Goal: Check status: Check status

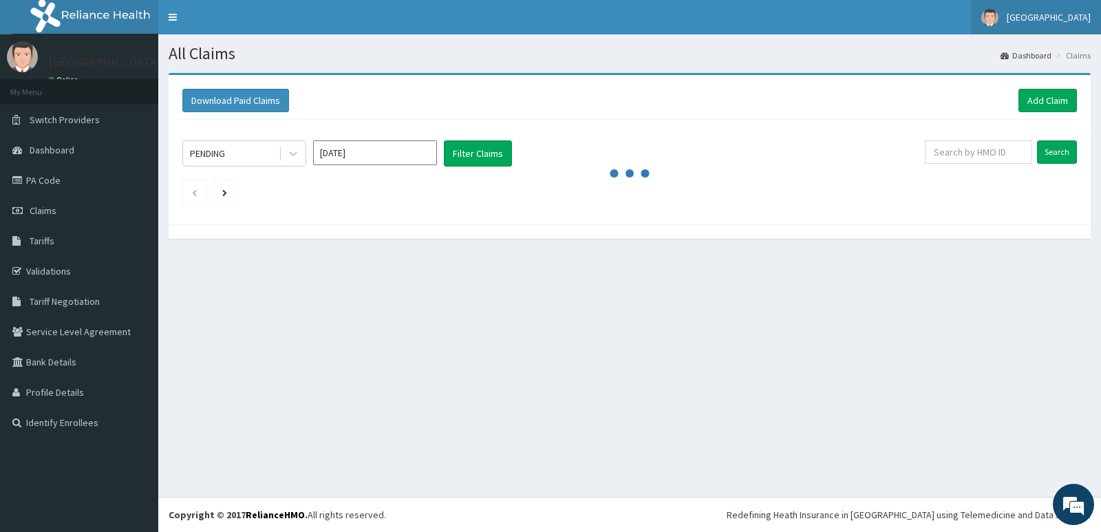
click at [1044, 14] on span "[GEOGRAPHIC_DATA]" at bounding box center [1049, 17] width 84 height 12
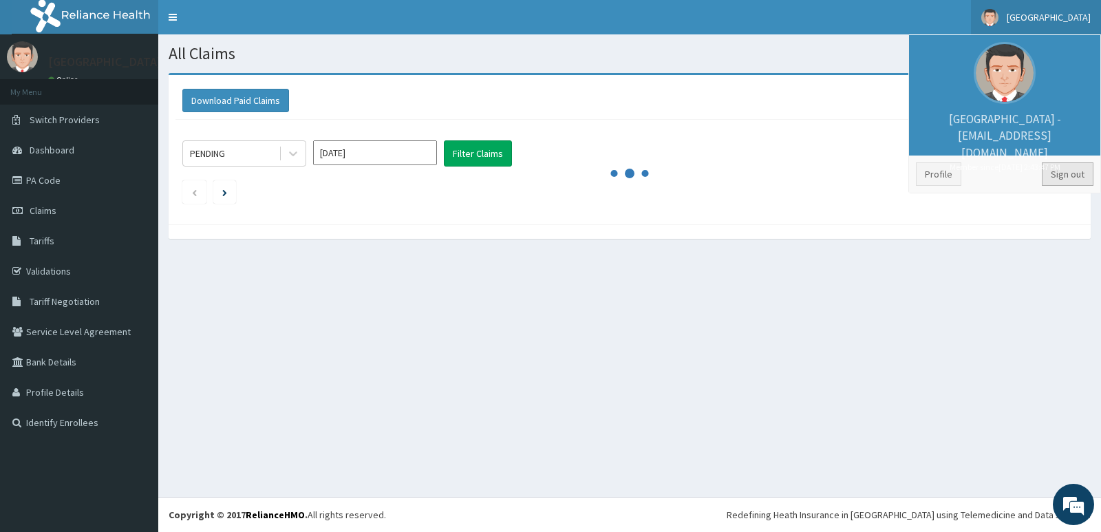
click at [1055, 171] on link "Sign out" at bounding box center [1068, 173] width 52 height 23
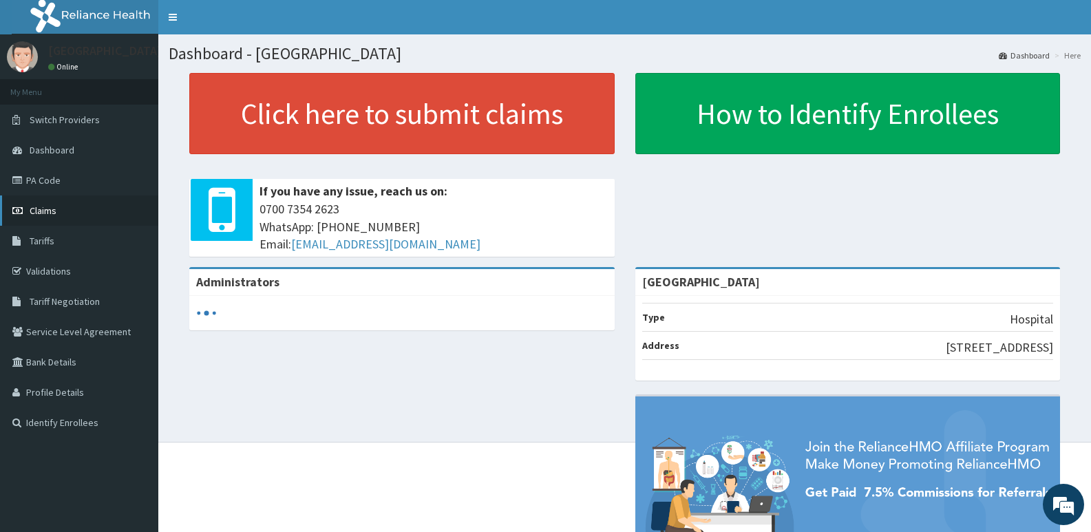
click at [47, 209] on span "Claims" at bounding box center [43, 210] width 27 height 12
click at [32, 200] on link "Claims" at bounding box center [79, 210] width 158 height 30
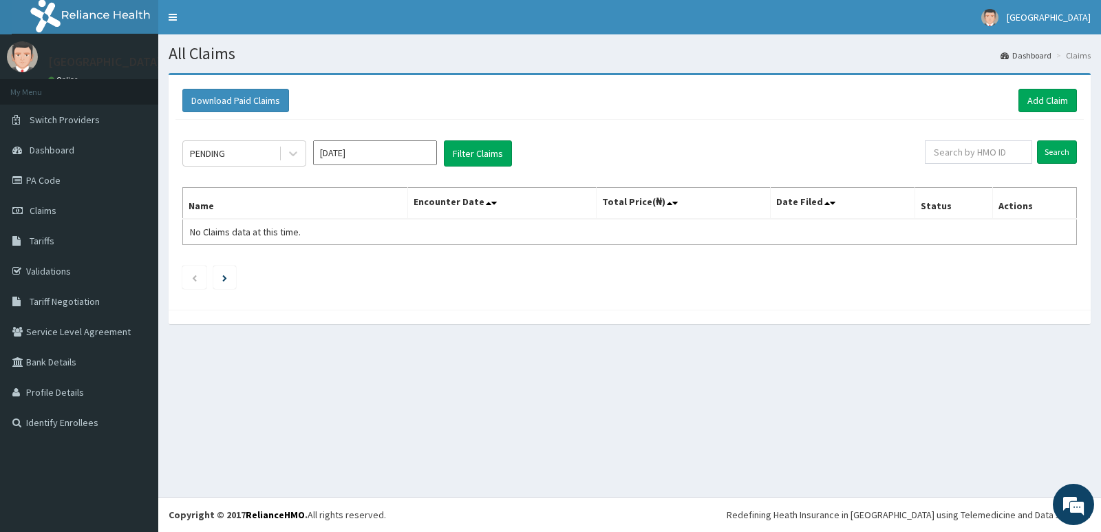
click at [242, 138] on div "PENDING Oct 2025 Filter Claims Search Name Encounter Date Total Price(₦) Date F…" at bounding box center [630, 211] width 909 height 183
click at [242, 168] on div "PENDING Oct 2025 Filter Claims Search Name Encounter Date Total Price(₦) Date F…" at bounding box center [630, 211] width 909 height 183
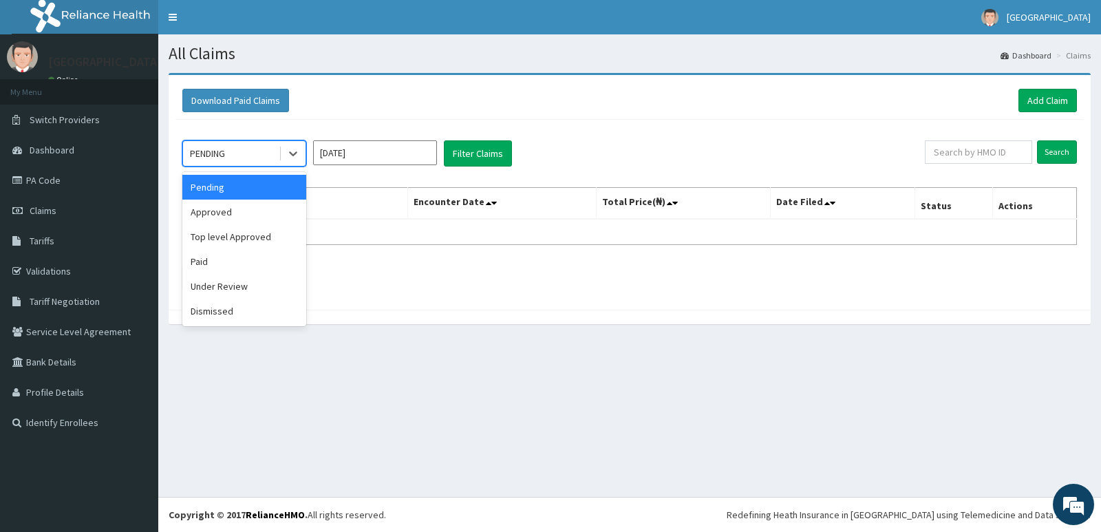
click at [237, 147] on div "PENDING" at bounding box center [231, 153] width 96 height 22
click at [224, 260] on div "Paid" at bounding box center [244, 261] width 124 height 25
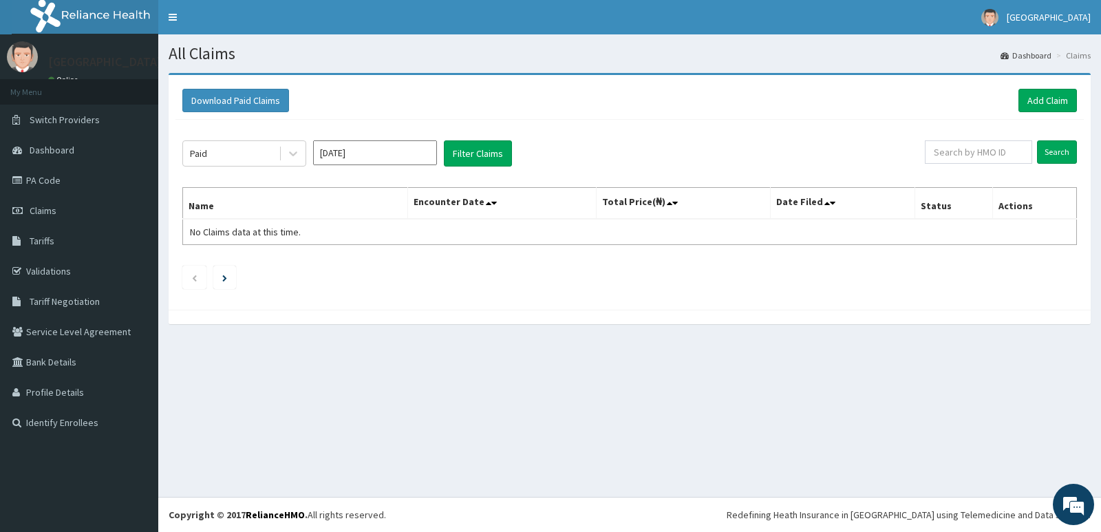
drag, startPoint x: 405, startPoint y: 105, endPoint x: 403, endPoint y: 144, distance: 38.6
click at [405, 112] on div "Download Paid Claims Add Claim" at bounding box center [629, 100] width 895 height 23
click at [404, 147] on input "[DATE]" at bounding box center [375, 152] width 124 height 25
click at [368, 268] on div "Aug" at bounding box center [375, 267] width 28 height 25
type input "Aug 2025"
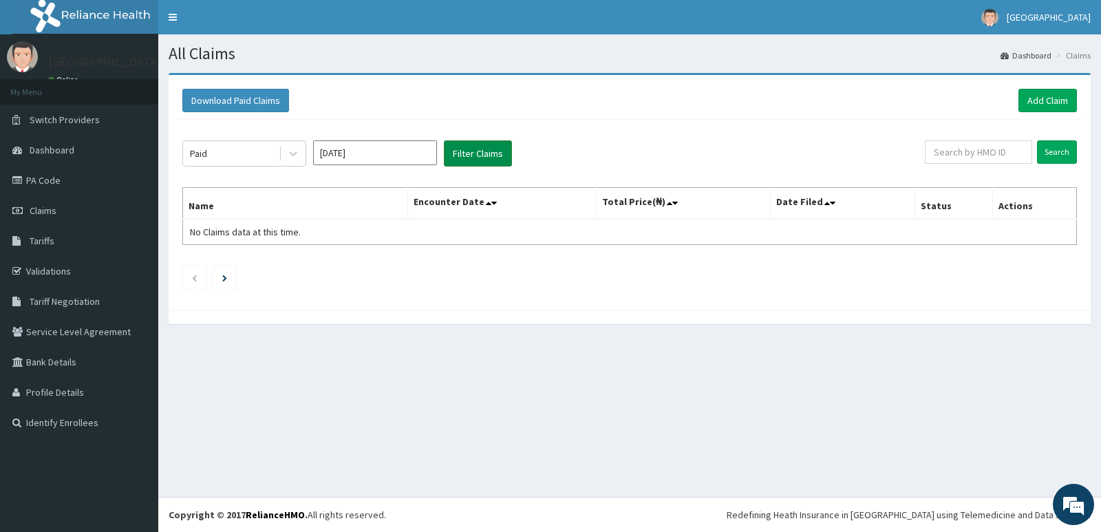
click at [465, 142] on button "Filter Claims" at bounding box center [478, 153] width 68 height 26
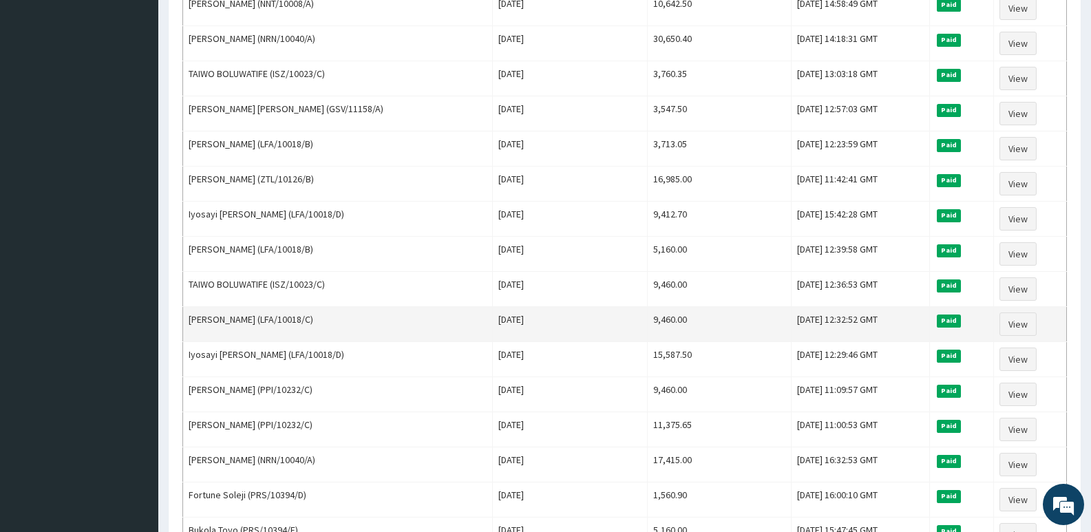
scroll to position [757, 0]
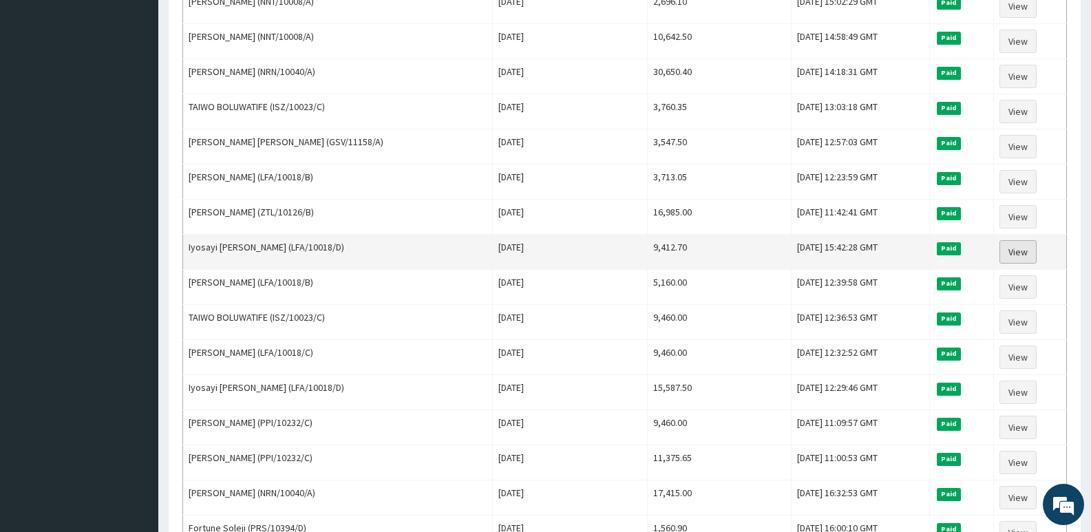
click at [1016, 251] on link "View" at bounding box center [1017, 251] width 37 height 23
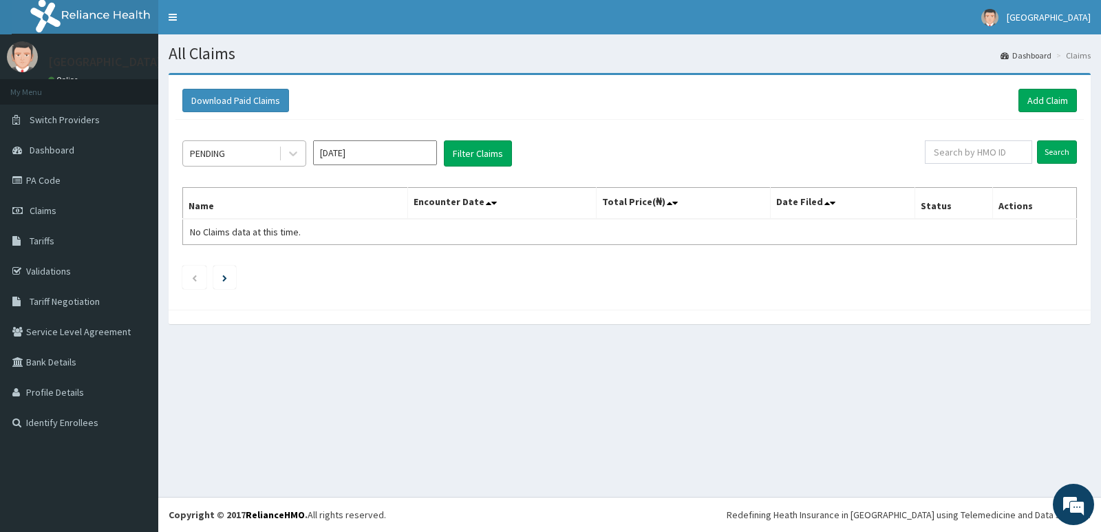
click at [229, 151] on div "PENDING" at bounding box center [231, 153] width 96 height 22
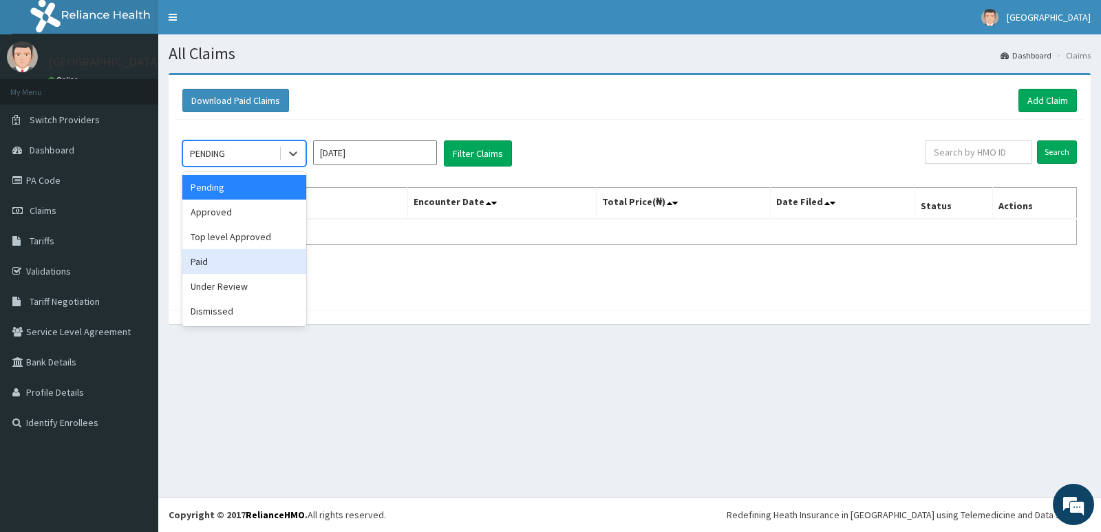
click at [240, 250] on div "Paid" at bounding box center [244, 261] width 124 height 25
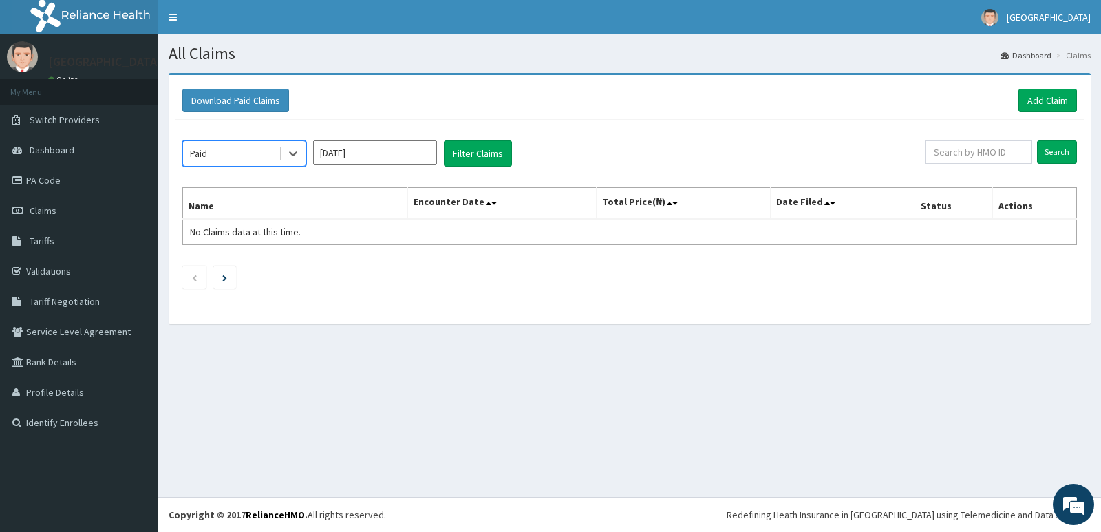
click at [366, 158] on input "Oct 2025" at bounding box center [375, 152] width 124 height 25
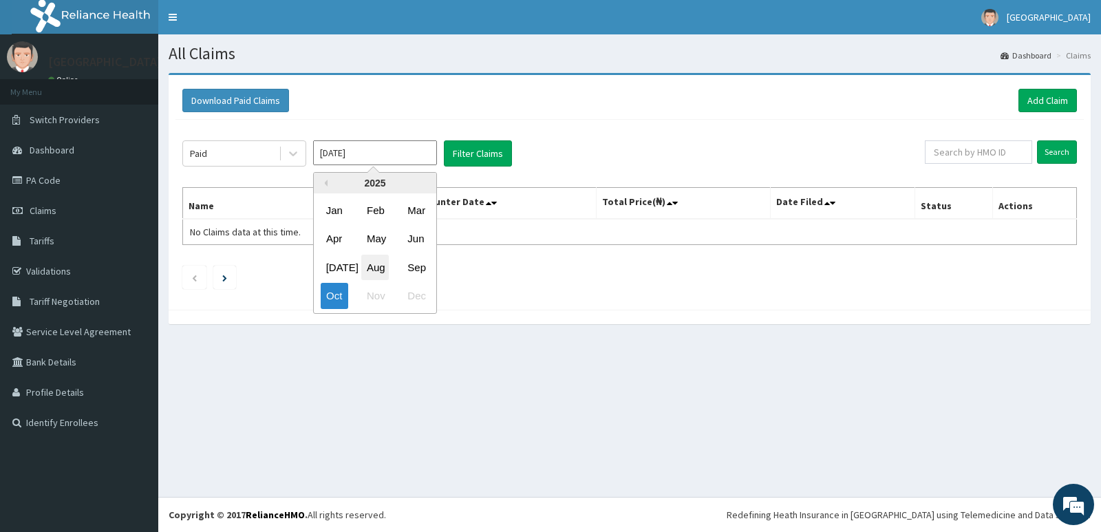
click at [370, 271] on div "Aug" at bounding box center [375, 267] width 28 height 25
type input "[DATE]"
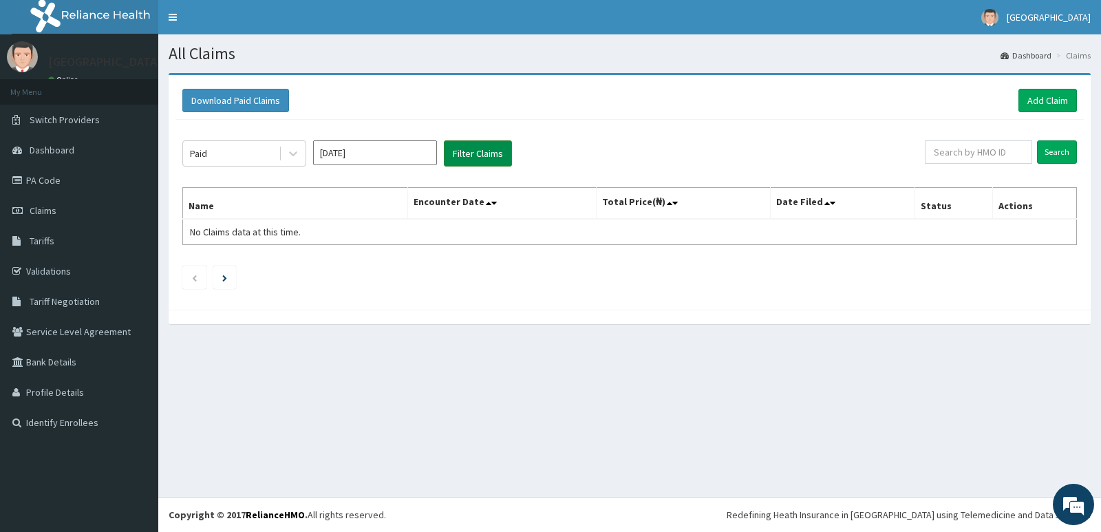
click at [474, 151] on button "Filter Claims" at bounding box center [478, 153] width 68 height 26
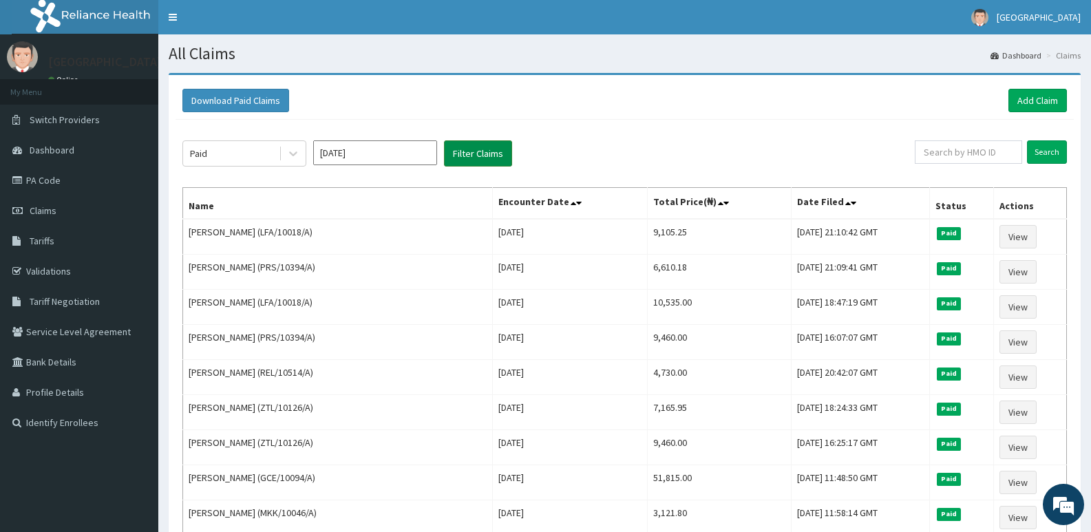
click at [481, 149] on button "Filter Claims" at bounding box center [478, 153] width 68 height 26
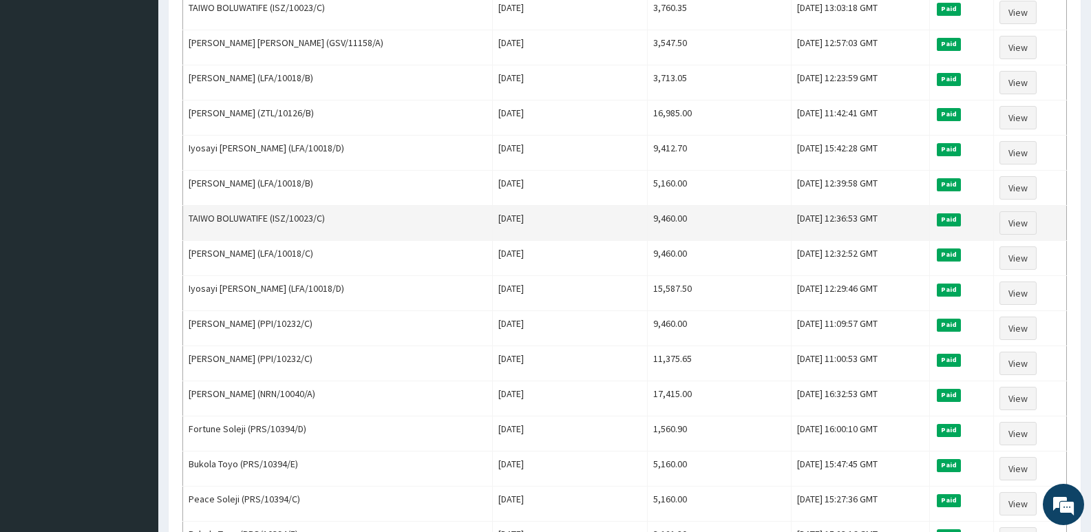
scroll to position [824, 0]
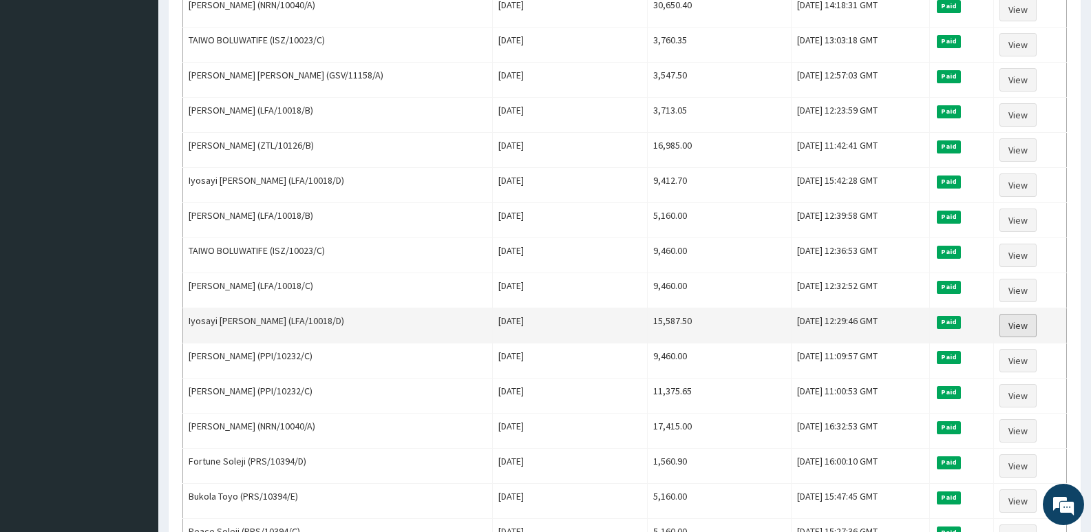
click at [1026, 324] on link "View" at bounding box center [1017, 325] width 37 height 23
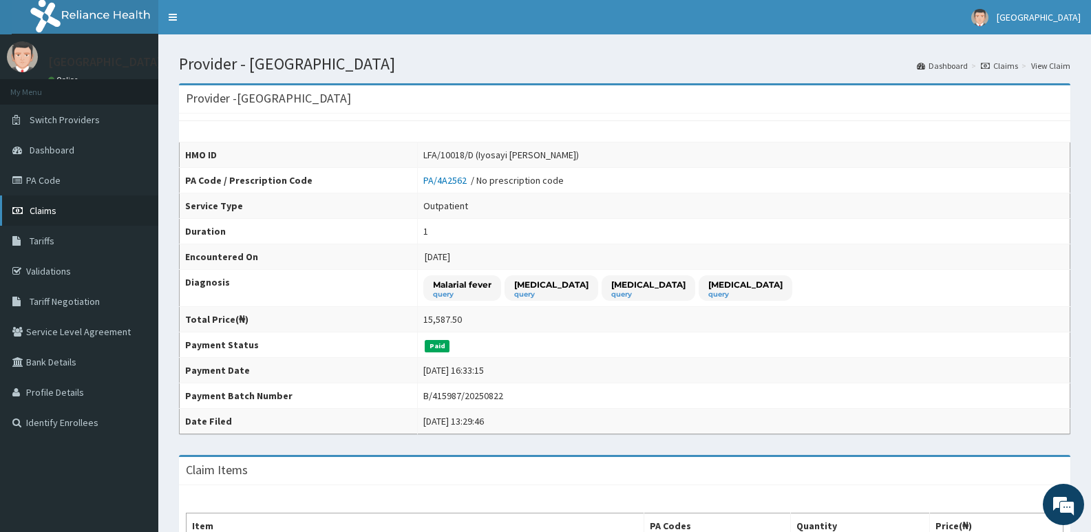
click at [52, 207] on span "Claims" at bounding box center [43, 210] width 27 height 12
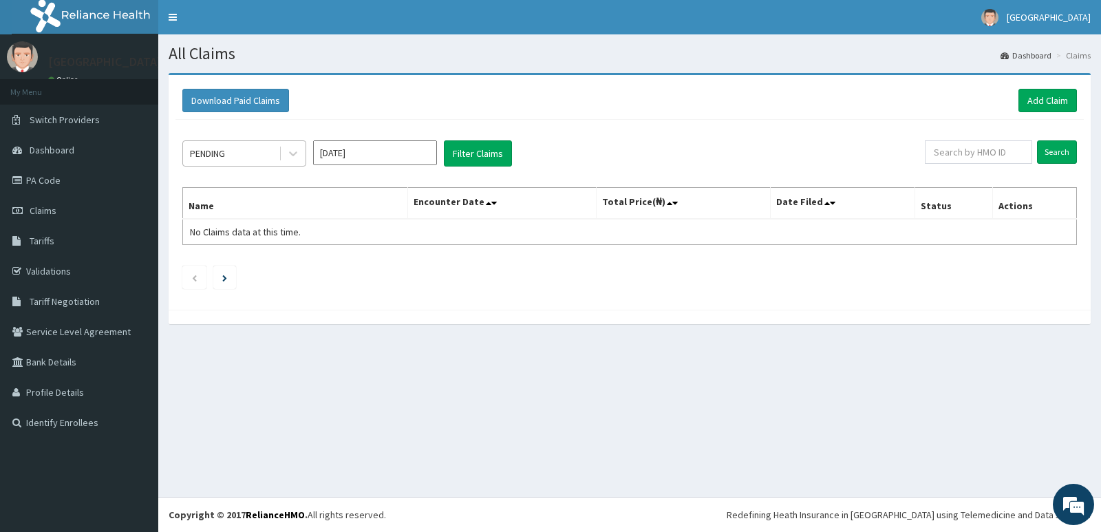
click at [253, 147] on div "PENDING" at bounding box center [231, 153] width 96 height 22
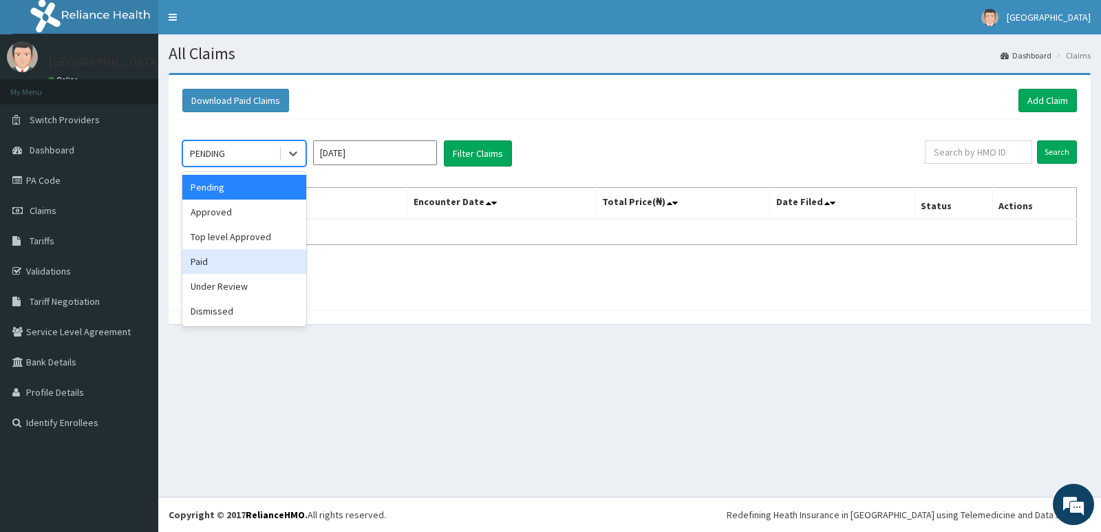
click at [242, 259] on div "Paid" at bounding box center [244, 261] width 124 height 25
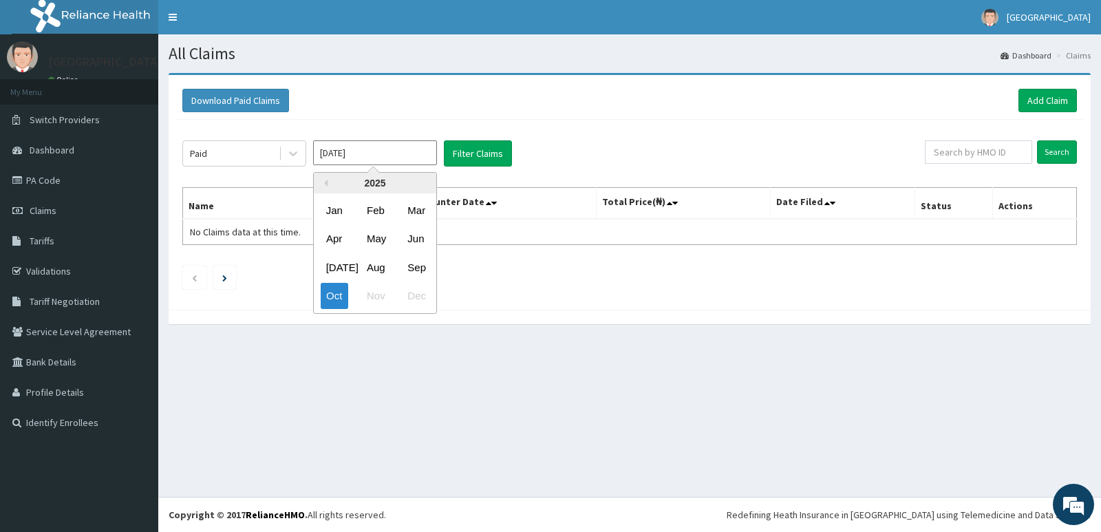
click at [415, 146] on input "[DATE]" at bounding box center [375, 152] width 124 height 25
click at [380, 264] on div "Aug" at bounding box center [375, 267] width 28 height 25
type input "[DATE]"
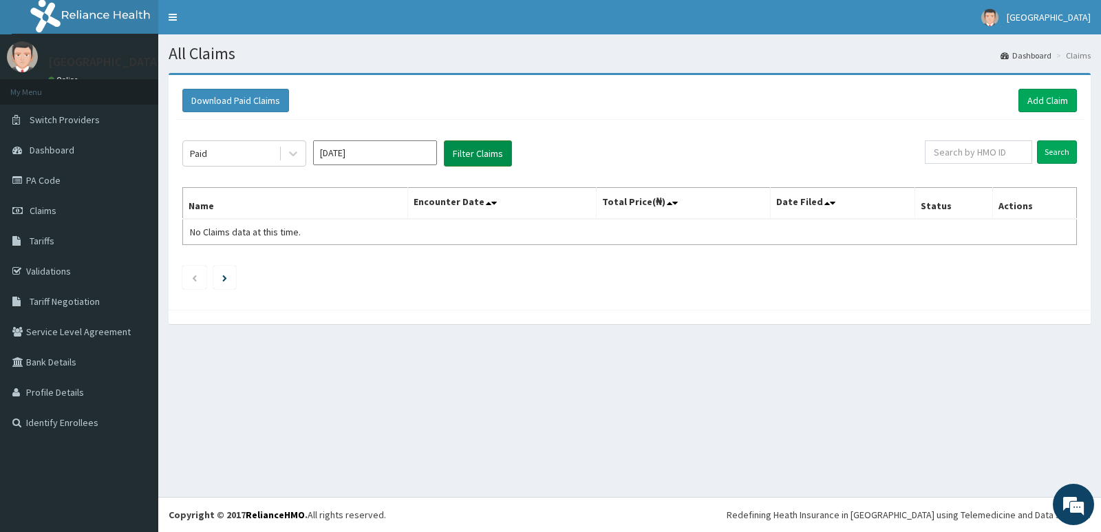
click at [492, 156] on button "Filter Claims" at bounding box center [478, 153] width 68 height 26
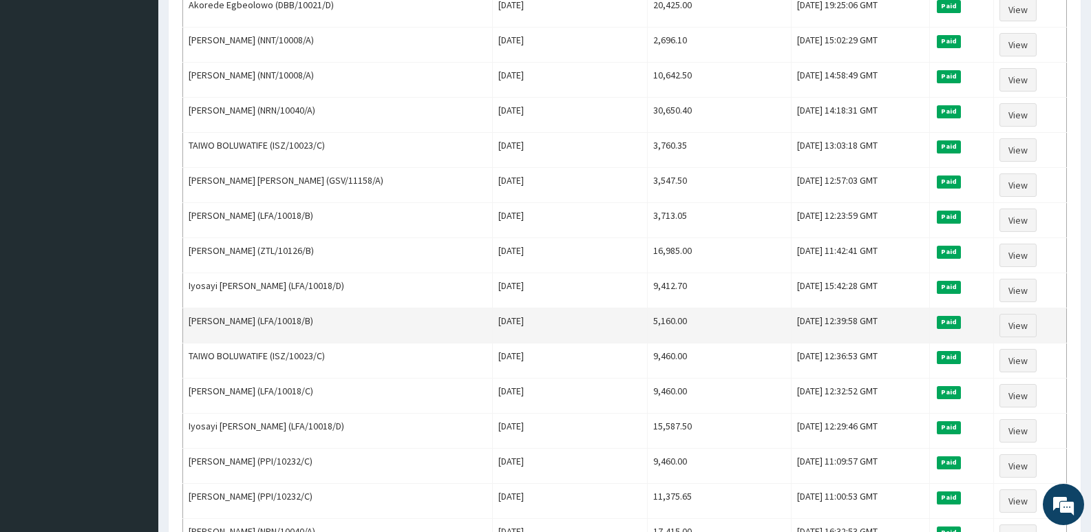
scroll to position [688, 0]
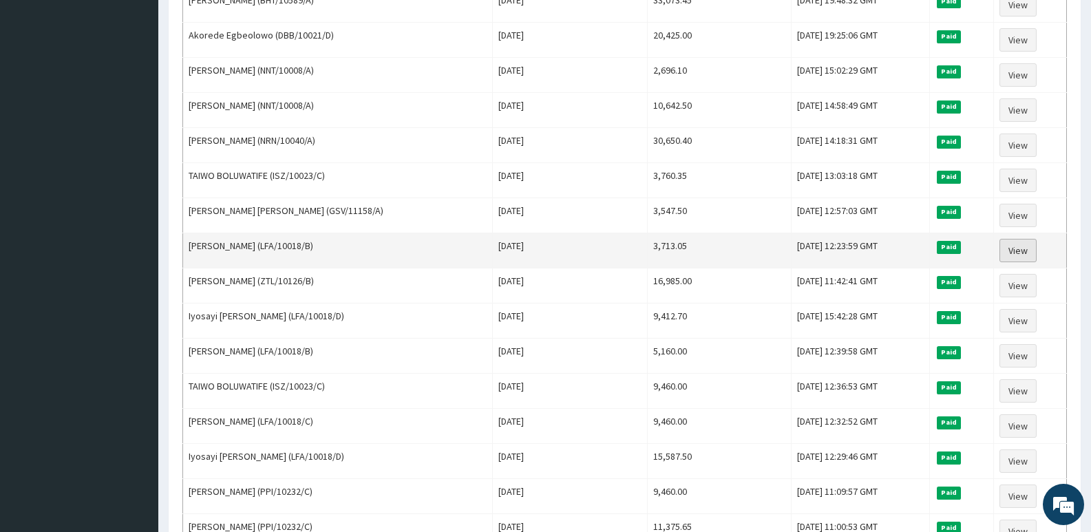
click at [1019, 251] on link "View" at bounding box center [1017, 250] width 37 height 23
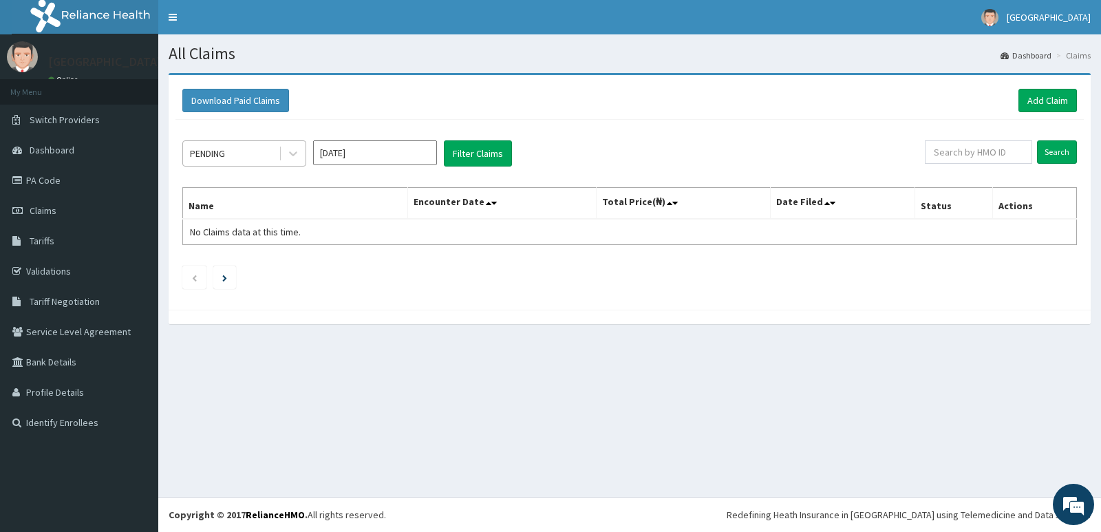
click at [250, 149] on div "PENDING" at bounding box center [231, 153] width 96 height 22
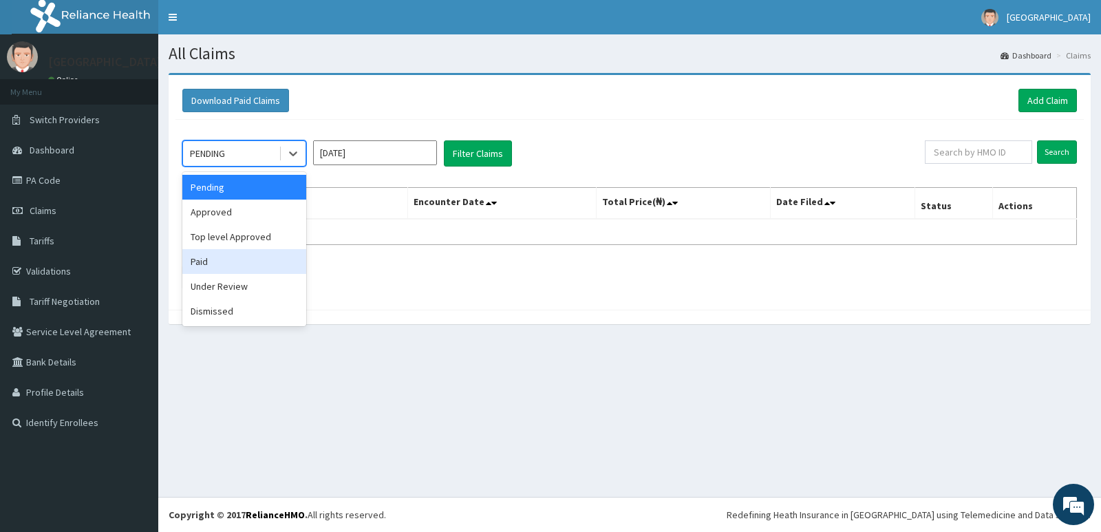
click at [242, 273] on div "Paid" at bounding box center [244, 261] width 124 height 25
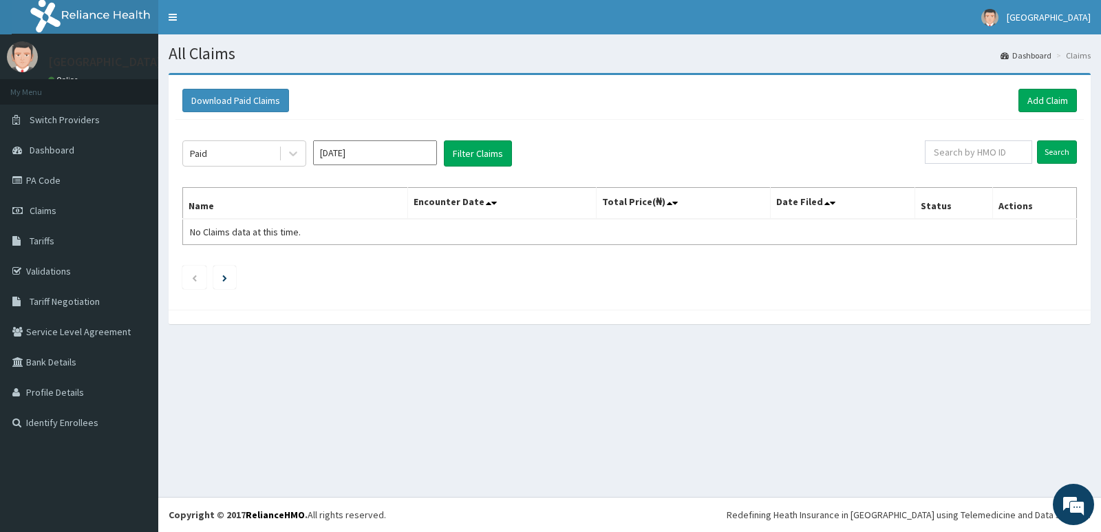
click at [421, 119] on div "Download Paid Claims Add Claim" at bounding box center [630, 101] width 909 height 38
click at [413, 143] on input "[DATE]" at bounding box center [375, 152] width 124 height 25
click at [370, 257] on div "Aug" at bounding box center [375, 267] width 28 height 25
type input "Aug 2025"
click at [506, 135] on div "Paid Aug 2025 Filter Claims Search Name Encounter Date Total Price(₦) Date File…" at bounding box center [630, 211] width 909 height 183
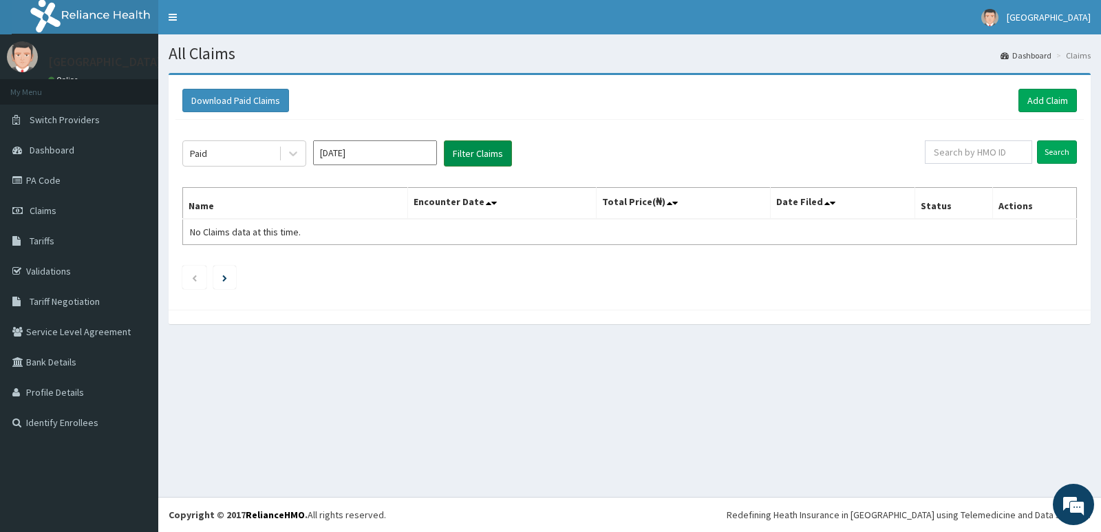
click at [483, 153] on button "Filter Claims" at bounding box center [478, 153] width 68 height 26
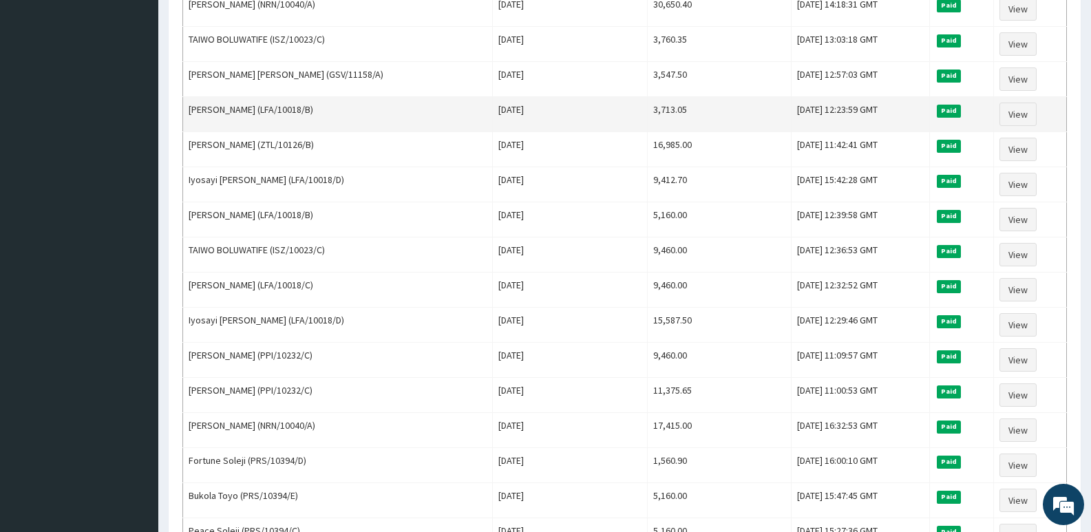
scroll to position [824, 0]
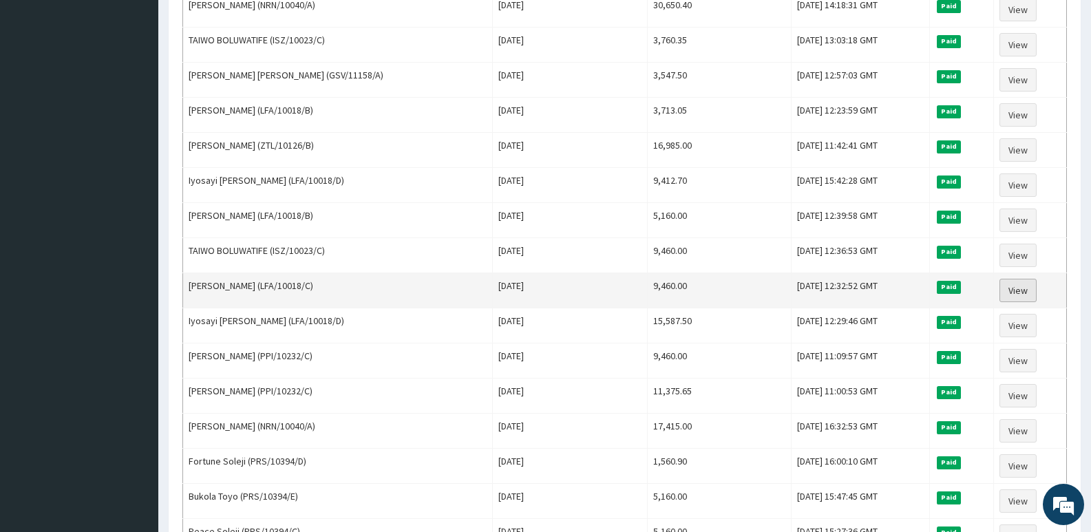
click at [1019, 289] on link "View" at bounding box center [1017, 290] width 37 height 23
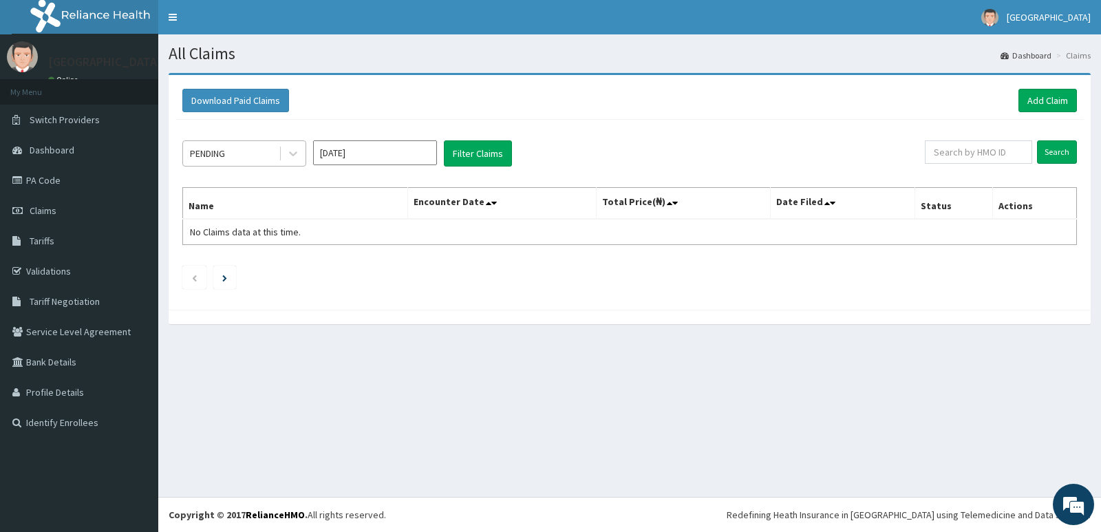
click at [258, 142] on div "PENDING" at bounding box center [231, 153] width 96 height 22
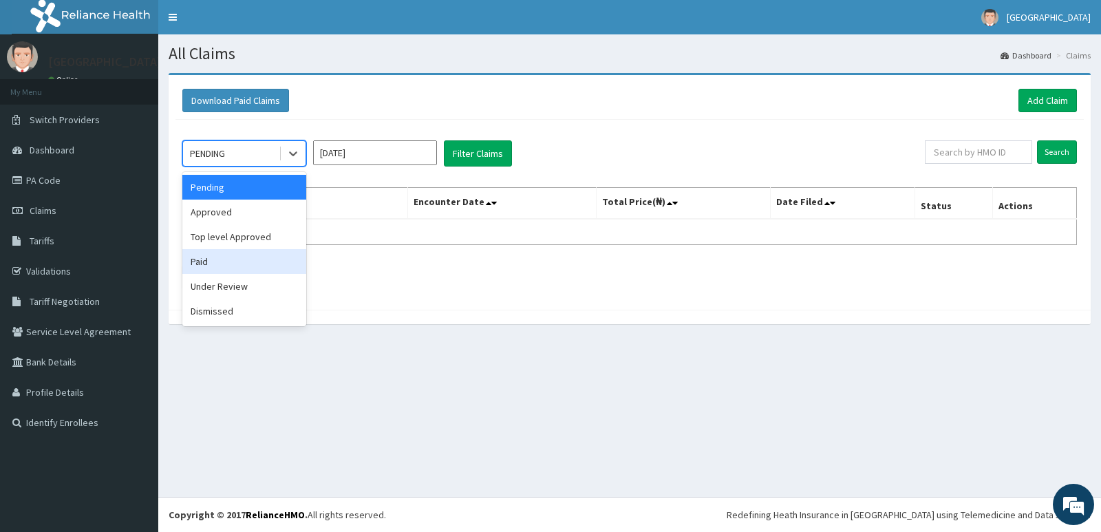
drag, startPoint x: 246, startPoint y: 257, endPoint x: 313, endPoint y: 166, distance: 112.9
click at [247, 257] on div "Paid" at bounding box center [244, 261] width 124 height 25
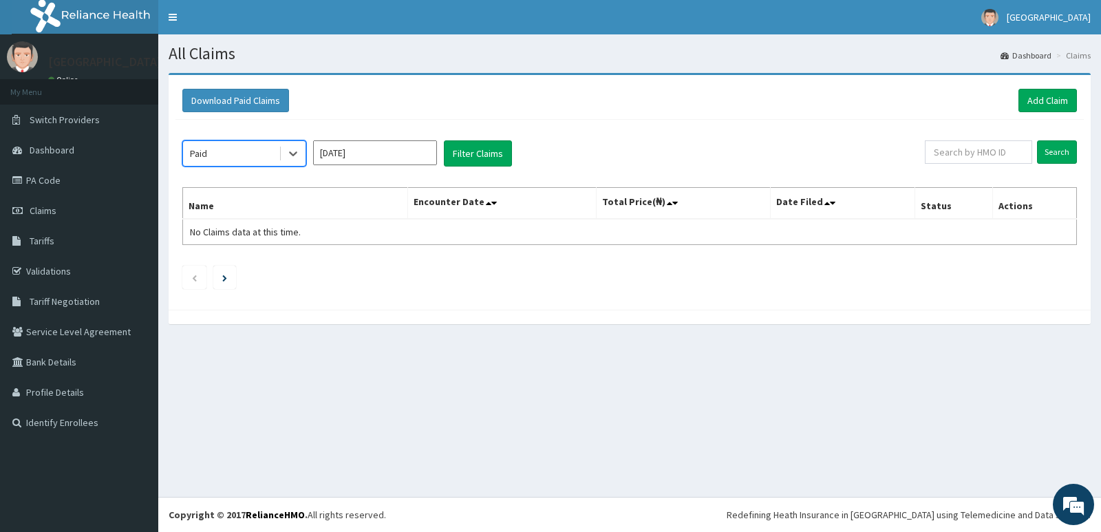
click at [390, 148] on input "Oct 2025" at bounding box center [375, 152] width 124 height 25
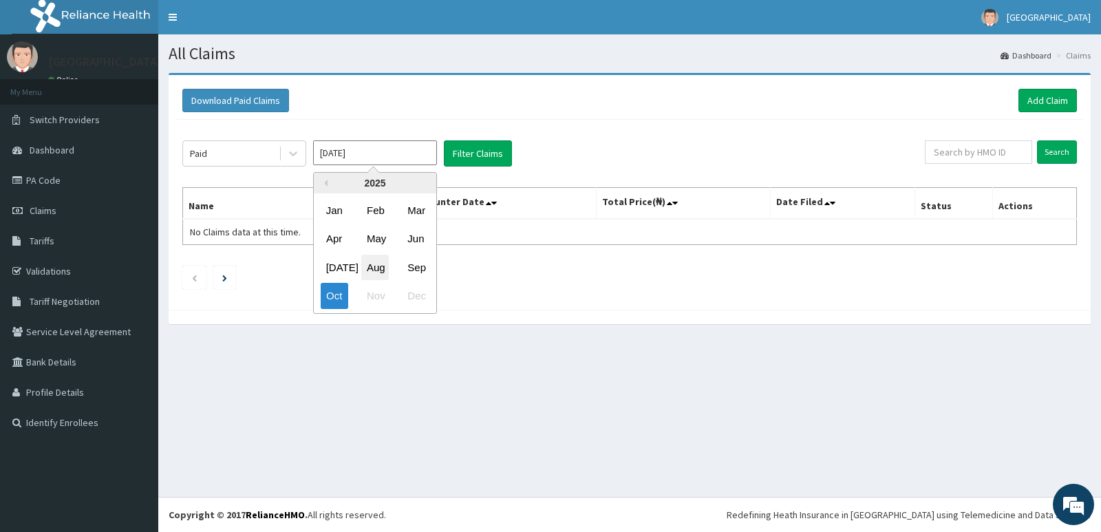
click at [381, 268] on div "Aug" at bounding box center [375, 267] width 28 height 25
type input "Aug 2025"
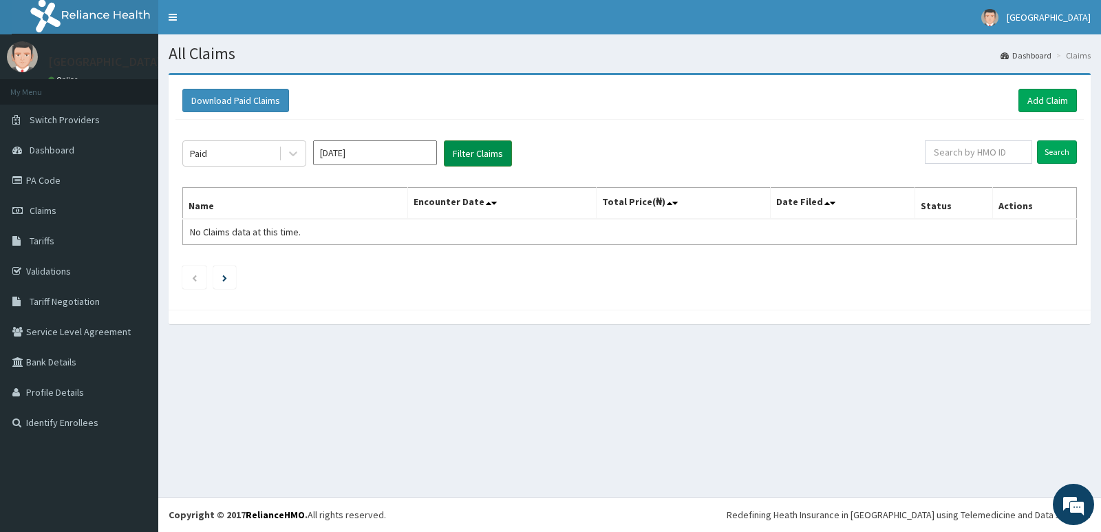
click at [480, 155] on button "Filter Claims" at bounding box center [478, 153] width 68 height 26
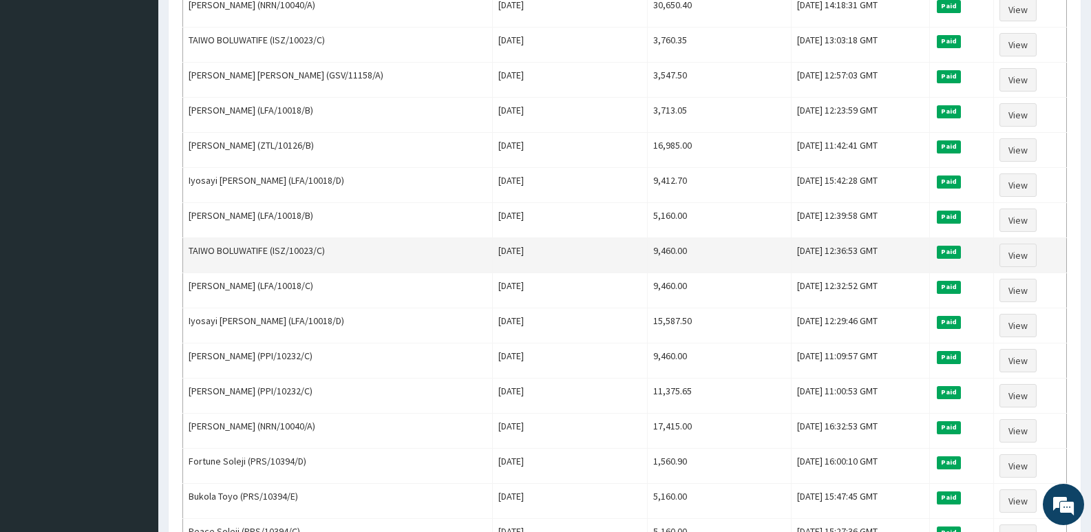
scroll to position [755, 0]
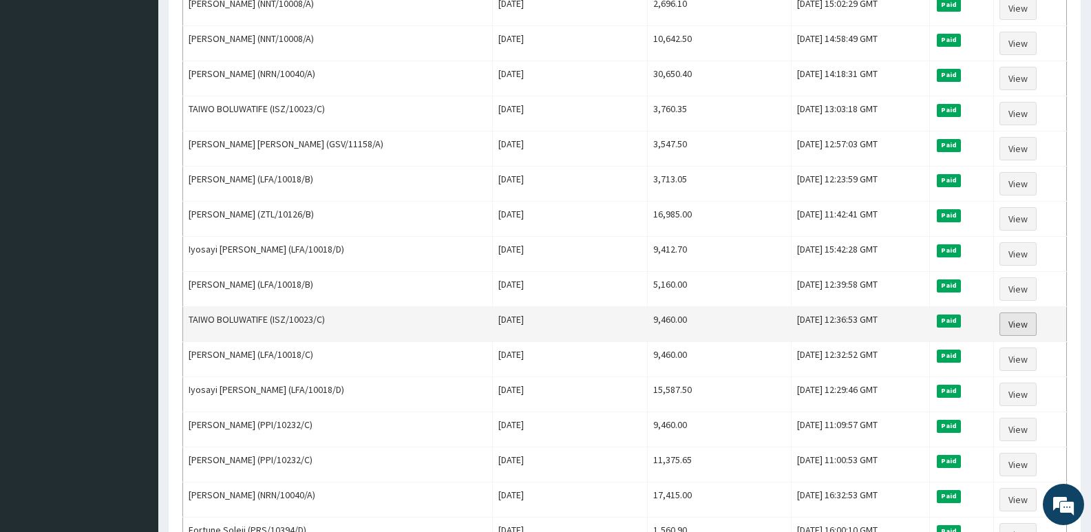
click at [1021, 319] on link "View" at bounding box center [1017, 324] width 37 height 23
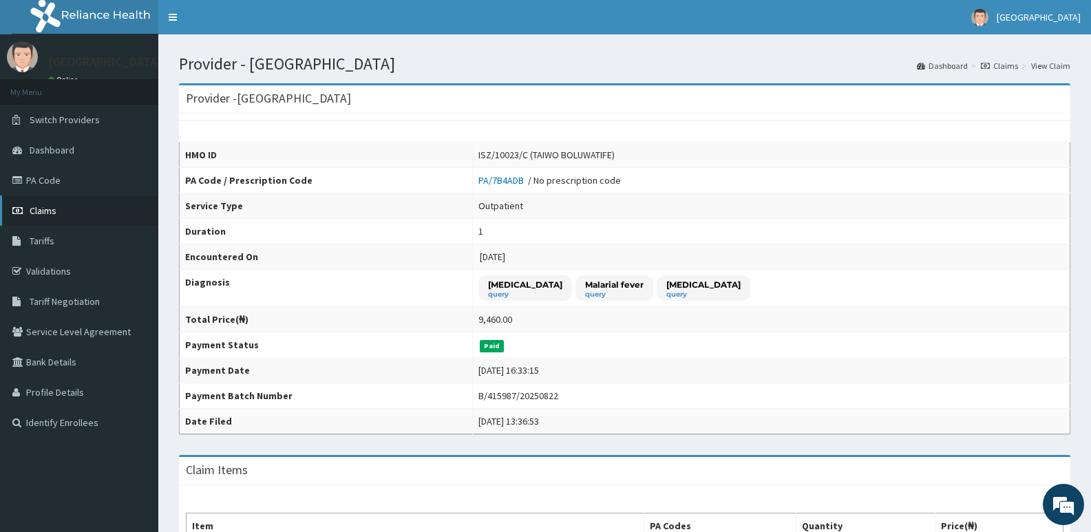
click at [48, 205] on span "Claims" at bounding box center [43, 210] width 27 height 12
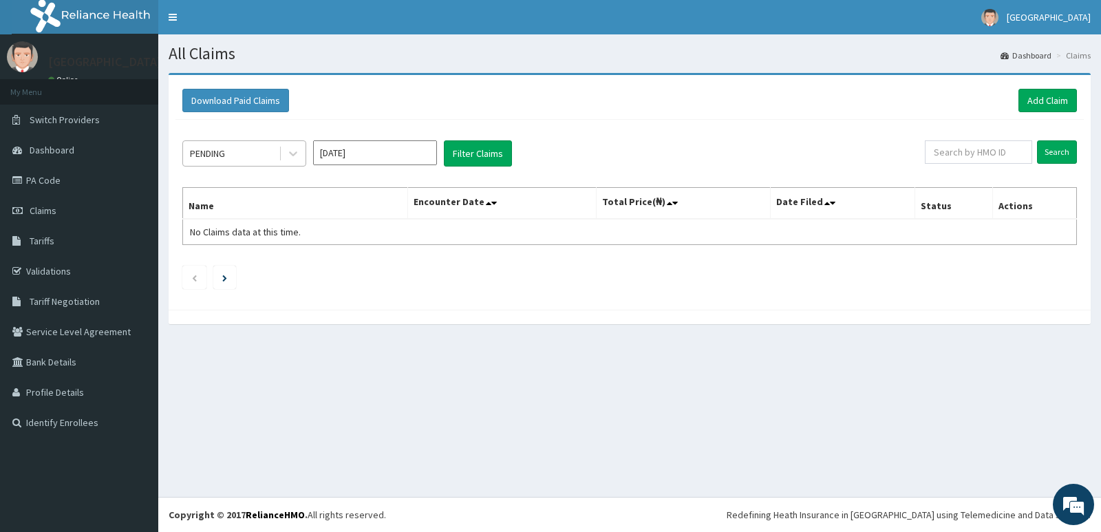
click at [249, 157] on div "PENDING" at bounding box center [231, 153] width 96 height 22
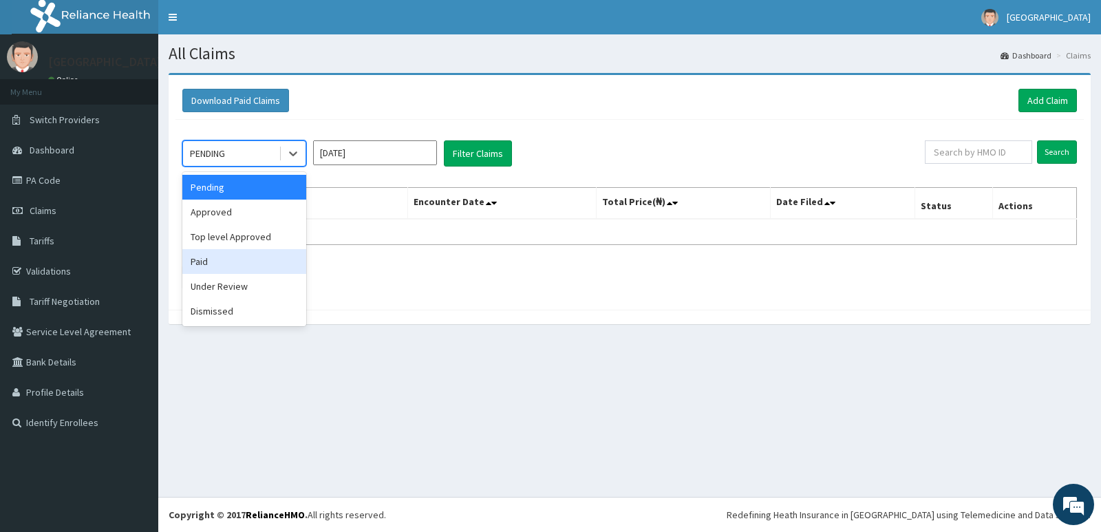
drag, startPoint x: 224, startPoint y: 265, endPoint x: 345, endPoint y: 182, distance: 146.4
click at [225, 262] on div "Paid" at bounding box center [244, 261] width 124 height 25
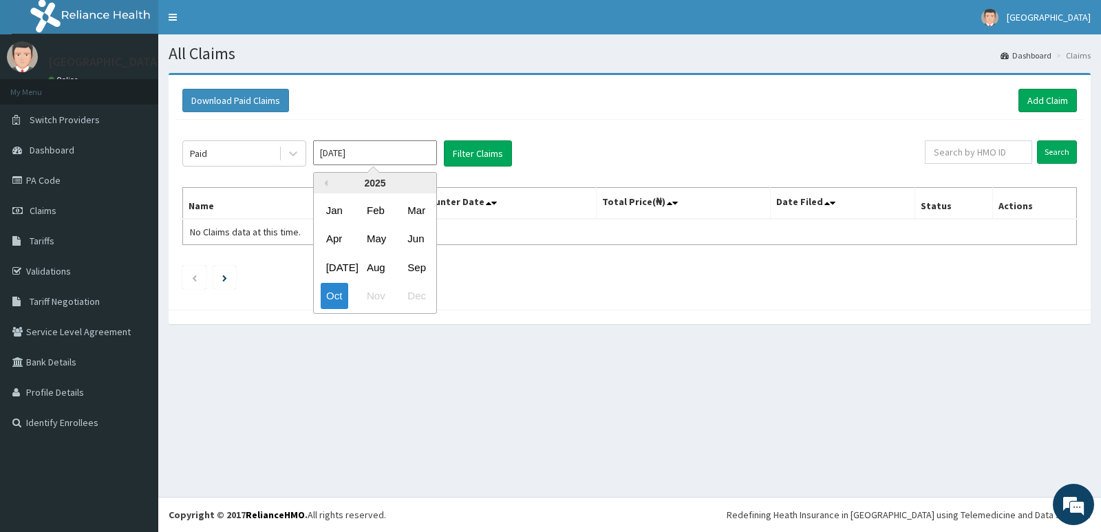
click at [394, 146] on input "Oct 2025" at bounding box center [375, 152] width 124 height 25
click at [379, 263] on div "Aug" at bounding box center [375, 267] width 28 height 25
type input "Aug 2025"
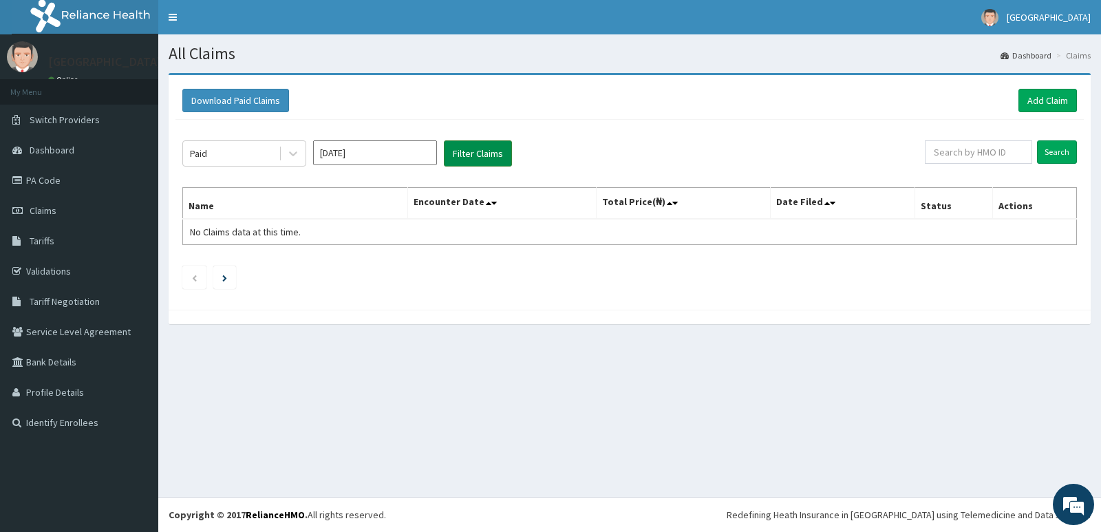
click at [491, 153] on button "Filter Claims" at bounding box center [478, 153] width 68 height 26
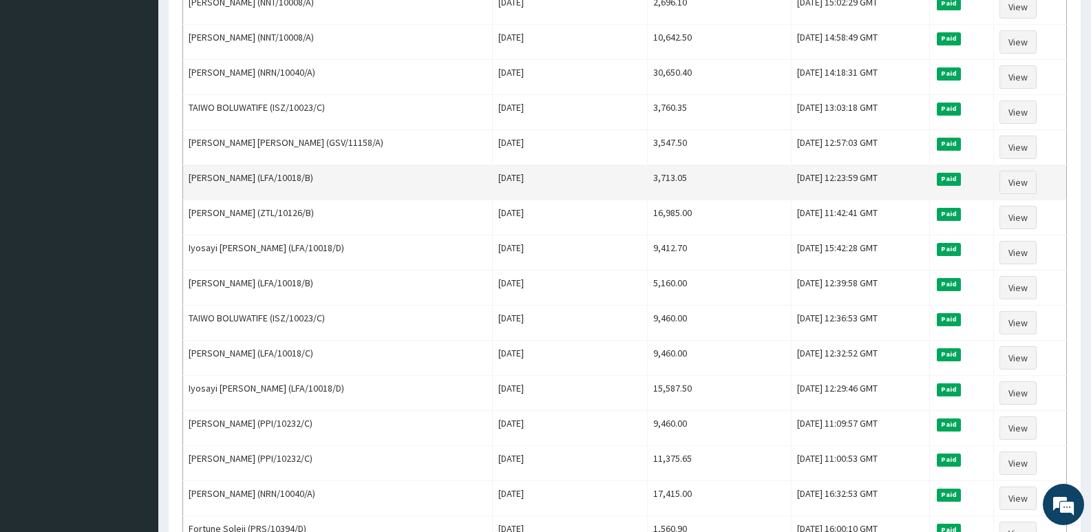
scroll to position [757, 0]
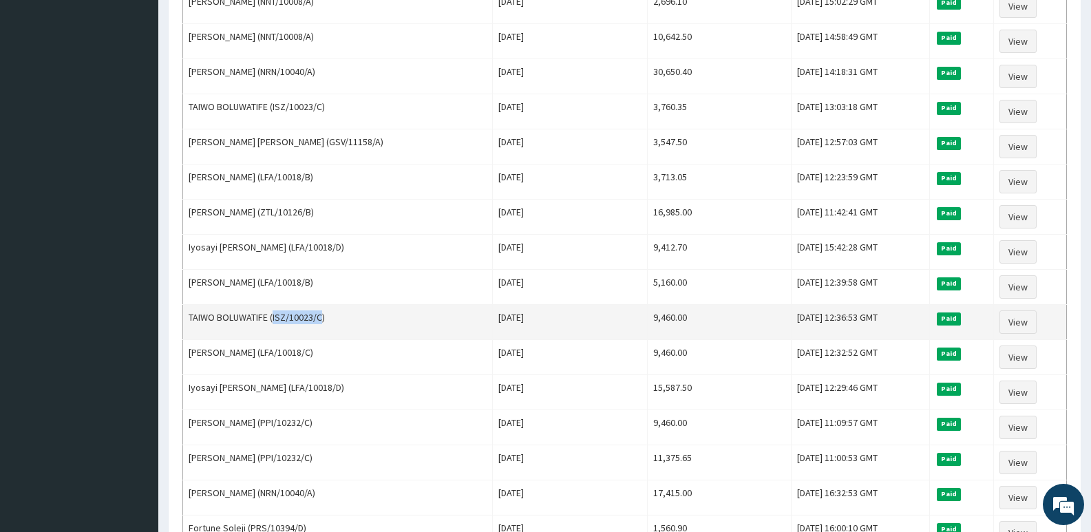
drag, startPoint x: 274, startPoint y: 318, endPoint x: 321, endPoint y: 322, distance: 47.7
click at [321, 322] on td "TAIWO BOLUWATIFE (ISZ/10023/C)" at bounding box center [338, 322] width 310 height 35
copy td "ISZ/10023/C"
click at [425, 329] on td "TAIWO BOLUWATIFE (ISZ/10023/C)" at bounding box center [338, 322] width 310 height 35
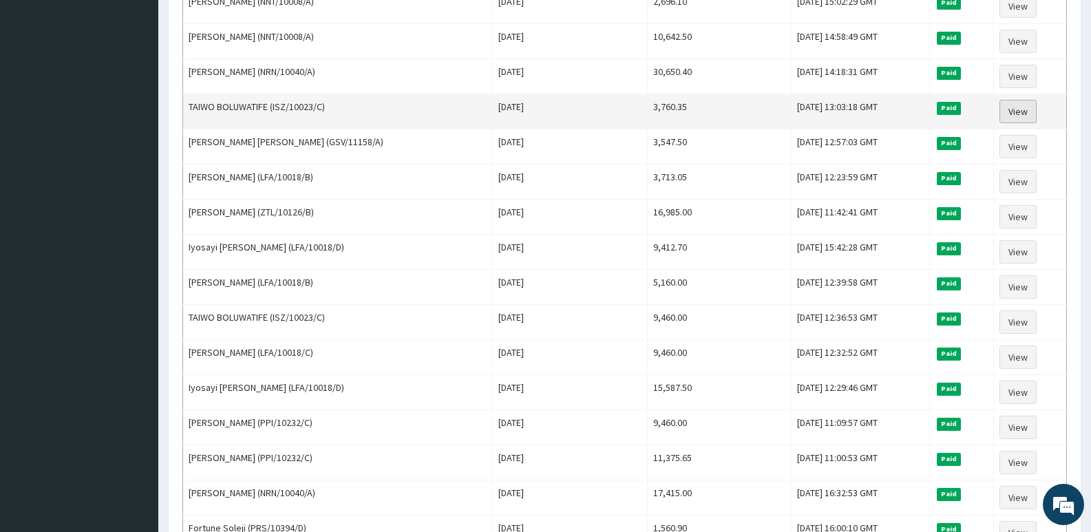
click at [1021, 105] on link "View" at bounding box center [1017, 111] width 37 height 23
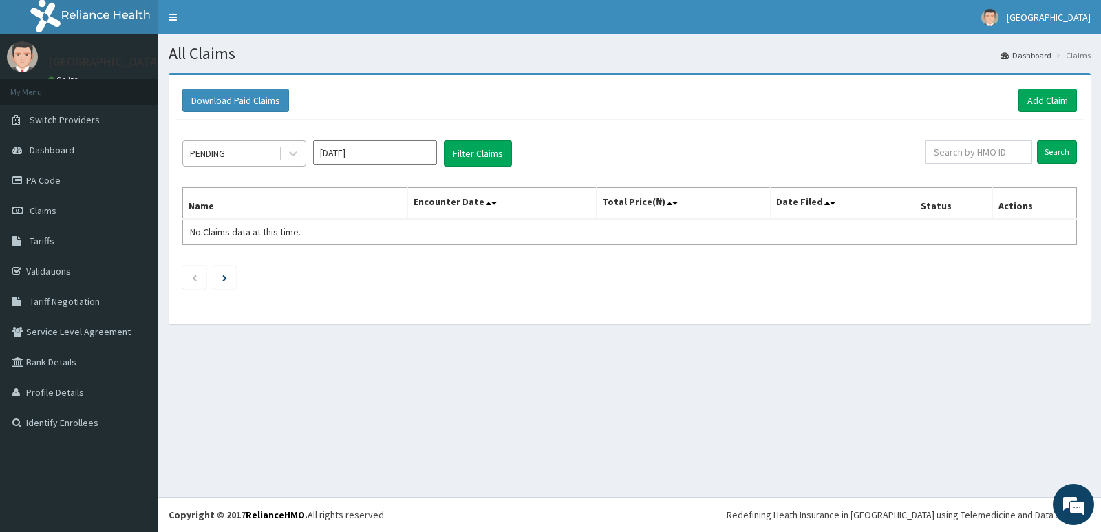
click at [228, 159] on div "PENDING" at bounding box center [231, 153] width 96 height 22
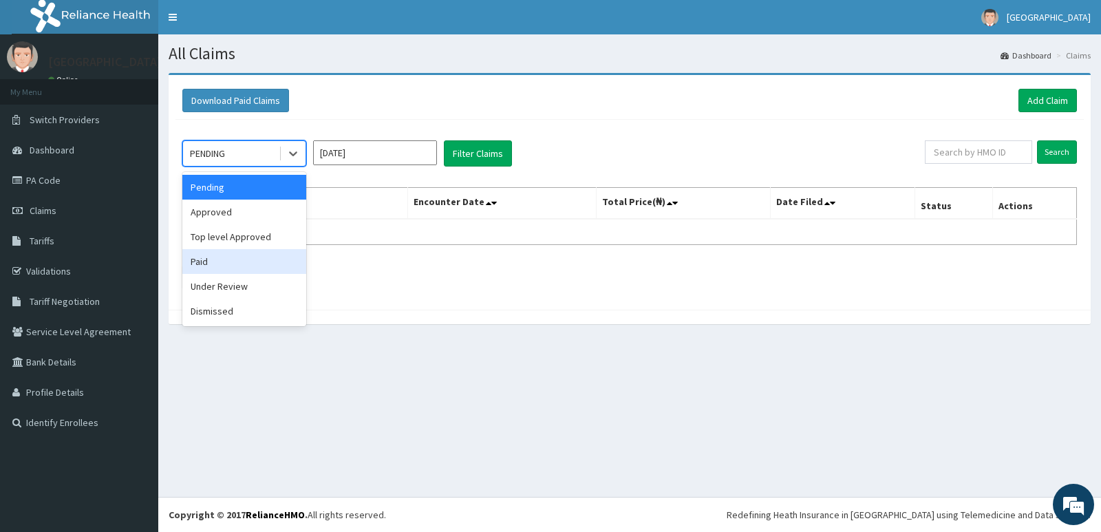
drag, startPoint x: 245, startPoint y: 268, endPoint x: 255, endPoint y: 262, distance: 11.7
click at [248, 268] on div "Paid" at bounding box center [244, 261] width 124 height 25
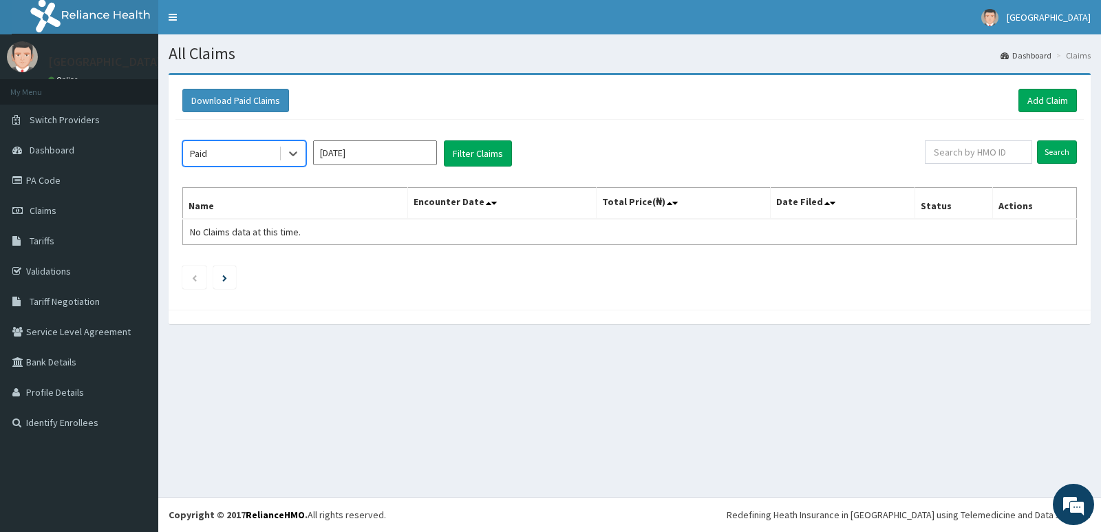
click at [383, 131] on div "option Paid, selected. Select is focused ,type to refine list, press Down to op…" at bounding box center [630, 211] width 909 height 183
drag, startPoint x: 384, startPoint y: 145, endPoint x: 388, endPoint y: 157, distance: 12.9
click at [385, 146] on input "Oct 2025" at bounding box center [375, 152] width 124 height 25
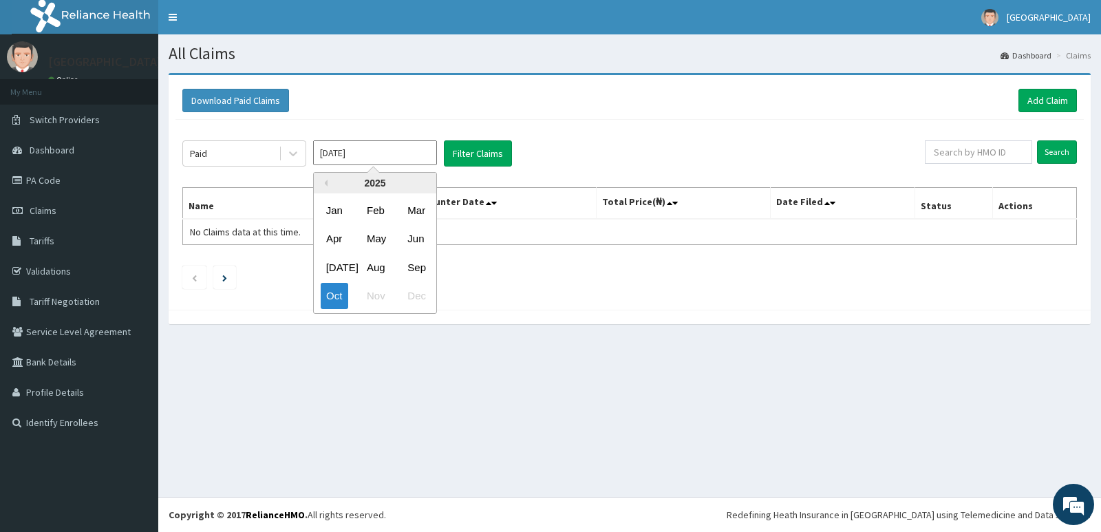
drag, startPoint x: 374, startPoint y: 268, endPoint x: 403, endPoint y: 218, distance: 58.6
click at [374, 268] on div "Aug" at bounding box center [375, 267] width 28 height 25
type input "Aug 2025"
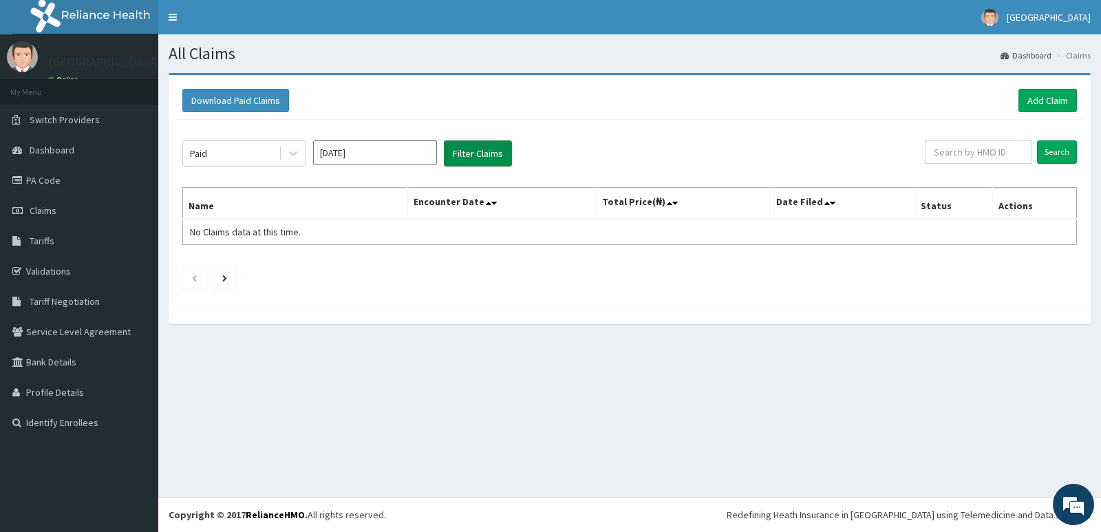
click at [470, 149] on button "Filter Claims" at bounding box center [478, 153] width 68 height 26
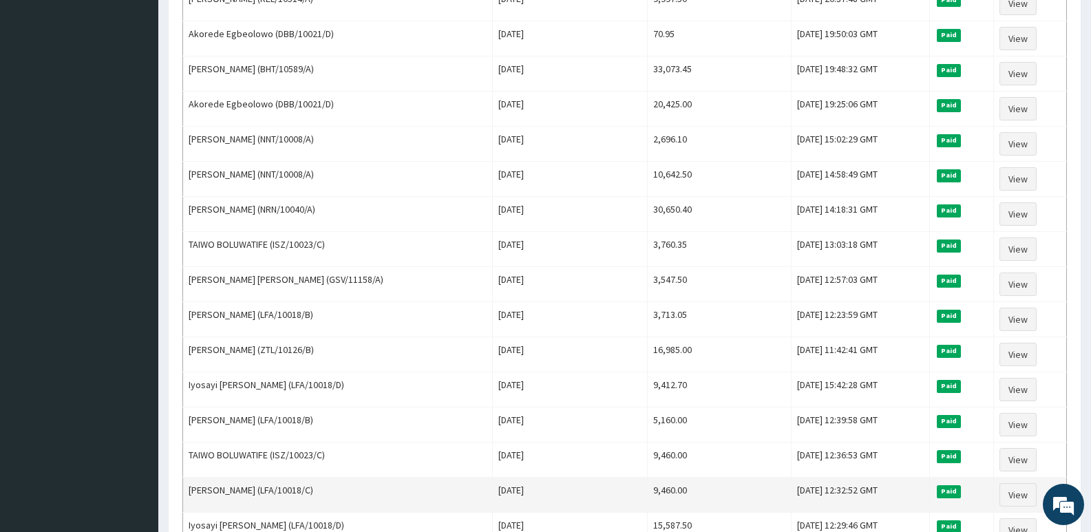
scroll to position [551, 0]
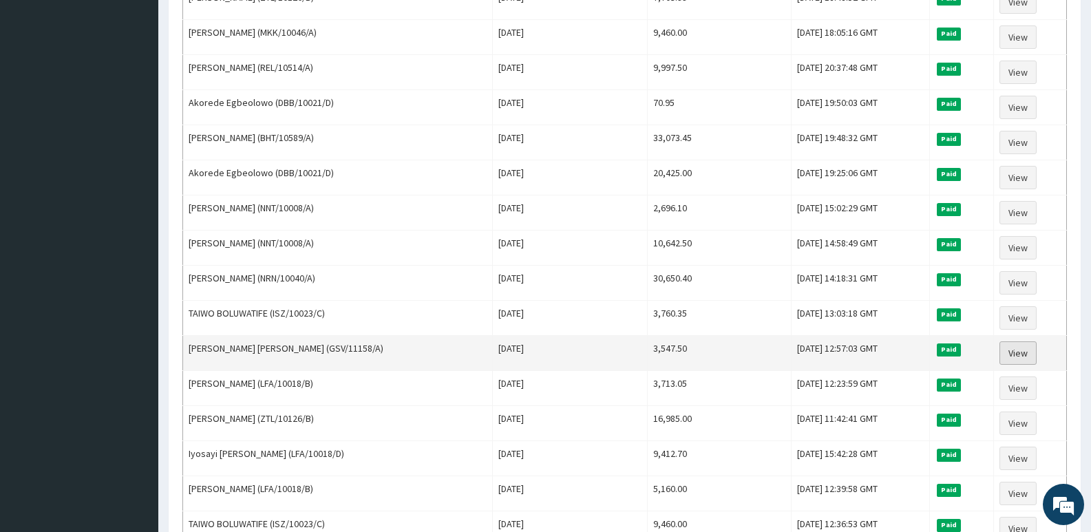
click at [1029, 352] on link "View" at bounding box center [1017, 352] width 37 height 23
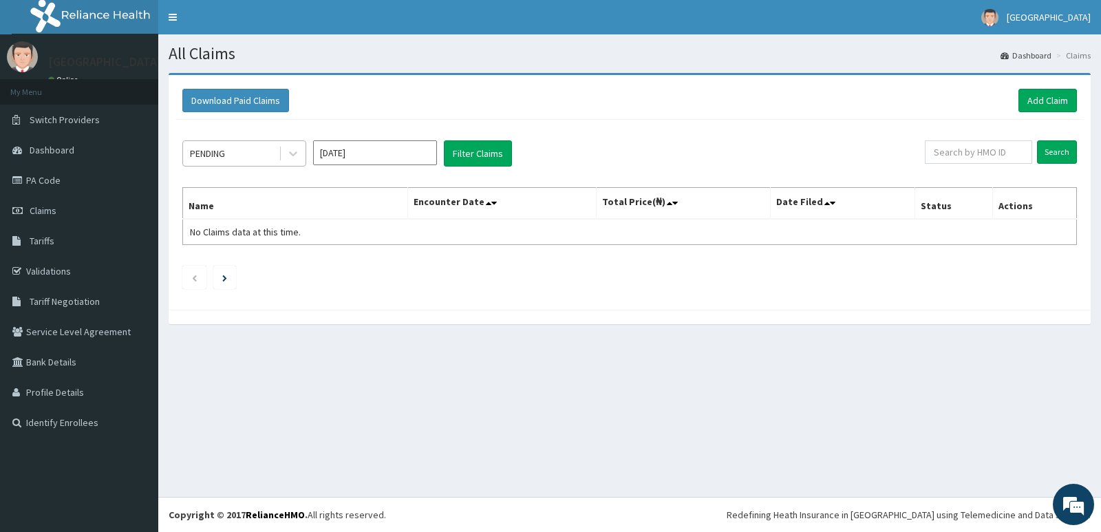
click at [248, 142] on div "PENDING" at bounding box center [244, 153] width 124 height 26
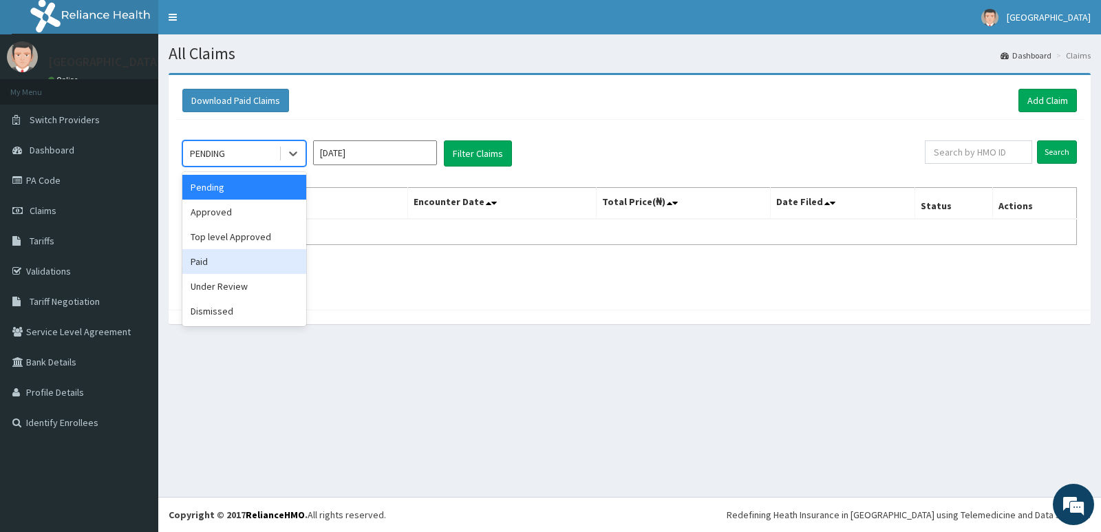
click at [242, 253] on div "Paid" at bounding box center [244, 261] width 124 height 25
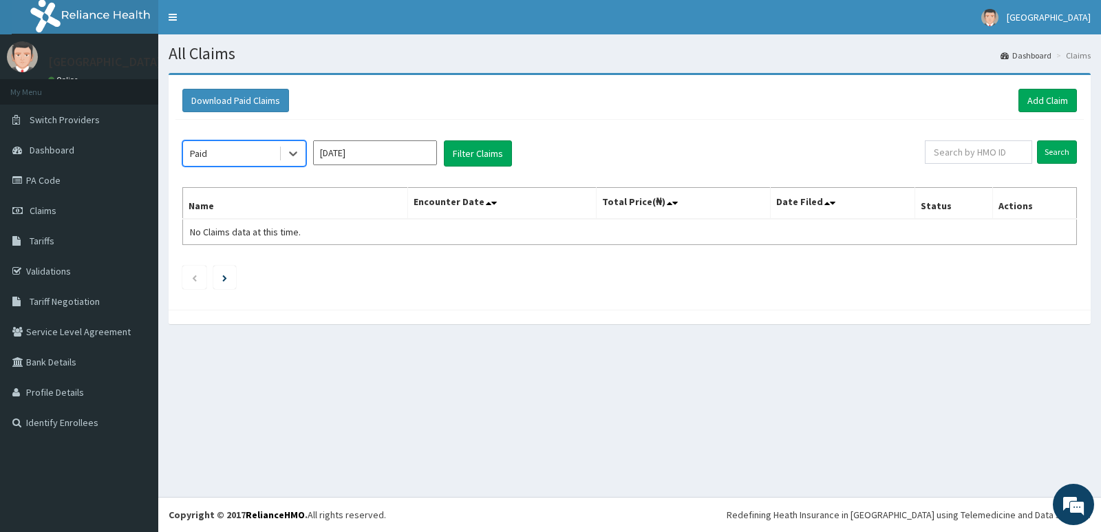
click at [416, 148] on input "Oct 2025" at bounding box center [375, 152] width 124 height 25
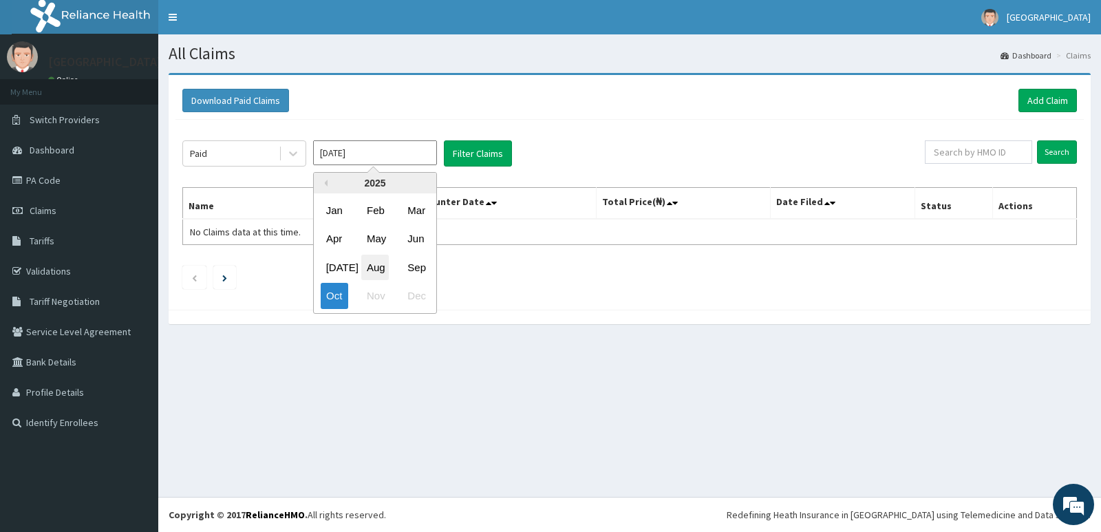
click at [376, 259] on div "Aug" at bounding box center [375, 267] width 28 height 25
type input "[DATE]"
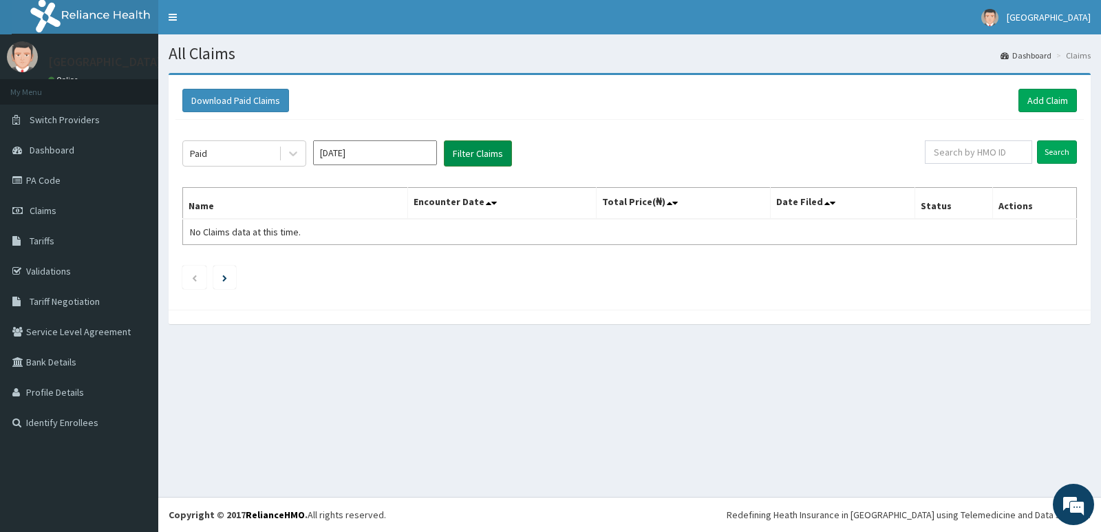
click at [467, 145] on button "Filter Claims" at bounding box center [478, 153] width 68 height 26
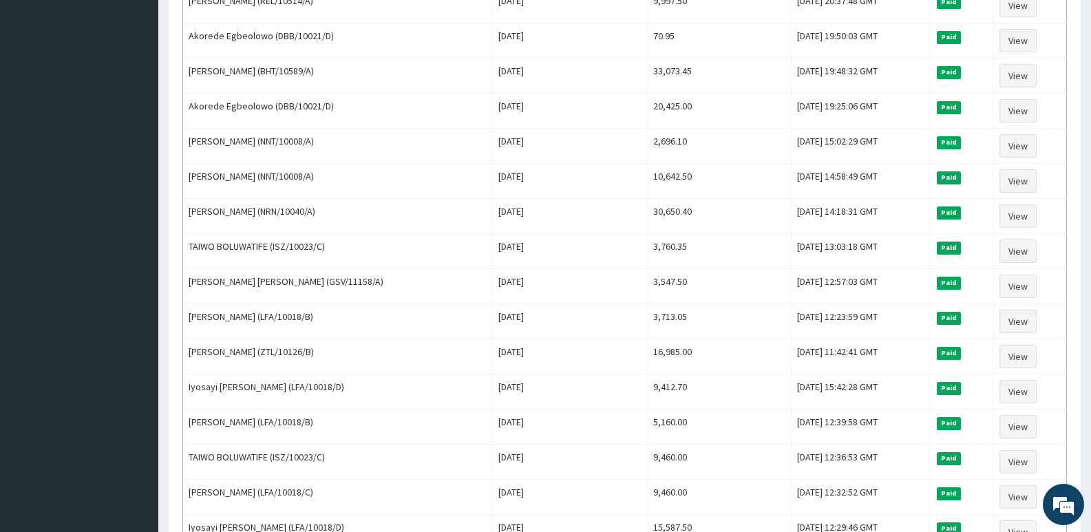
scroll to position [549, 0]
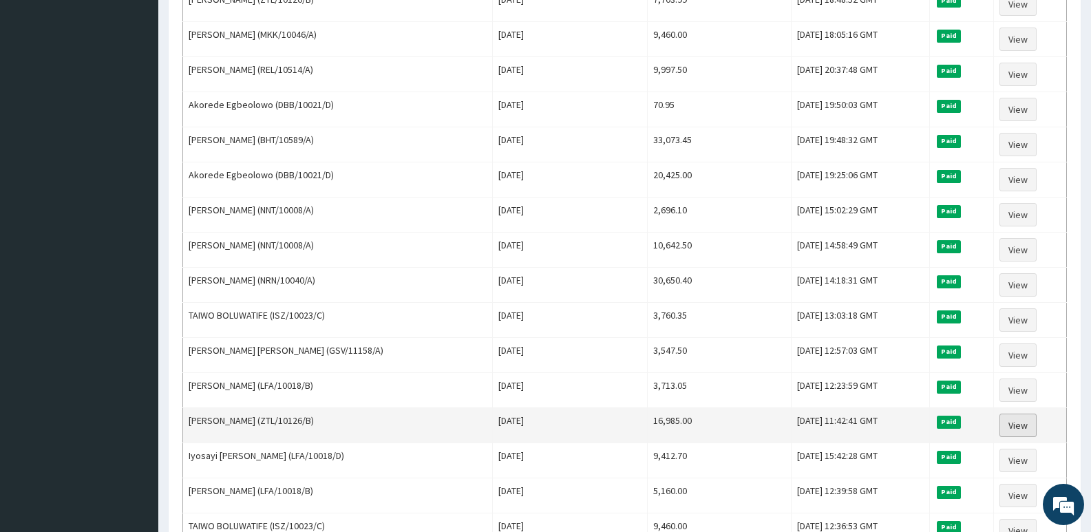
click at [1016, 417] on link "View" at bounding box center [1017, 425] width 37 height 23
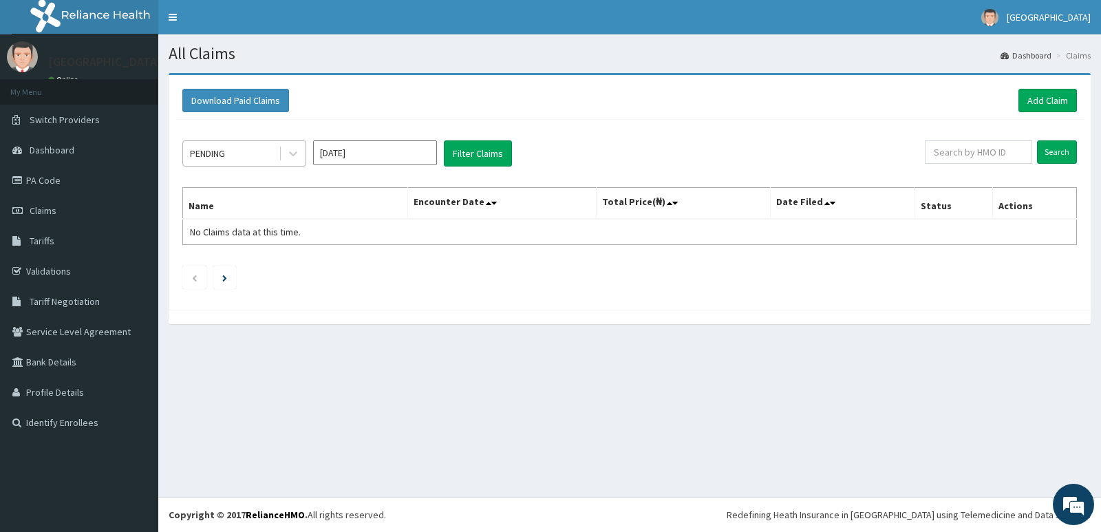
click at [252, 158] on div "PENDING" at bounding box center [231, 153] width 96 height 22
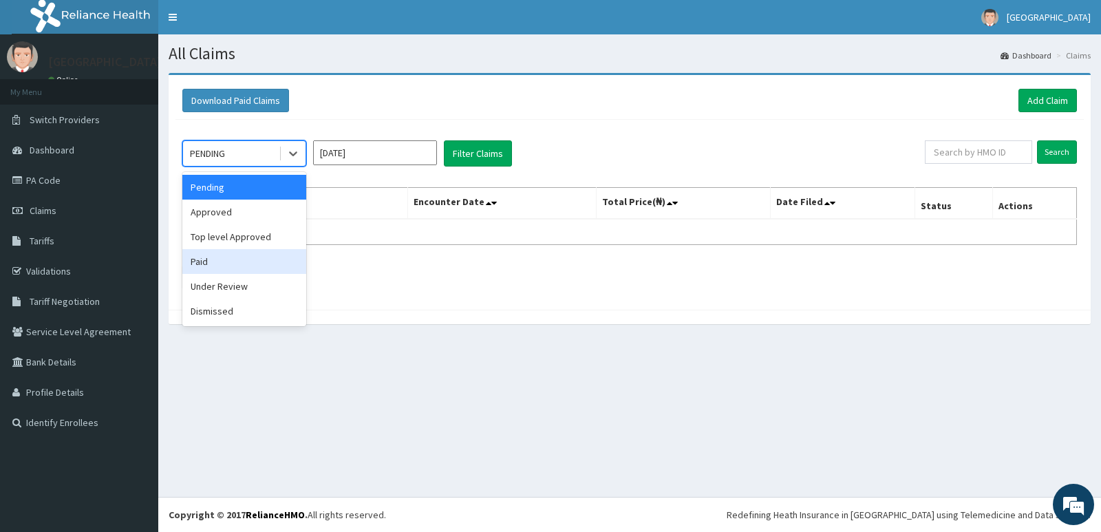
click at [248, 255] on div "Paid" at bounding box center [244, 261] width 124 height 25
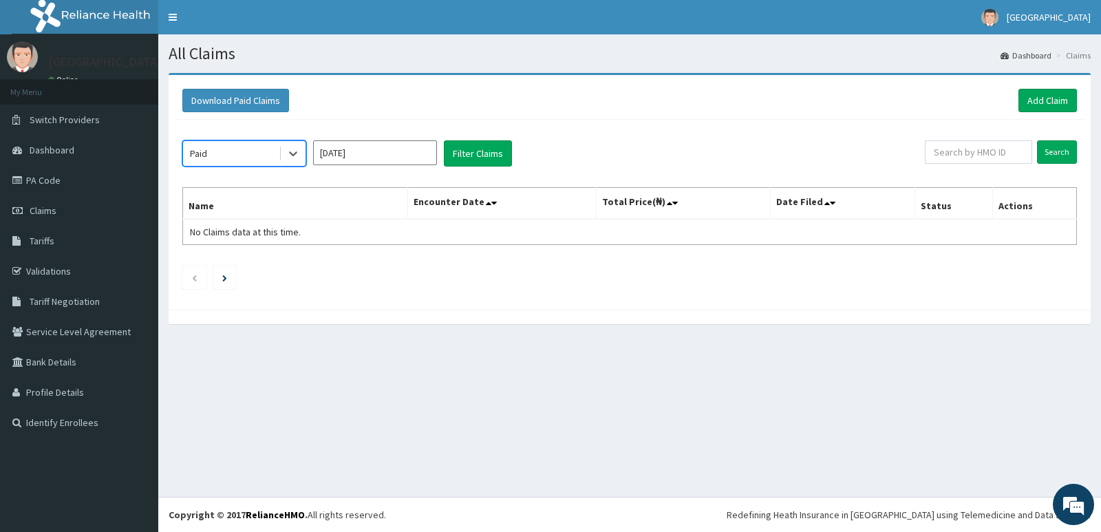
click at [352, 146] on input "[DATE]" at bounding box center [375, 152] width 124 height 25
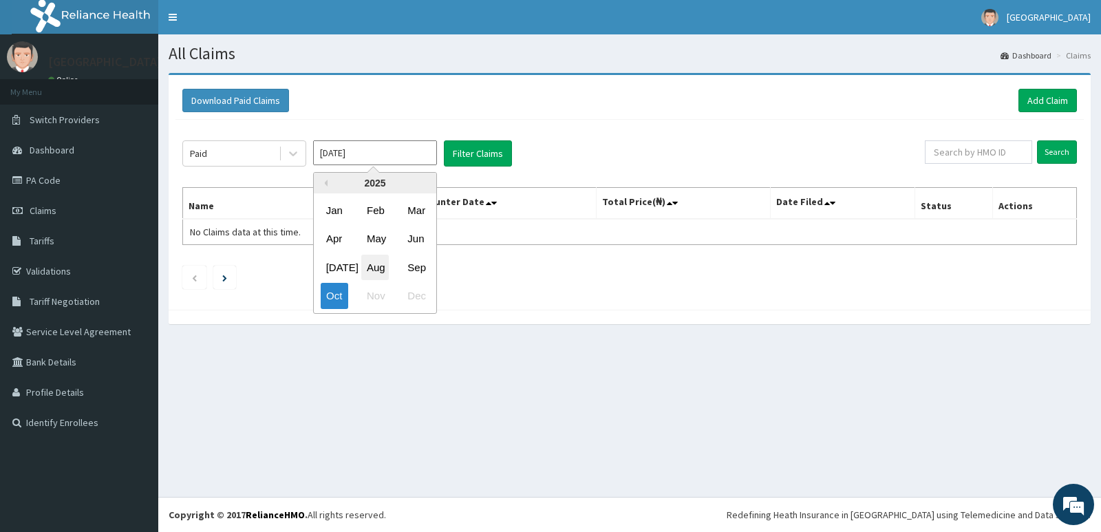
click at [379, 271] on div "Aug" at bounding box center [375, 267] width 28 height 25
type input "[DATE]"
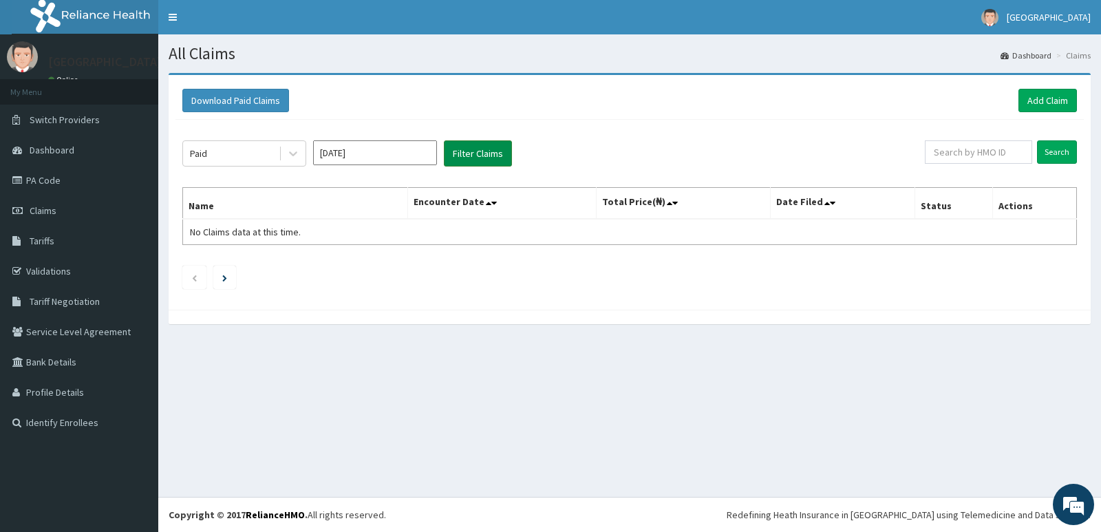
click at [463, 153] on button "Filter Claims" at bounding box center [478, 153] width 68 height 26
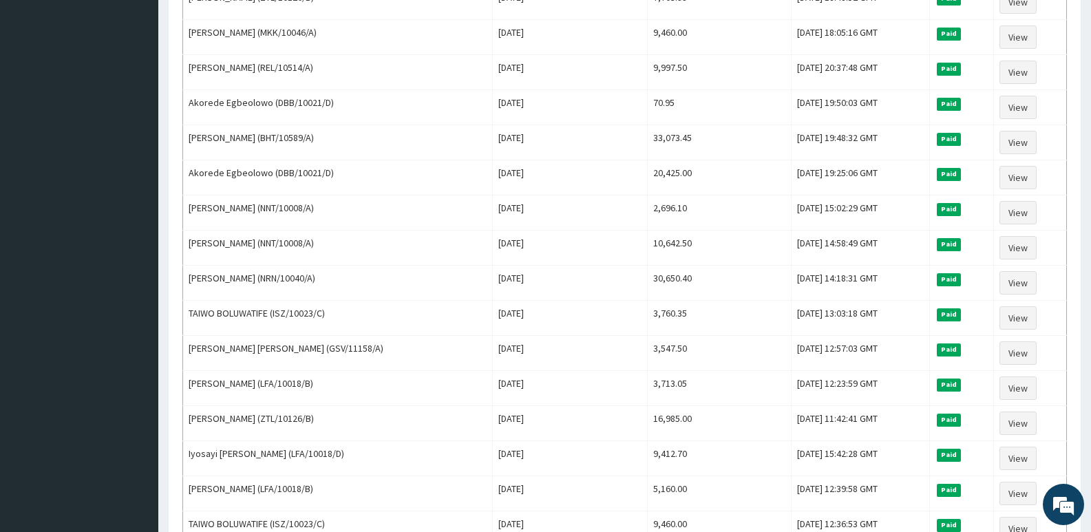
scroll to position [482, 0]
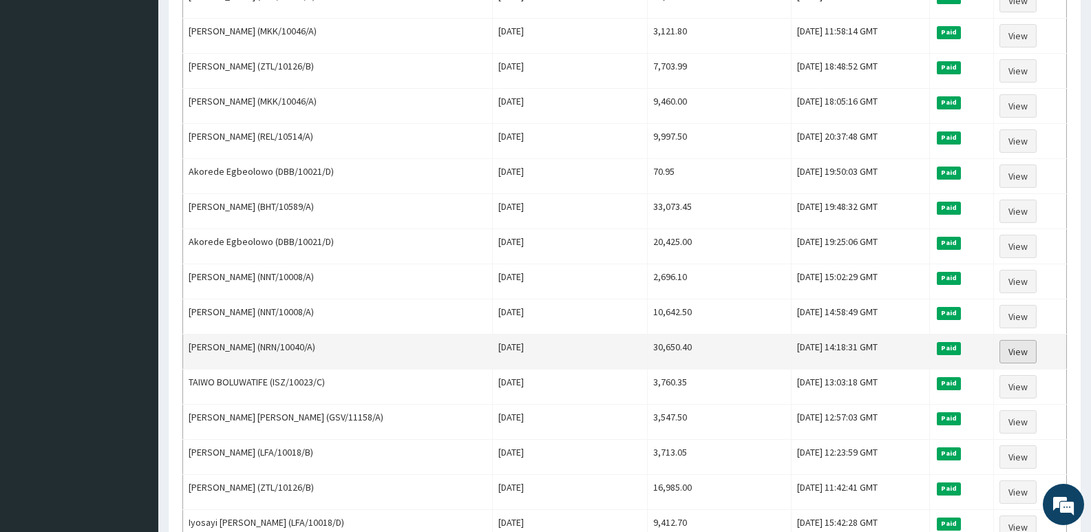
click at [1027, 344] on link "View" at bounding box center [1017, 351] width 37 height 23
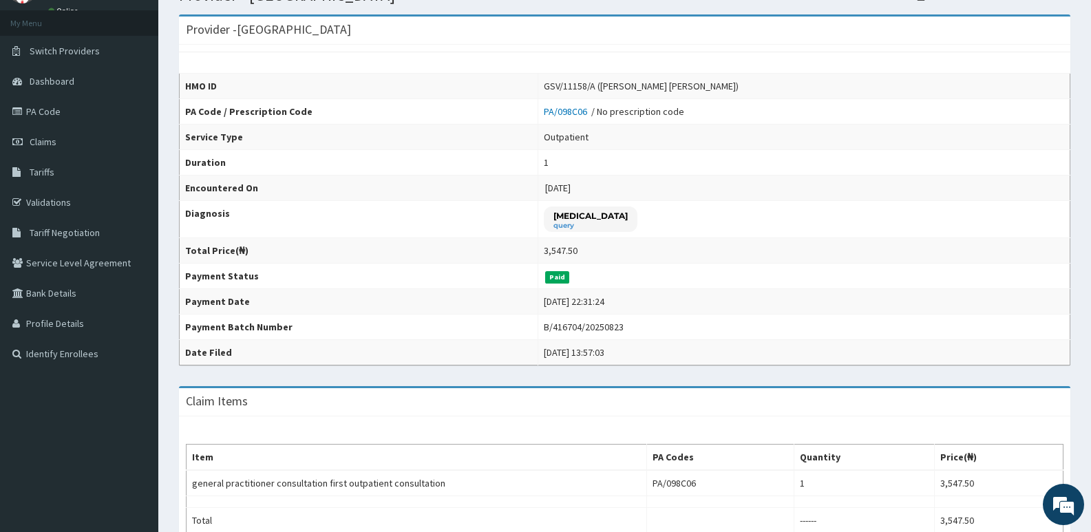
drag, startPoint x: 723, startPoint y: 171, endPoint x: 683, endPoint y: 131, distance: 56.0
click at [723, 171] on td "1" at bounding box center [804, 162] width 532 height 25
drag, startPoint x: 601, startPoint y: 89, endPoint x: 719, endPoint y: 92, distance: 118.4
click at [719, 92] on div "GSV/11158/A (CORPER JULIAN IWU CHIOMA)" at bounding box center [641, 86] width 195 height 14
copy div "(CORPER JULIAN IWU CHIOMA"
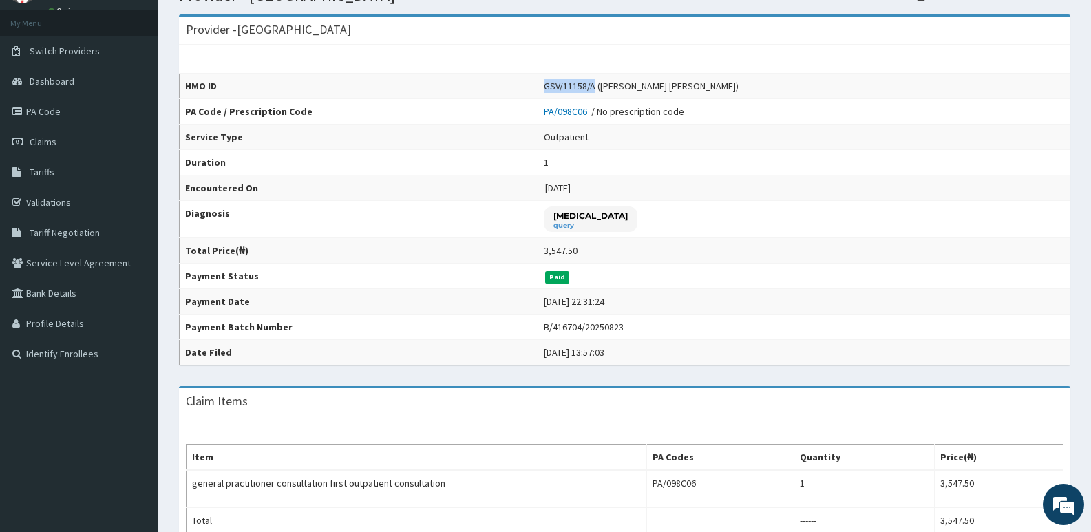
drag, startPoint x: 547, startPoint y: 86, endPoint x: 597, endPoint y: 85, distance: 50.3
click at [597, 85] on div "GSV/11158/A (CORPER JULIAN IWU CHIOMA)" at bounding box center [641, 86] width 195 height 14
copy div "GSV/11158/A"
click at [395, 294] on th "Payment Date" at bounding box center [359, 301] width 359 height 25
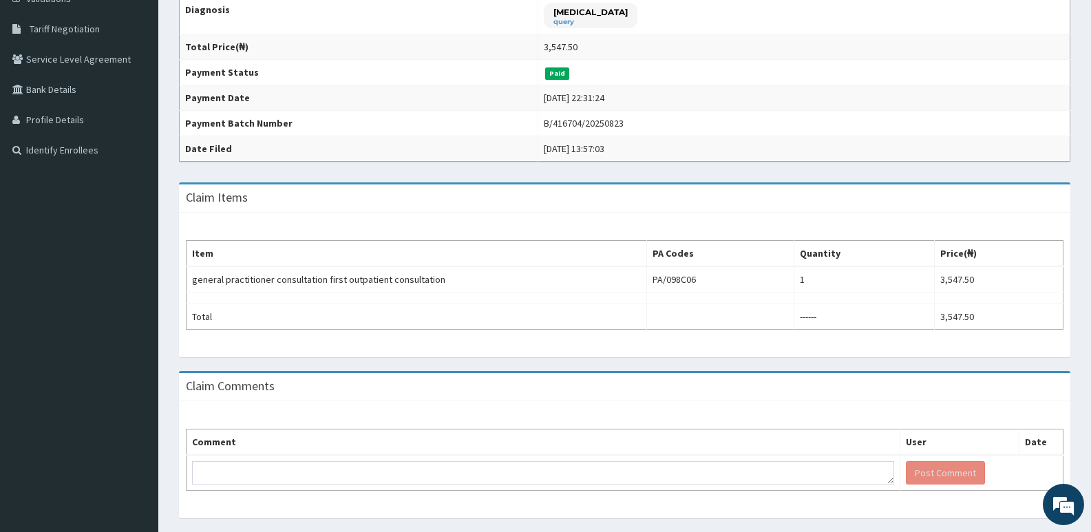
scroll to position [275, 0]
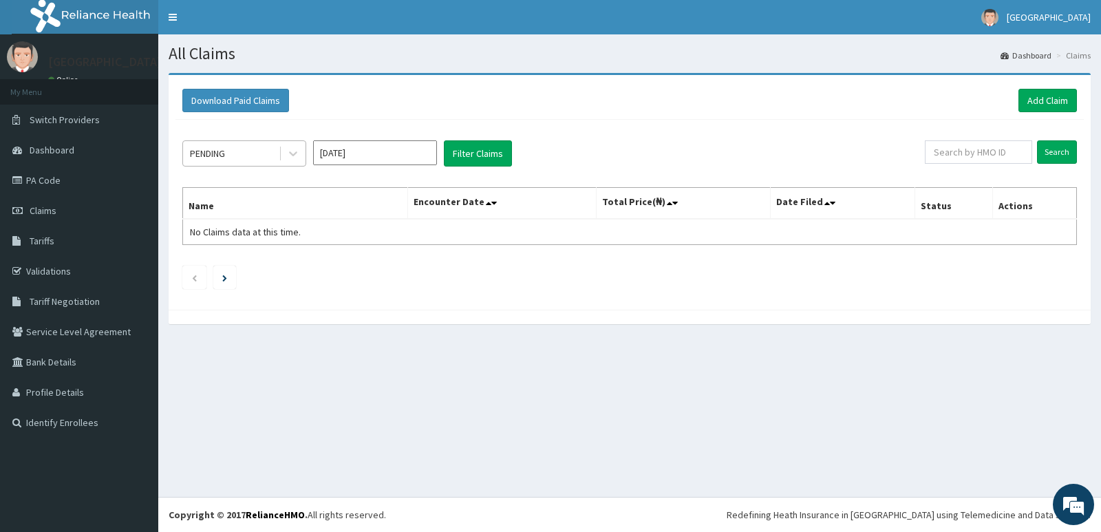
click at [249, 160] on div "PENDING" at bounding box center [231, 153] width 96 height 22
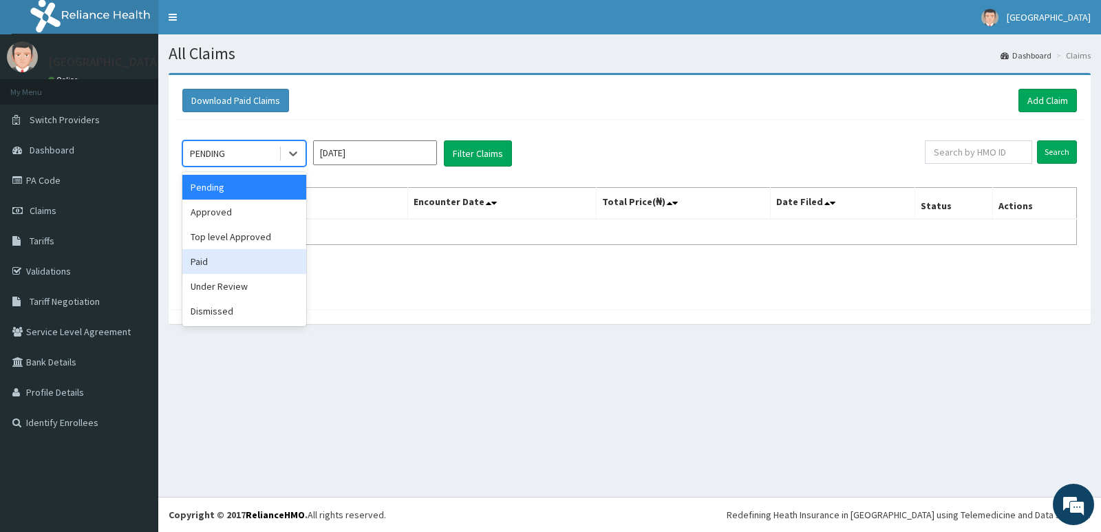
click at [249, 268] on div "Paid" at bounding box center [244, 261] width 124 height 25
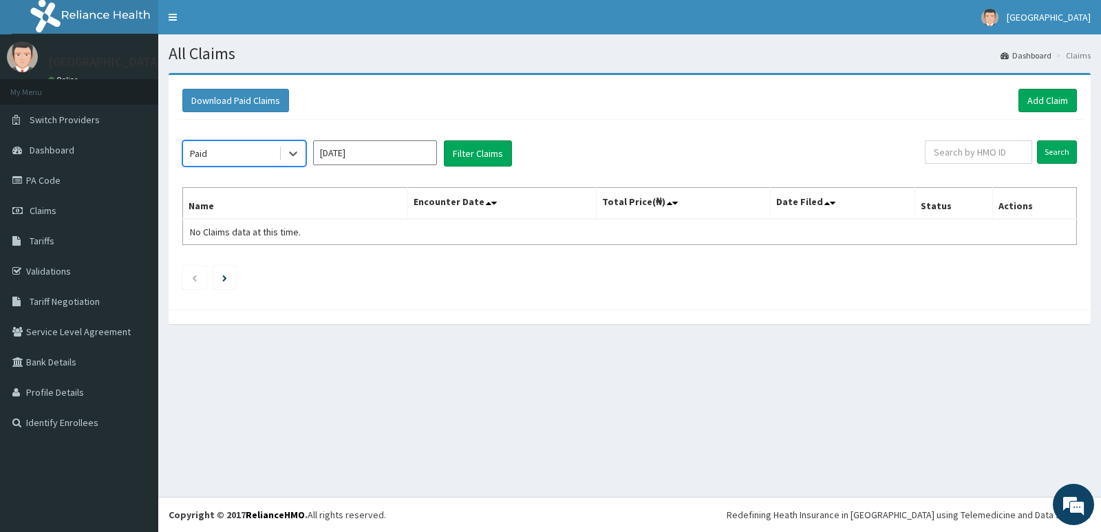
click at [377, 165] on input "[DATE]" at bounding box center [375, 152] width 124 height 25
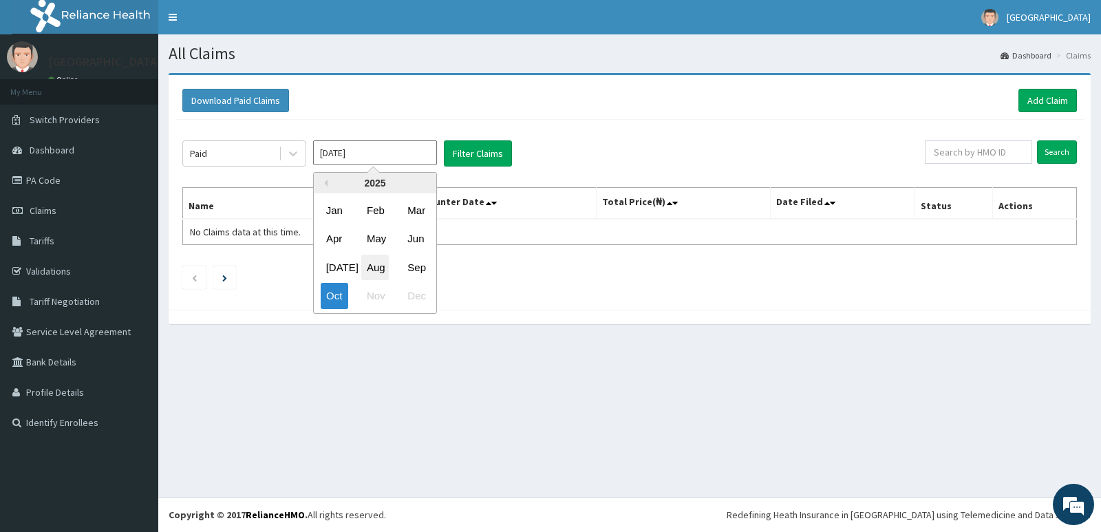
click at [376, 267] on div "Aug" at bounding box center [375, 267] width 28 height 25
type input "[DATE]"
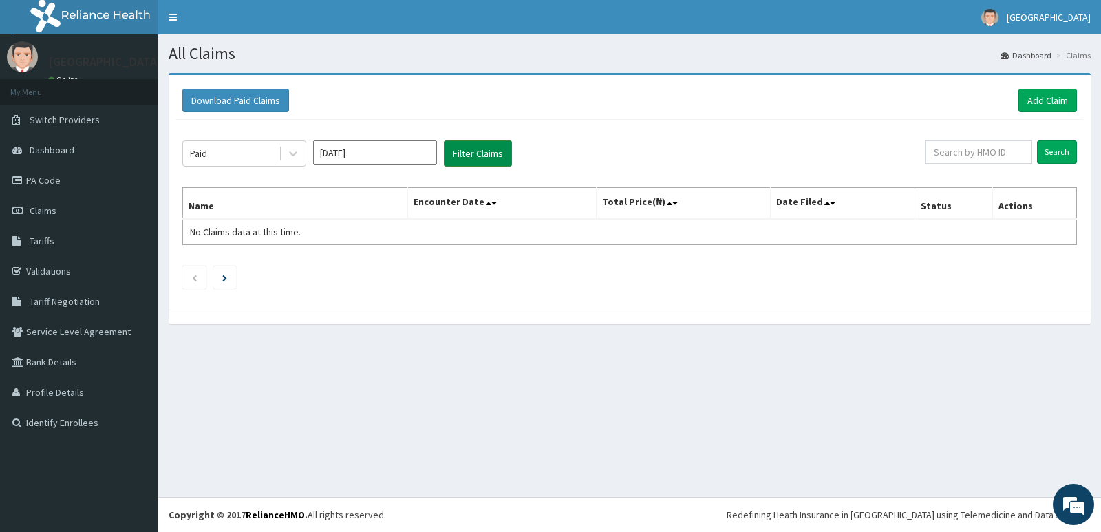
click at [492, 150] on button "Filter Claims" at bounding box center [478, 153] width 68 height 26
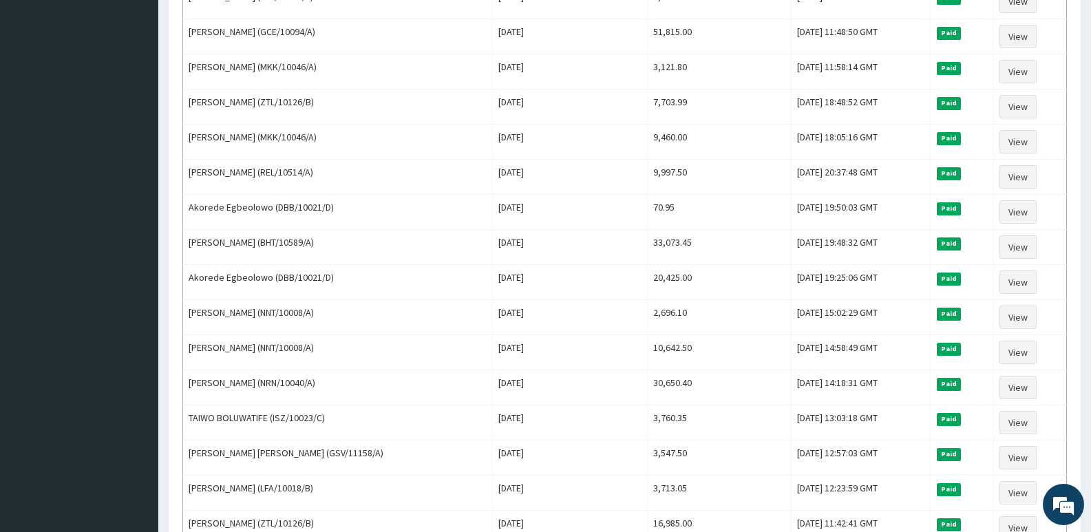
scroll to position [413, 0]
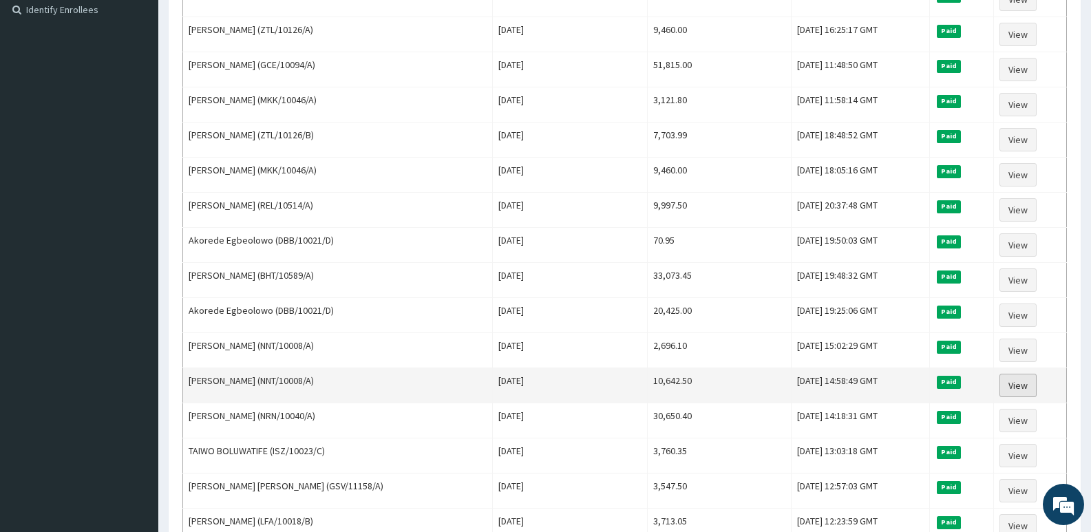
click at [1017, 382] on link "View" at bounding box center [1017, 385] width 37 height 23
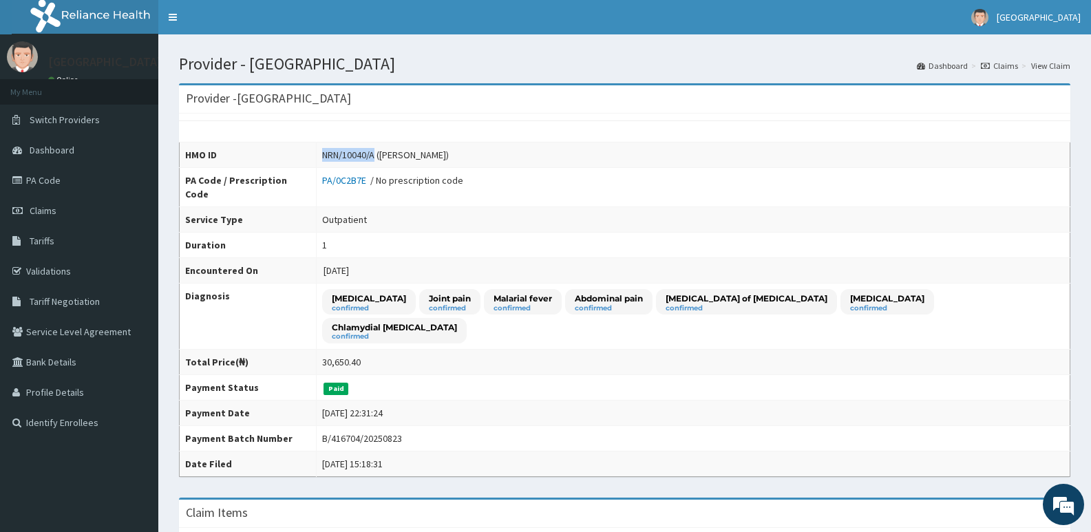
drag, startPoint x: 320, startPoint y: 154, endPoint x: 369, endPoint y: 151, distance: 48.9
click at [372, 151] on div "NRN/10040/A ([PERSON_NAME])" at bounding box center [385, 155] width 127 height 14
copy div "NRN/10040/A"
click at [676, 426] on td "B/416704/20250823" at bounding box center [694, 438] width 754 height 25
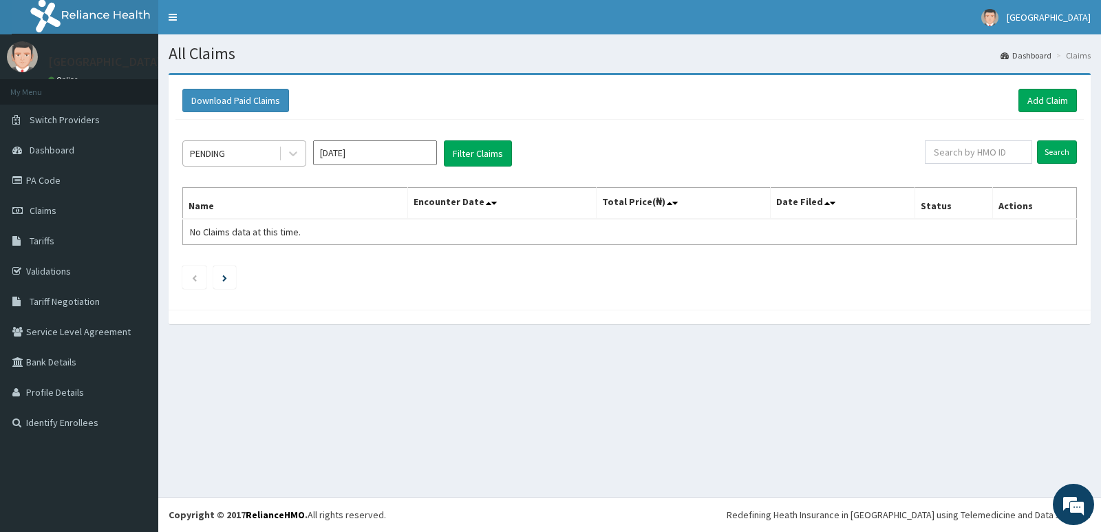
click at [264, 151] on div "PENDING" at bounding box center [231, 153] width 96 height 22
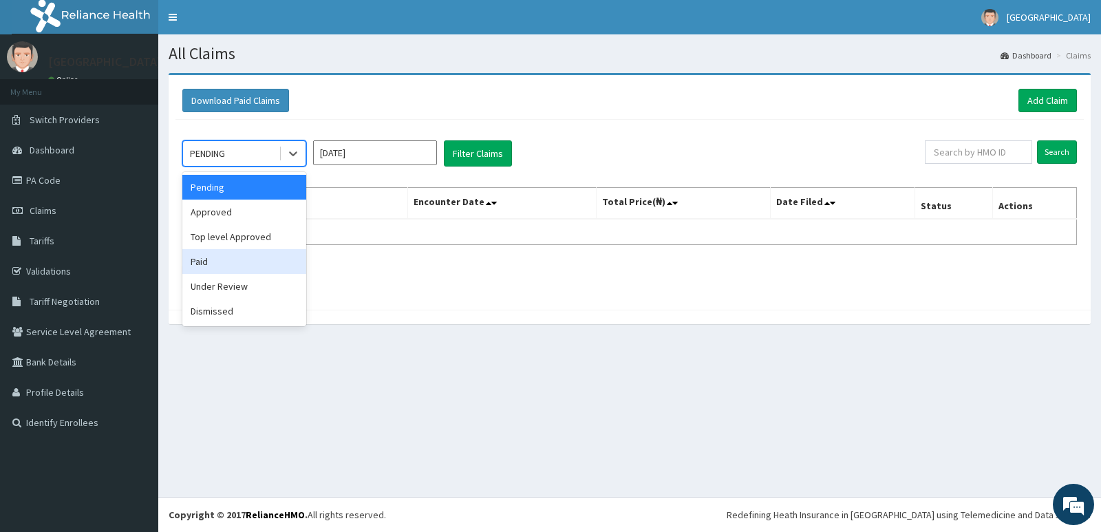
click at [250, 257] on div "Paid" at bounding box center [244, 261] width 124 height 25
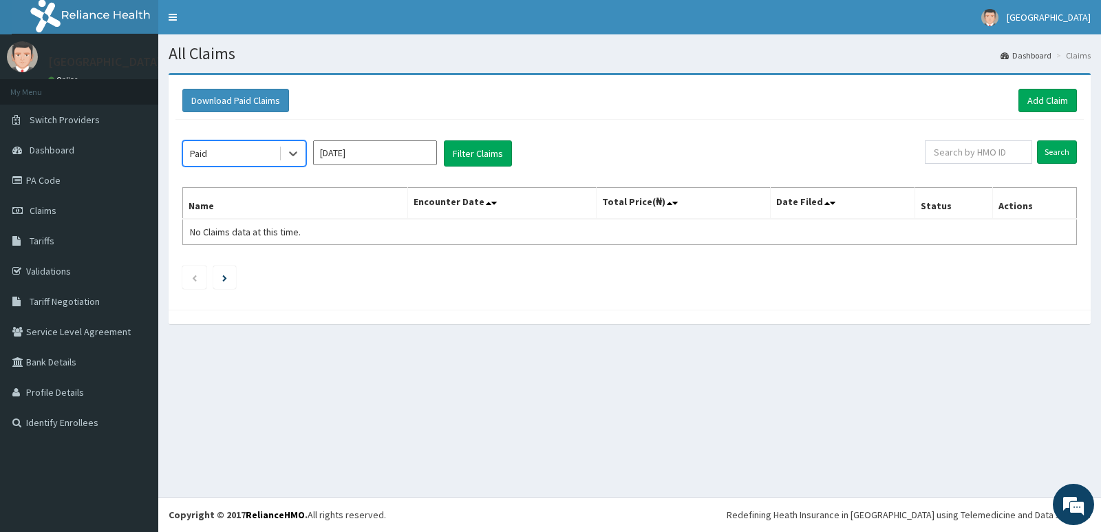
click at [414, 157] on input "[DATE]" at bounding box center [375, 152] width 124 height 25
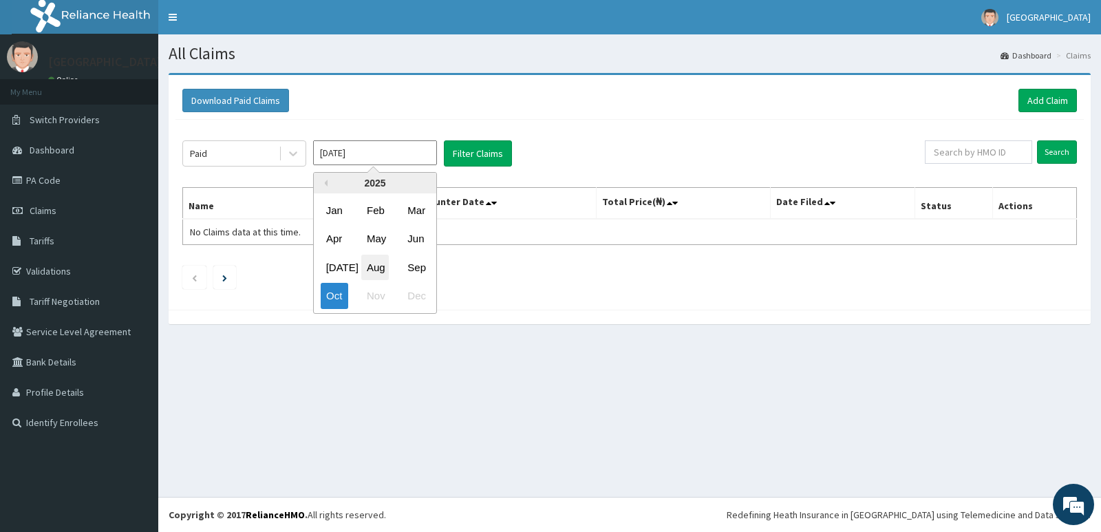
click at [372, 270] on div "Aug" at bounding box center [375, 267] width 28 height 25
type input "[DATE]"
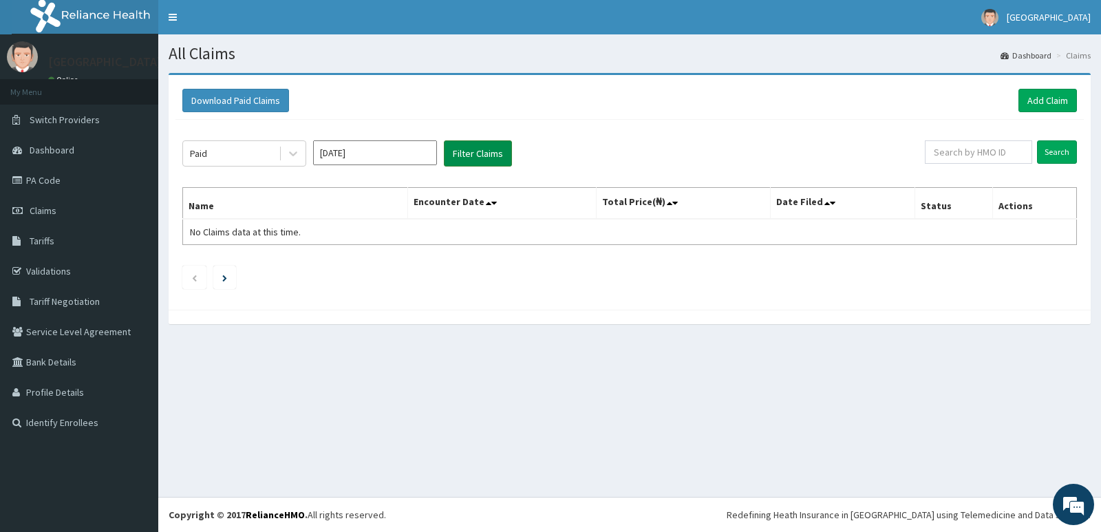
click at [475, 156] on button "Filter Claims" at bounding box center [478, 153] width 68 height 26
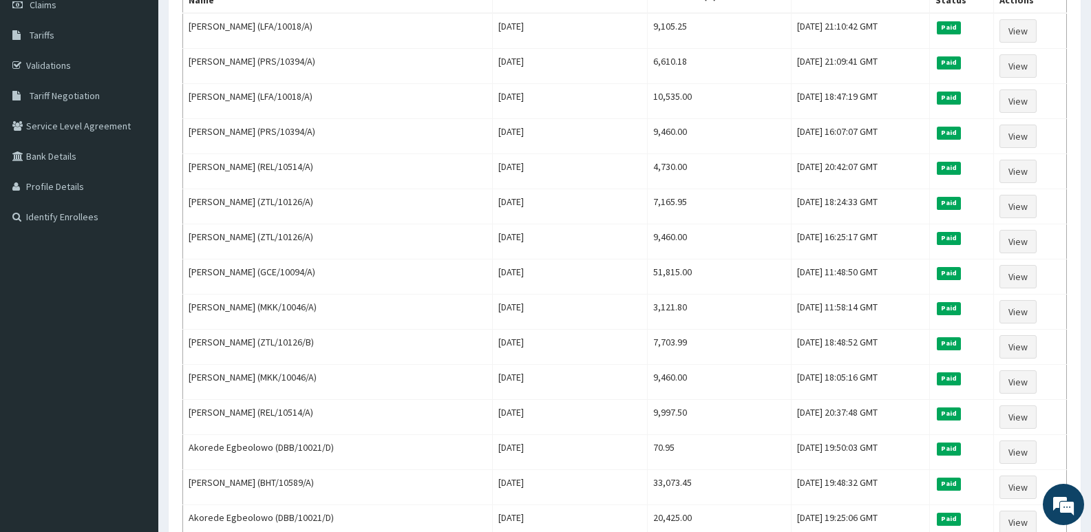
scroll to position [207, 0]
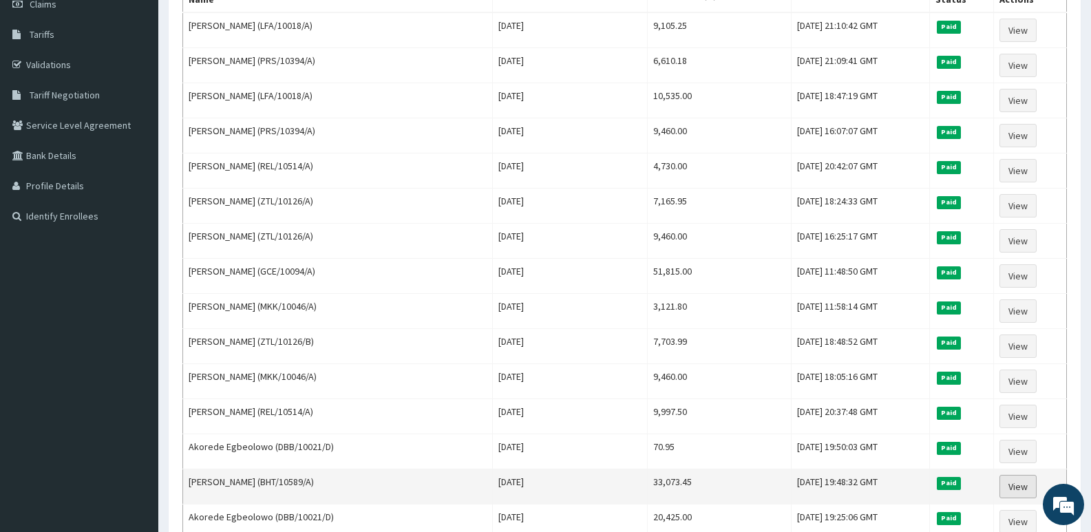
click at [1019, 485] on link "View" at bounding box center [1017, 486] width 37 height 23
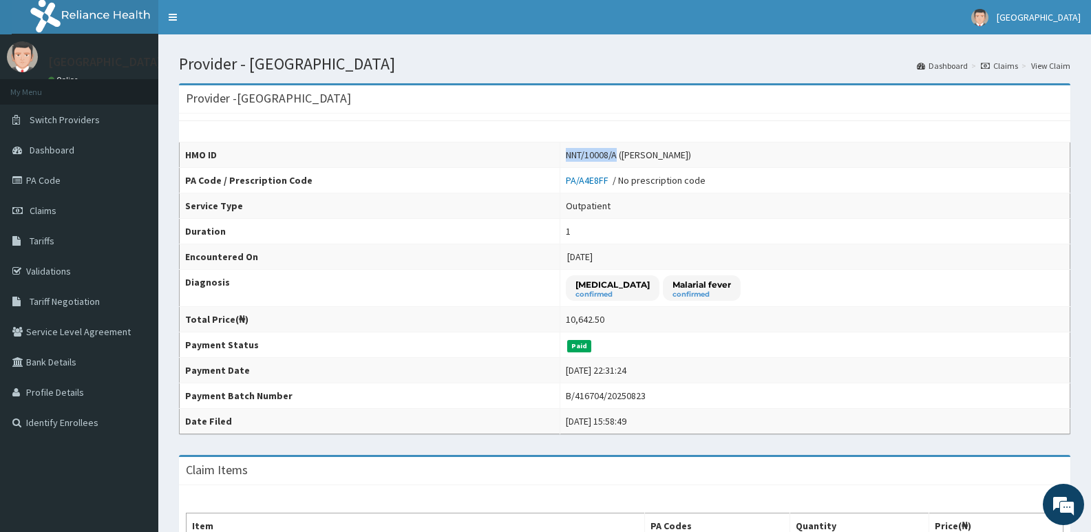
drag, startPoint x: 522, startPoint y: 155, endPoint x: 573, endPoint y: 154, distance: 50.3
click at [575, 156] on td "NNT/10008/A (OLUWATOYIN TEMITOPE BANJOKO)" at bounding box center [815, 154] width 510 height 25
copy div "NNT/10008/A"
click at [765, 272] on td "Typhoid fever confirmed Malarial fever confirmed" at bounding box center [815, 288] width 510 height 37
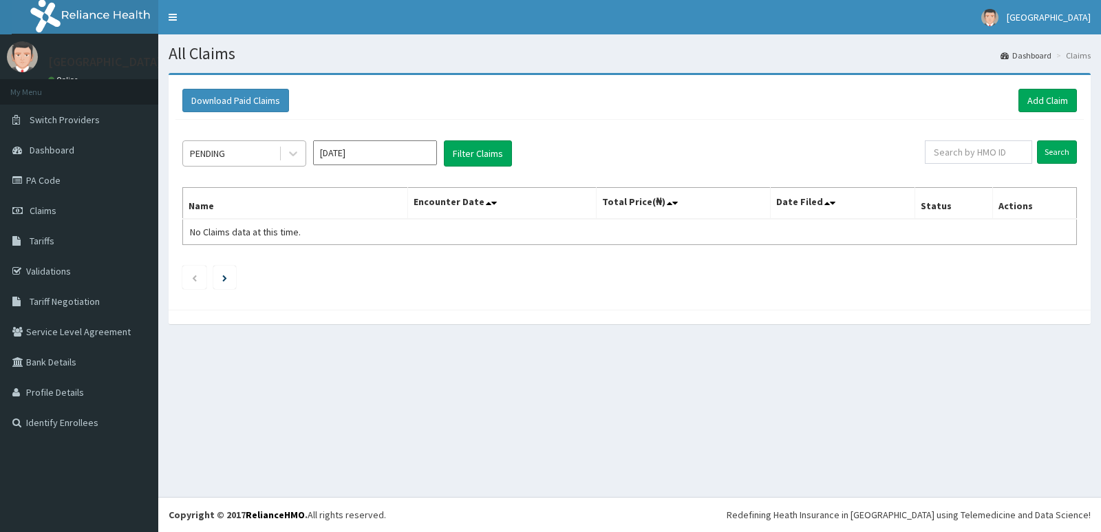
click at [255, 149] on div "PENDING" at bounding box center [231, 153] width 96 height 22
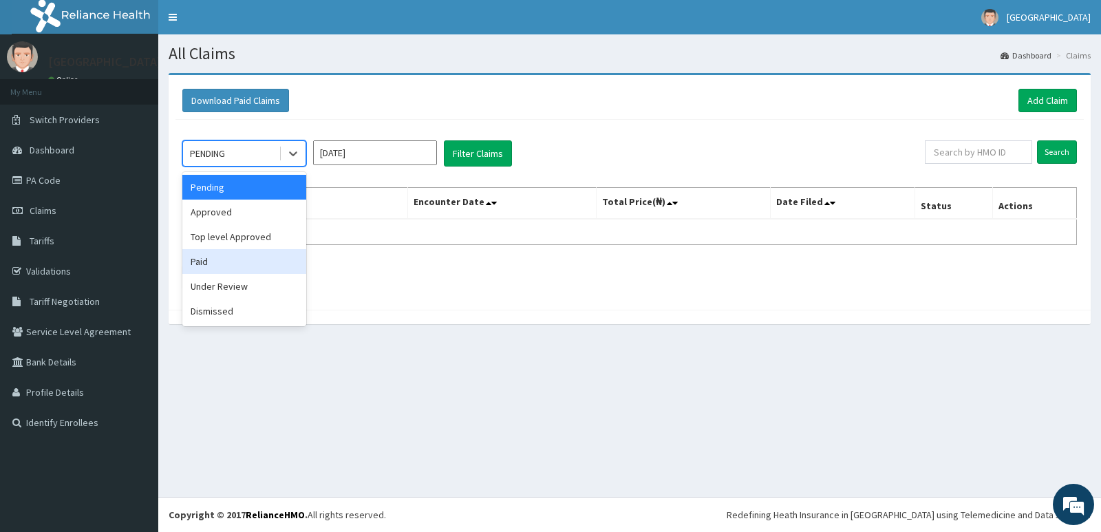
click at [246, 262] on div "Paid" at bounding box center [244, 261] width 124 height 25
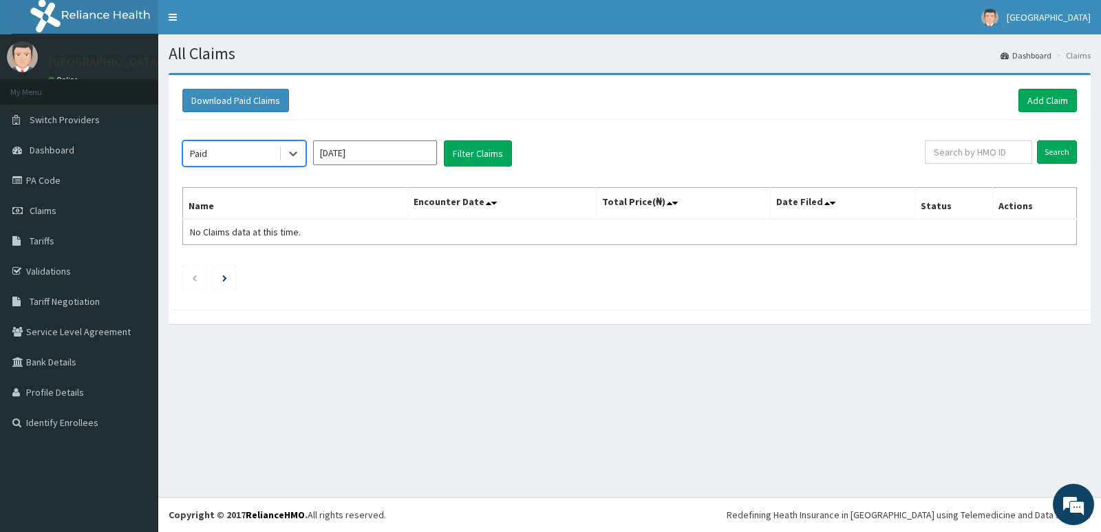
click at [378, 146] on input "Oct 2025" at bounding box center [375, 152] width 124 height 25
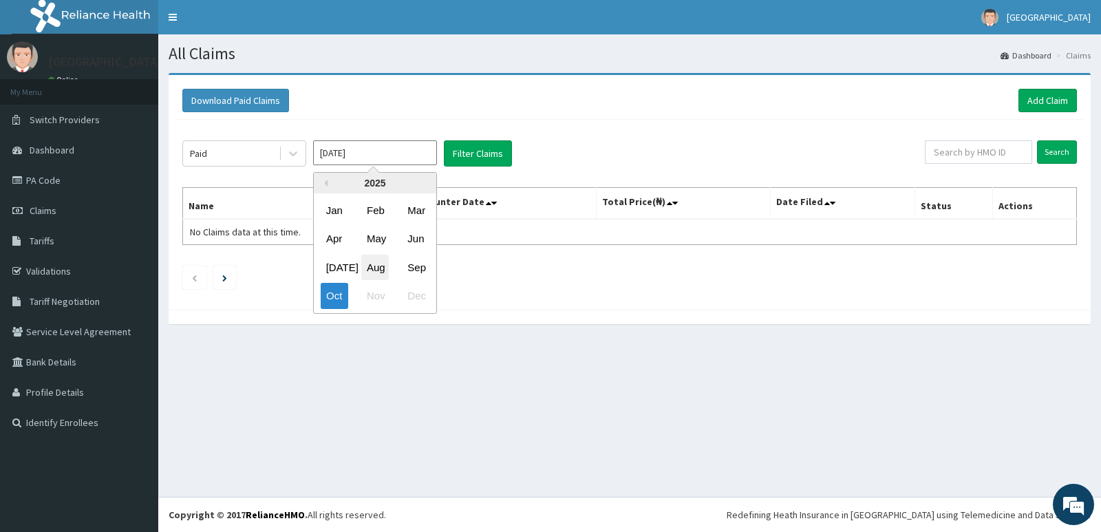
click at [370, 264] on div "Aug" at bounding box center [375, 267] width 28 height 25
type input "Aug 2025"
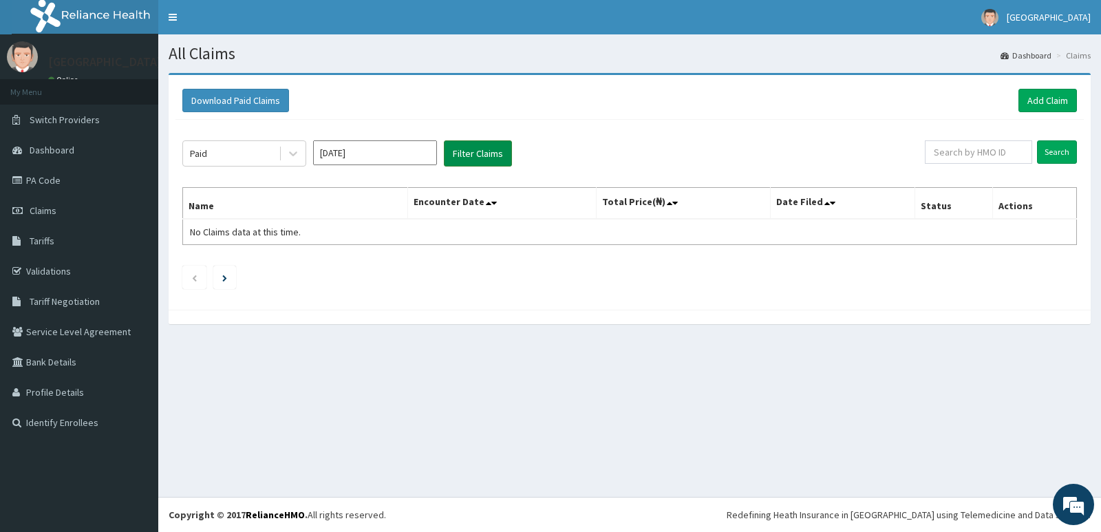
click at [484, 153] on button "Filter Claims" at bounding box center [478, 153] width 68 height 26
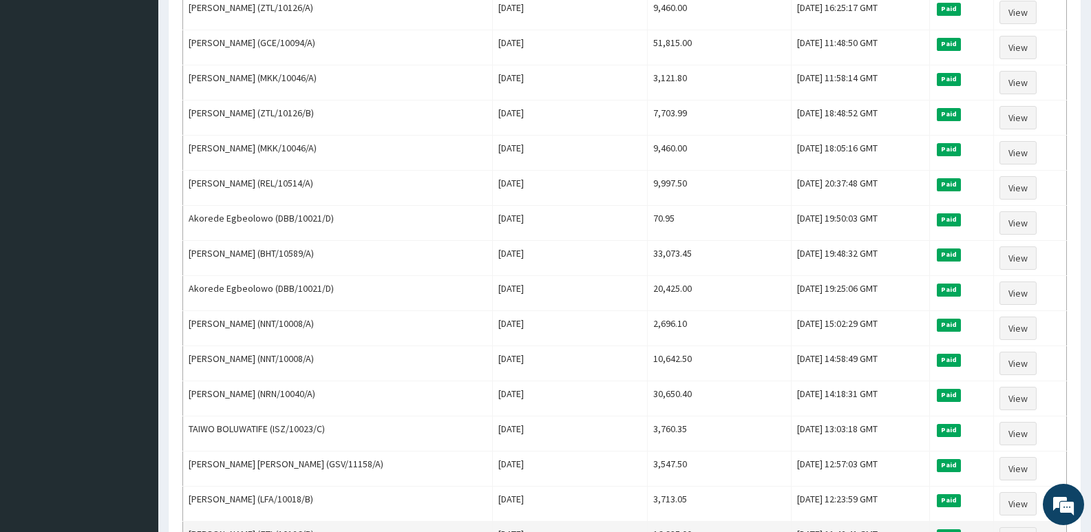
scroll to position [411, 0]
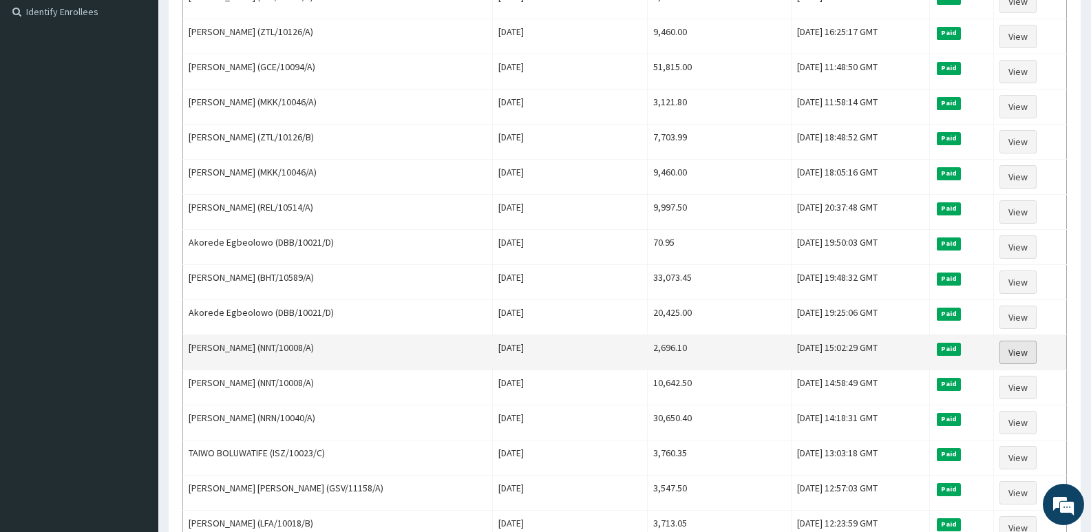
click at [1018, 348] on link "View" at bounding box center [1017, 352] width 37 height 23
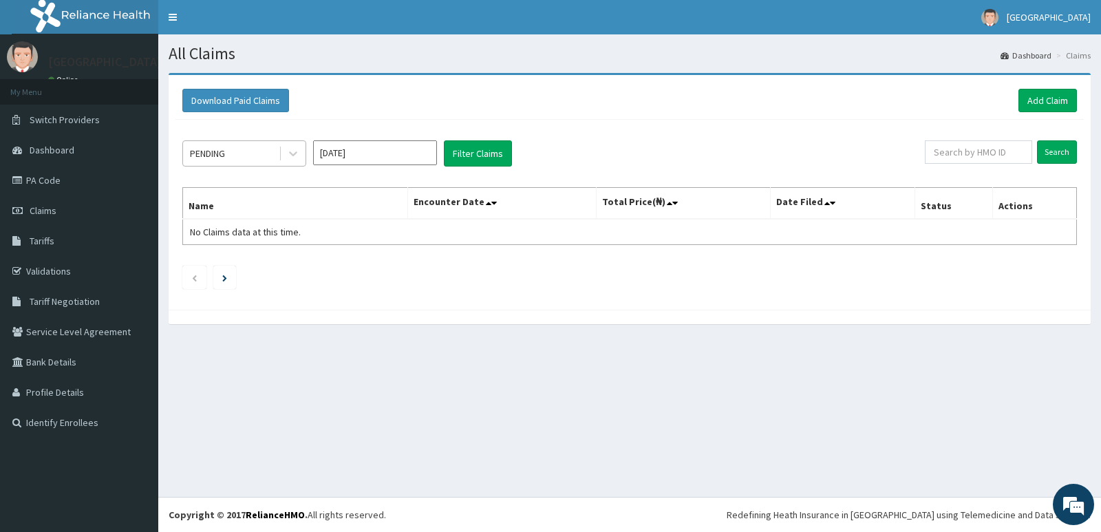
click at [236, 153] on div "PENDING" at bounding box center [231, 153] width 96 height 22
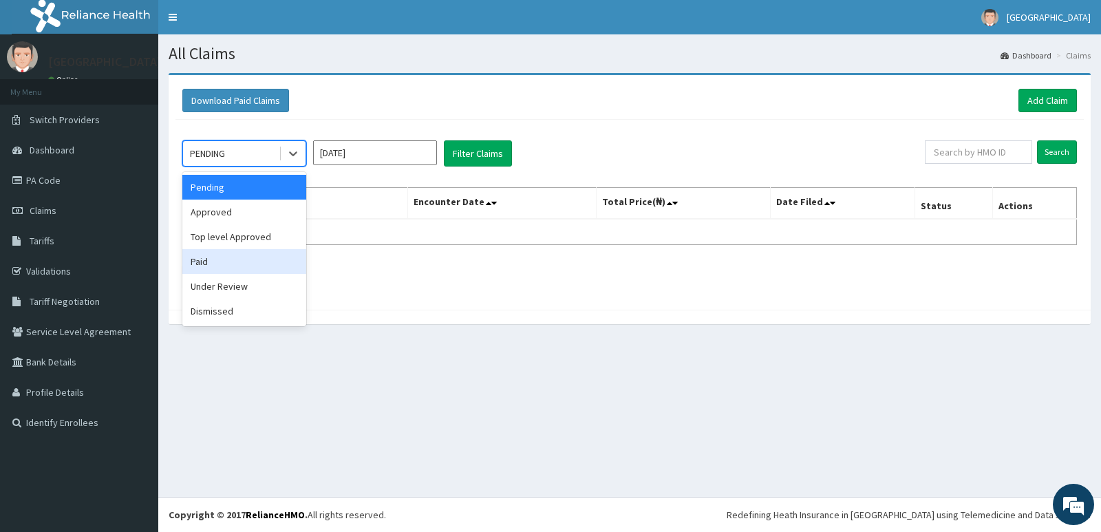
drag, startPoint x: 239, startPoint y: 267, endPoint x: 425, endPoint y: 183, distance: 204.6
click at [240, 267] on div "Paid" at bounding box center [244, 261] width 124 height 25
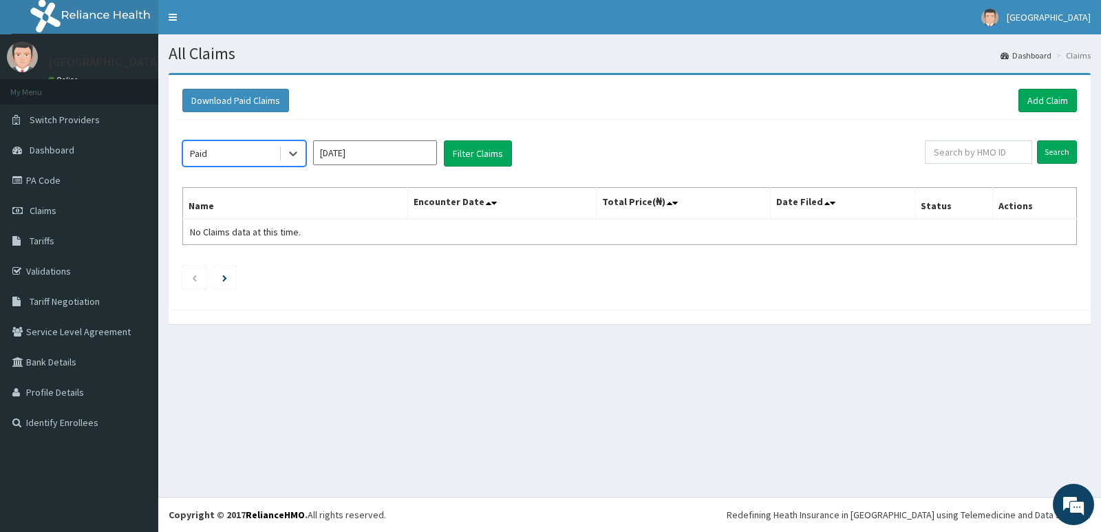
click at [385, 148] on input "[DATE]" at bounding box center [375, 152] width 124 height 25
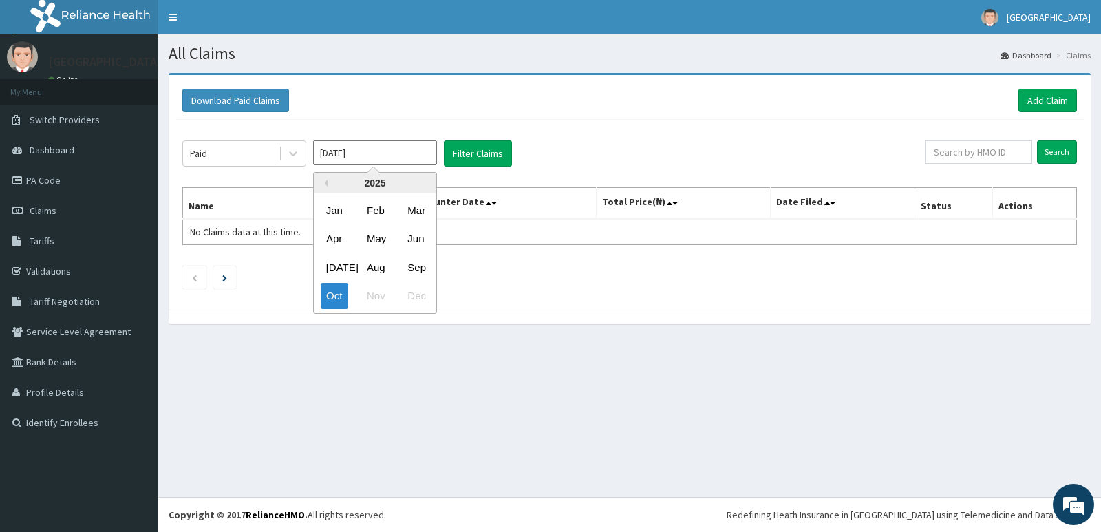
drag, startPoint x: 376, startPoint y: 268, endPoint x: 384, endPoint y: 257, distance: 14.3
click at [380, 261] on div "Aug" at bounding box center [375, 267] width 28 height 25
type input "[DATE]"
click at [491, 139] on div "Paid [DATE] Filter Claims Search Name Encounter Date Total Price(₦) Date Filed …" at bounding box center [630, 211] width 909 height 183
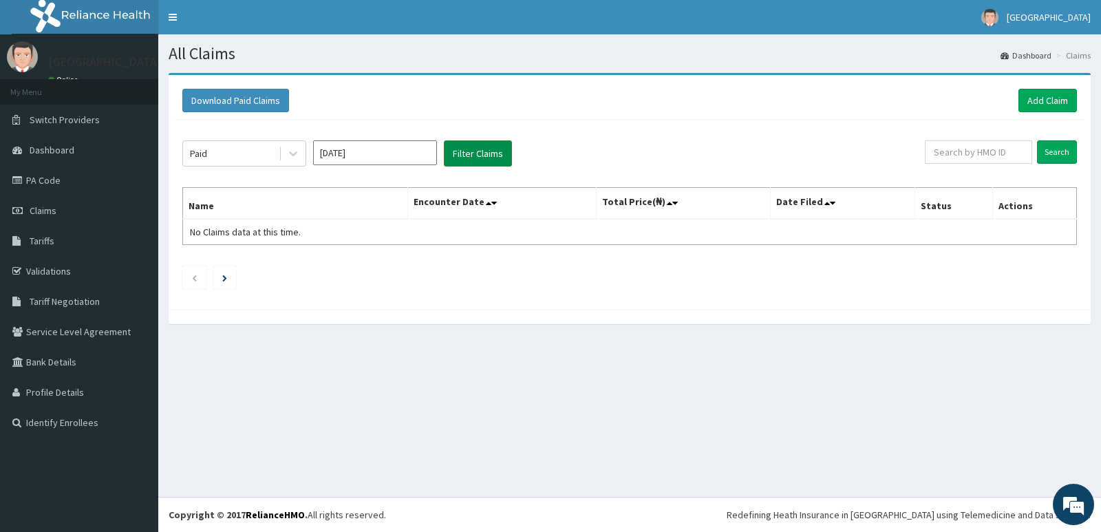
click at [487, 151] on button "Filter Claims" at bounding box center [478, 153] width 68 height 26
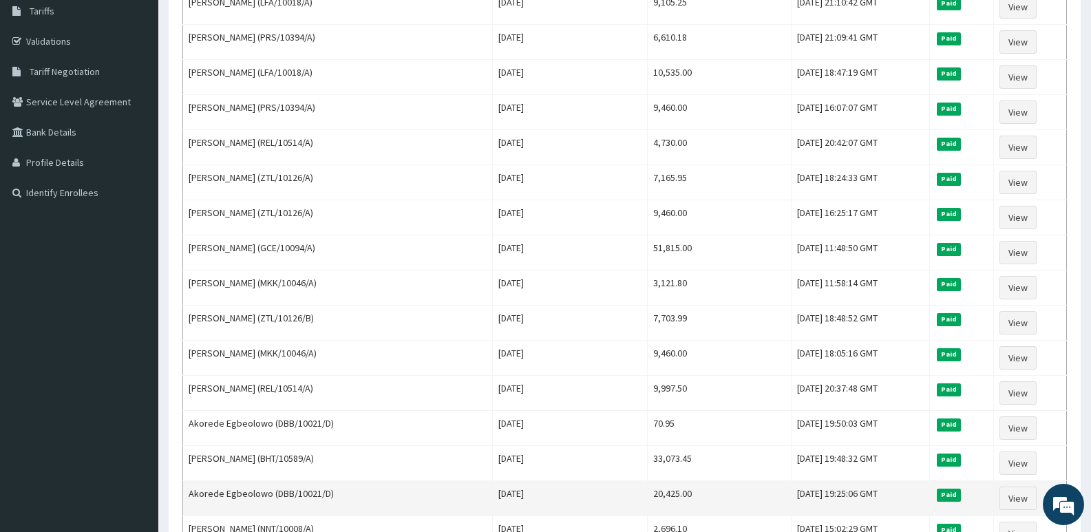
scroll to position [413, 0]
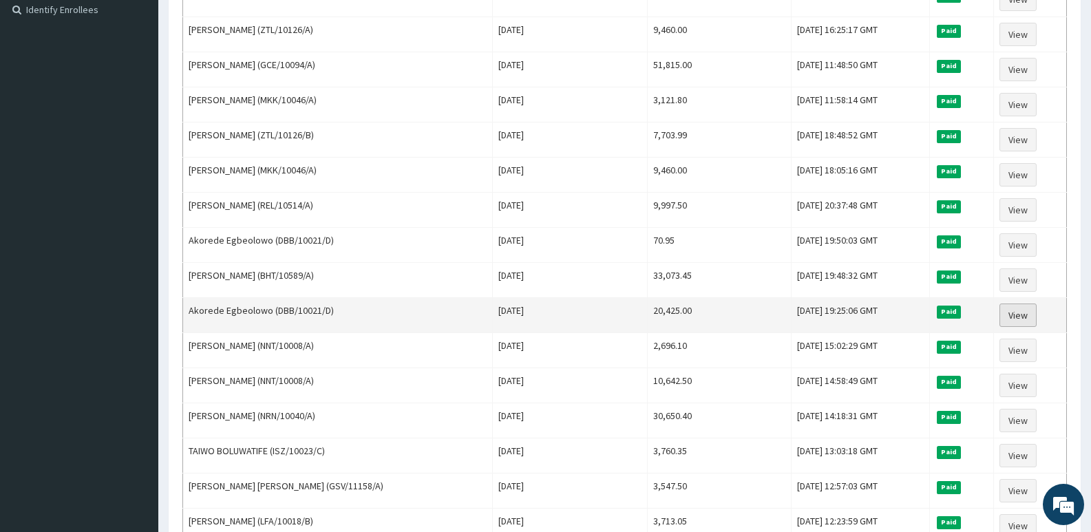
click at [1017, 310] on link "View" at bounding box center [1017, 315] width 37 height 23
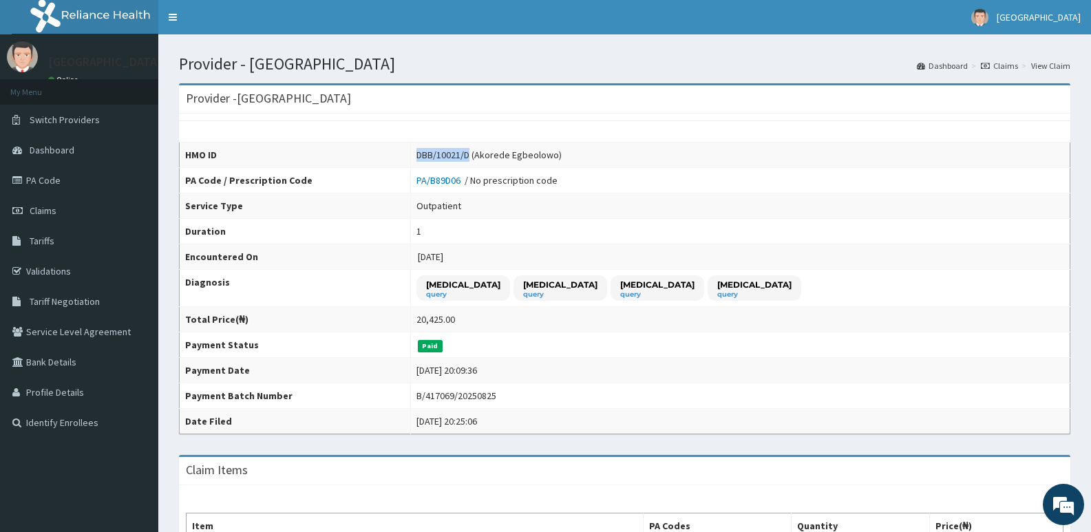
drag, startPoint x: 411, startPoint y: 154, endPoint x: 469, endPoint y: 153, distance: 58.5
click td "DBB/10021/D (Akorede Egbeolowo)"
copy div "DBB/10021/D"
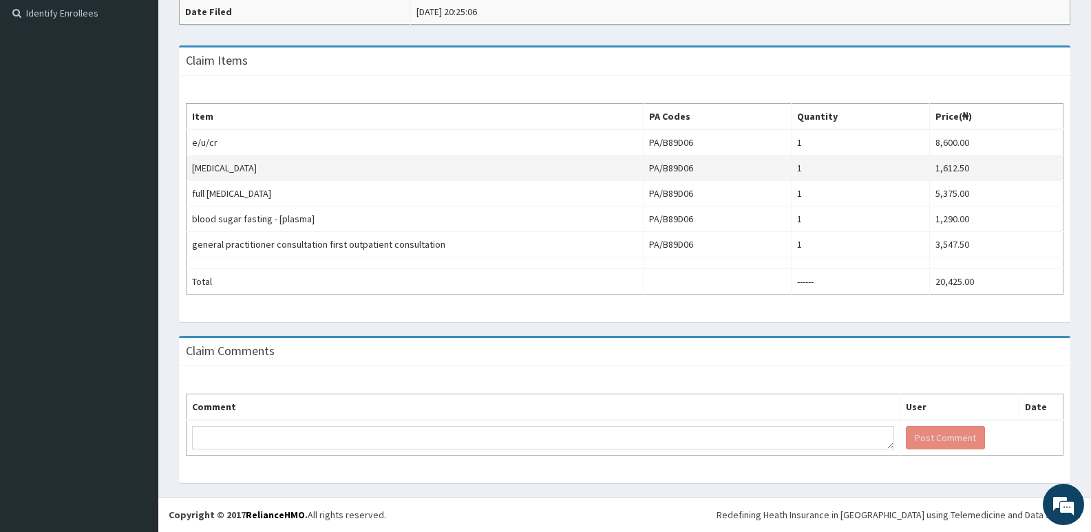
click tbody "e/u/cr PA/B89D06 1 8,600.00 urinalysis PA/B89D06 1 1,612.50 full lipid profile …"
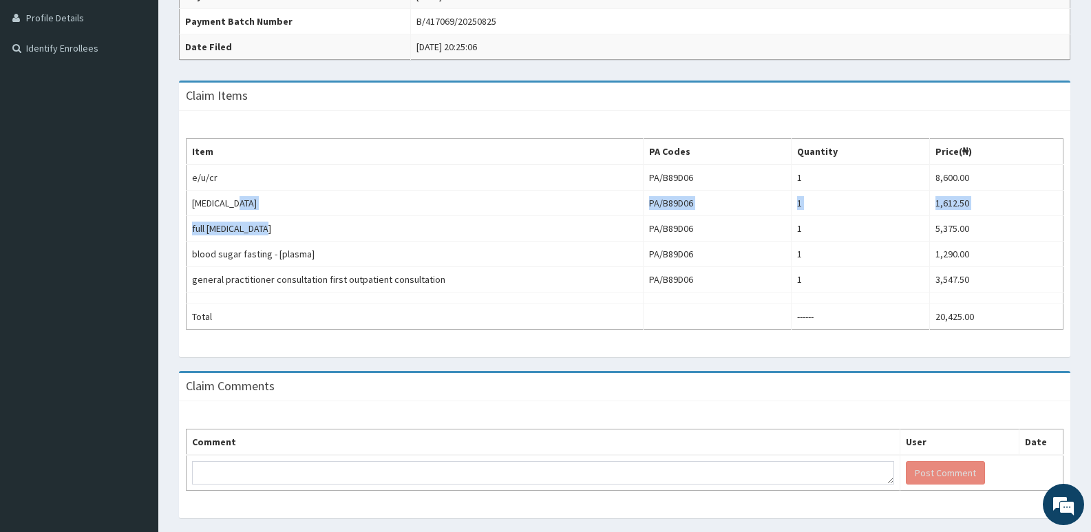
scroll to position [341, 0]
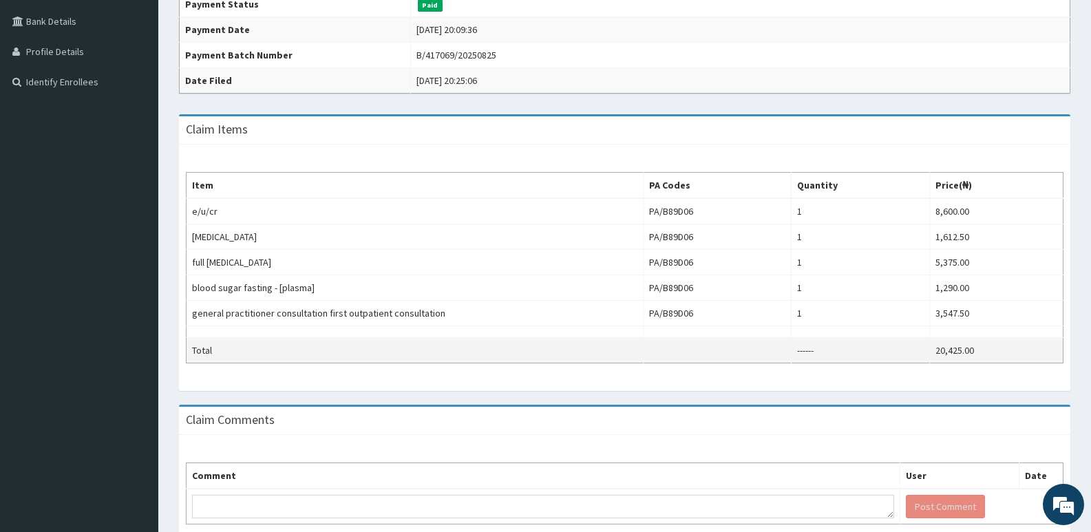
click td "Total"
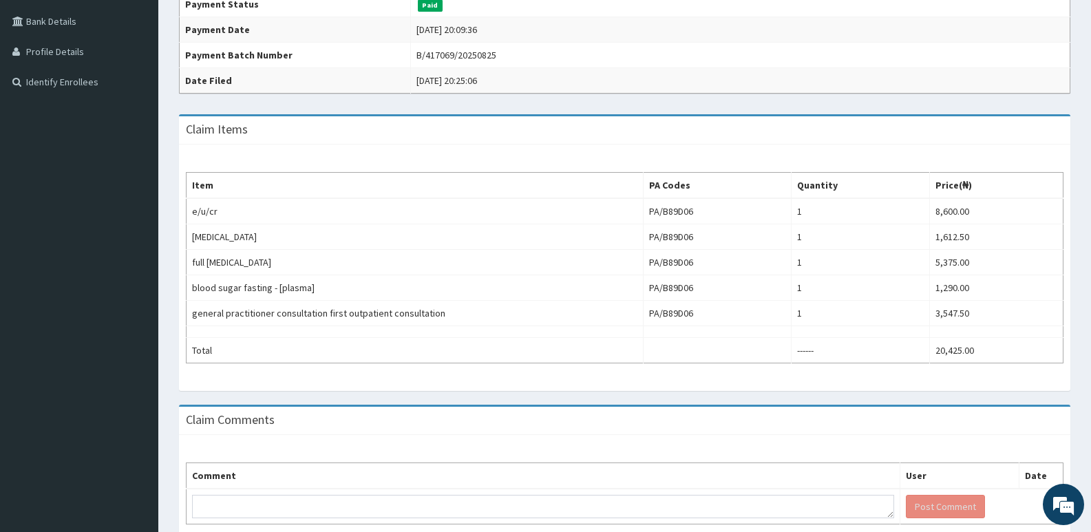
scroll to position [0, 0]
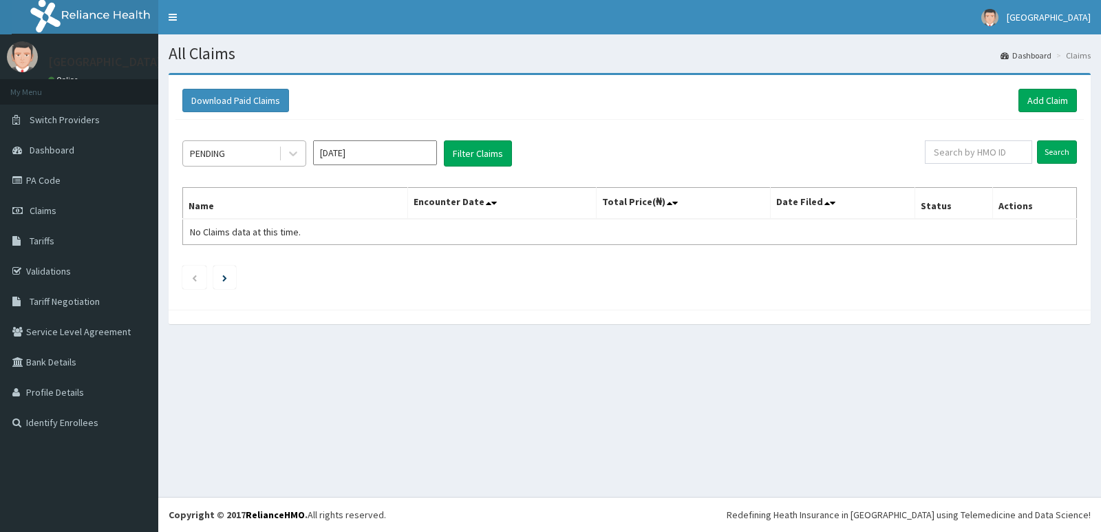
drag, startPoint x: 0, startPoint y: 0, endPoint x: 271, endPoint y: 165, distance: 316.6
click at [270, 148] on div "PENDING" at bounding box center [231, 153] width 96 height 22
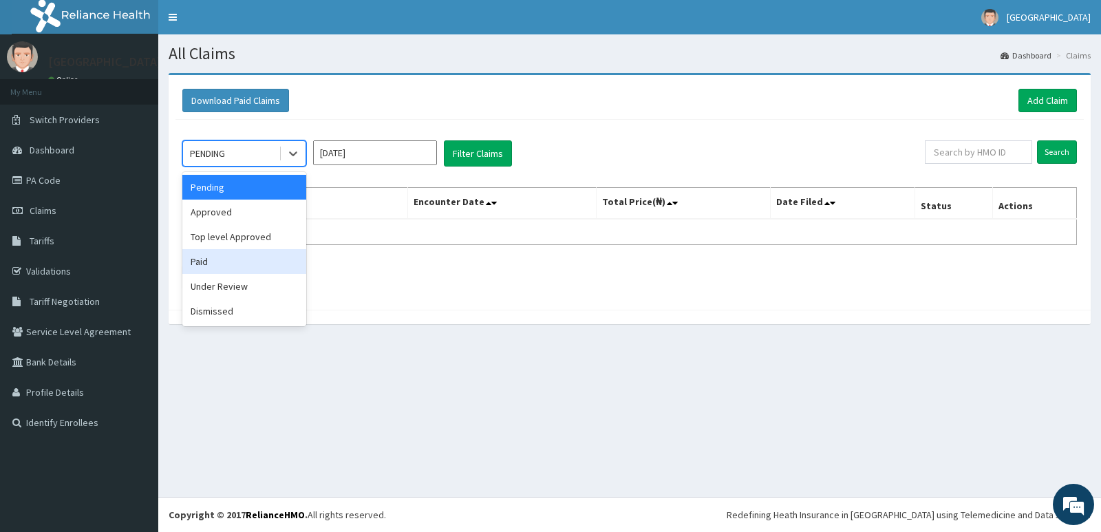
drag, startPoint x: 253, startPoint y: 264, endPoint x: 311, endPoint y: 204, distance: 83.7
click at [255, 264] on div "Paid" at bounding box center [244, 261] width 124 height 25
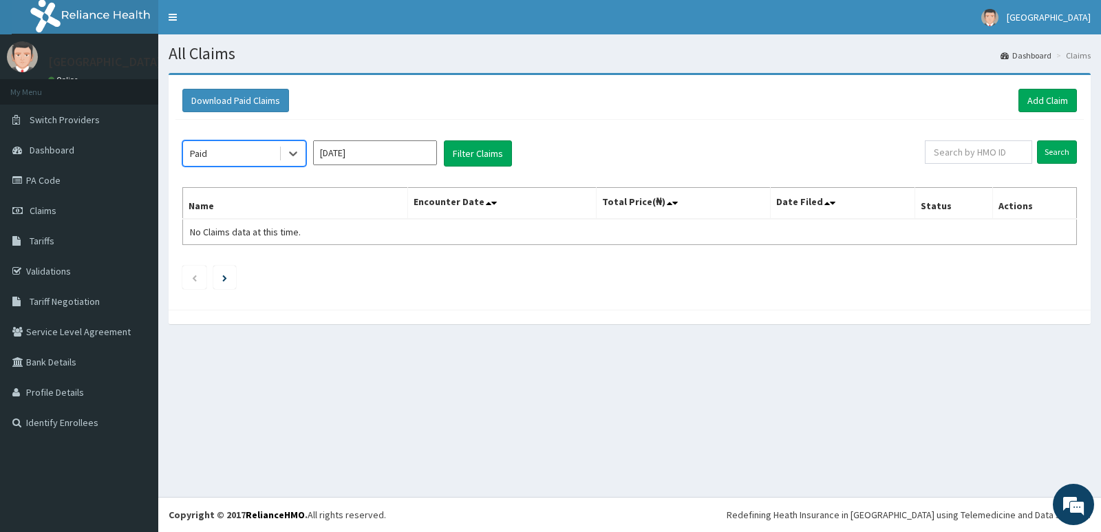
click at [385, 158] on input "[DATE]" at bounding box center [375, 152] width 124 height 25
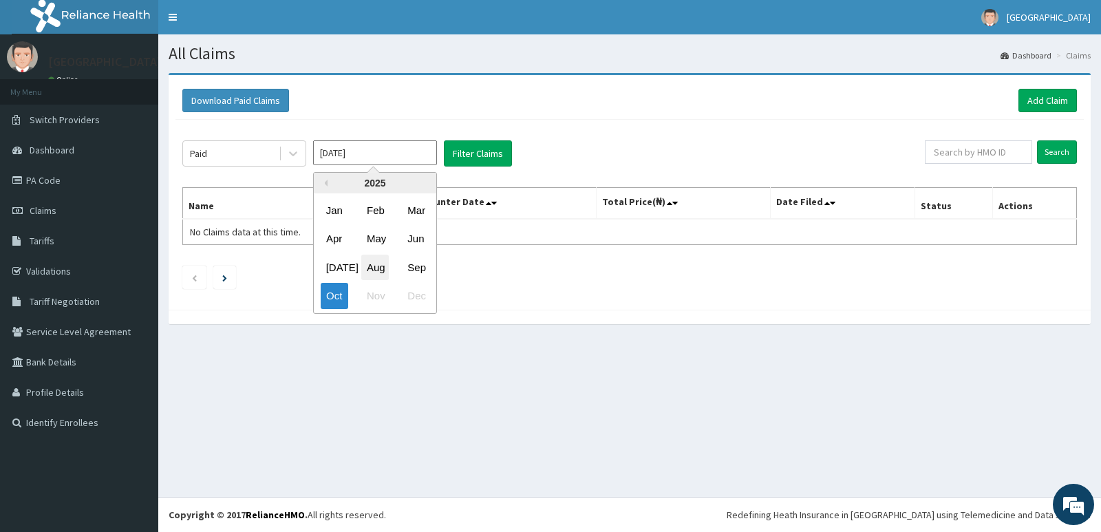
click at [382, 264] on div "Aug" at bounding box center [375, 267] width 28 height 25
type input "Aug 2025"
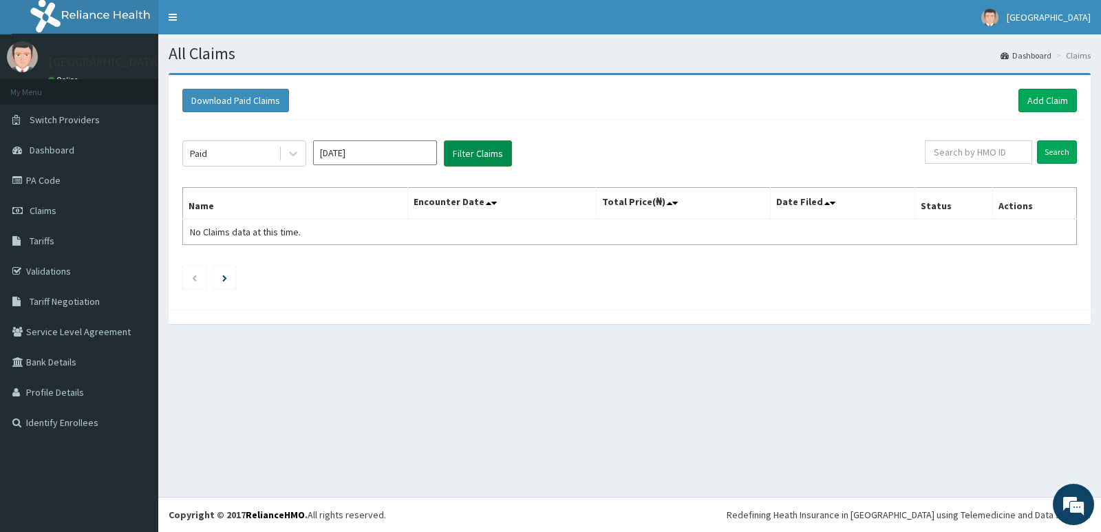
click at [474, 149] on button "Filter Claims" at bounding box center [478, 153] width 68 height 26
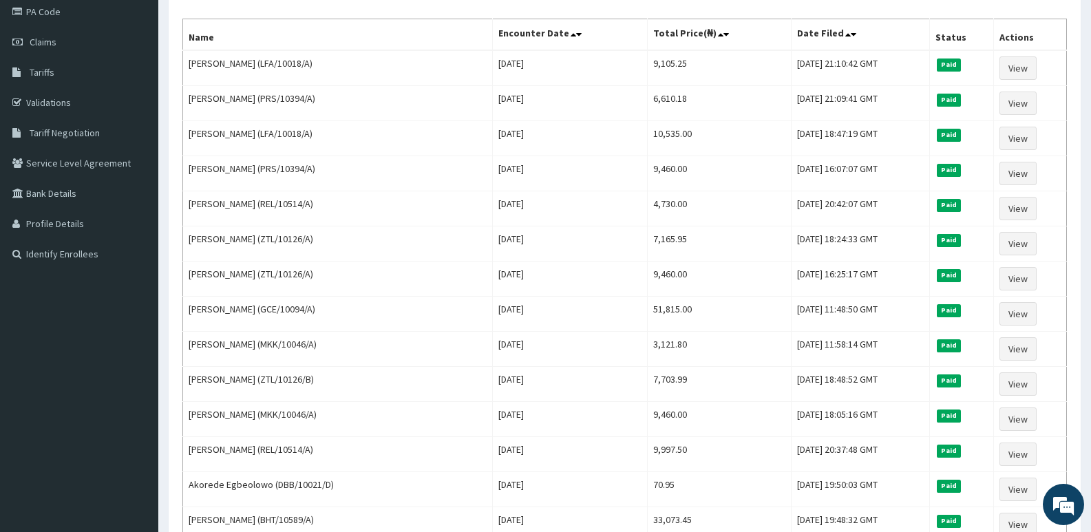
scroll to position [138, 0]
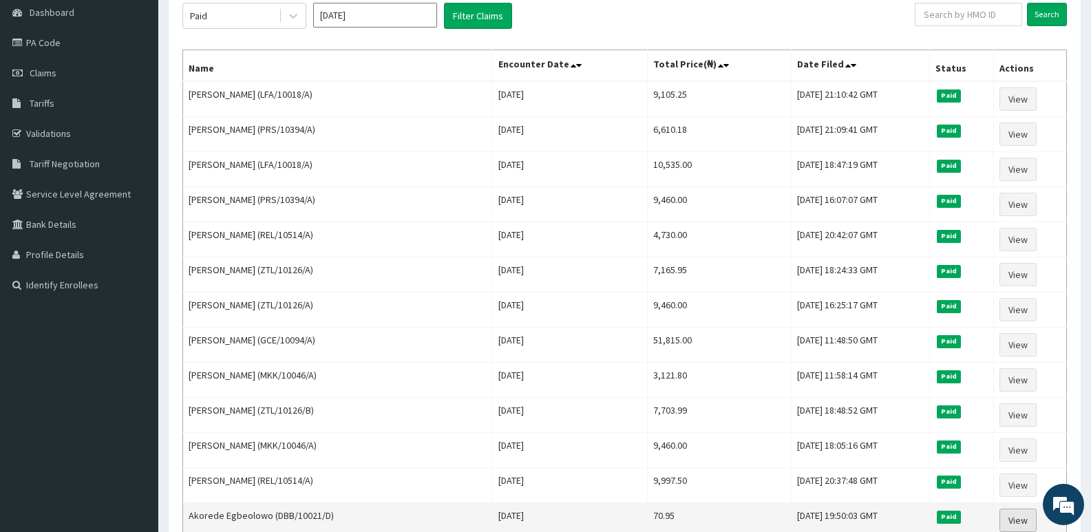
click at [1018, 518] on link "View" at bounding box center [1017, 520] width 37 height 23
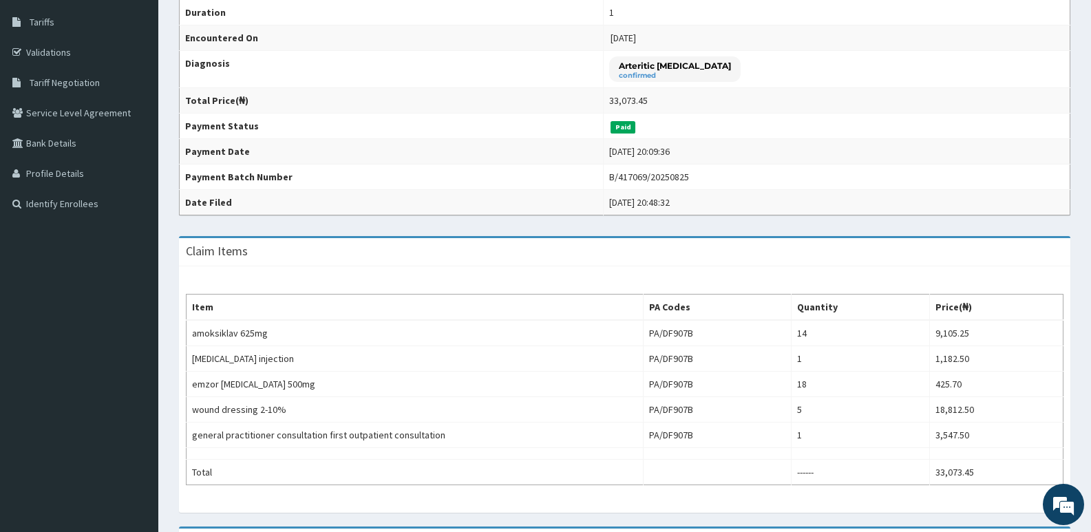
scroll to position [69, 0]
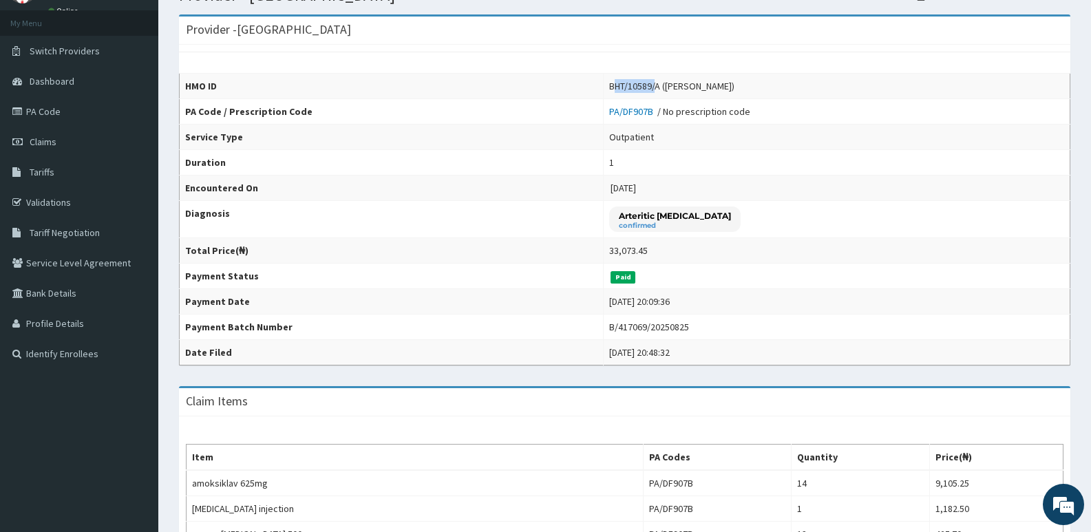
drag, startPoint x: 601, startPoint y: 84, endPoint x: 647, endPoint y: 89, distance: 46.4
click at [647, 89] on div "BHT/10589/A (Odole Isreal)" at bounding box center [671, 86] width 125 height 14
click at [604, 94] on td "BHT/10589/A (Odole Isreal)" at bounding box center [837, 86] width 467 height 25
drag, startPoint x: 599, startPoint y: 86, endPoint x: 650, endPoint y: 87, distance: 51.0
click at [650, 87] on div "BHT/10589/A (Odole Isreal)" at bounding box center [671, 86] width 125 height 14
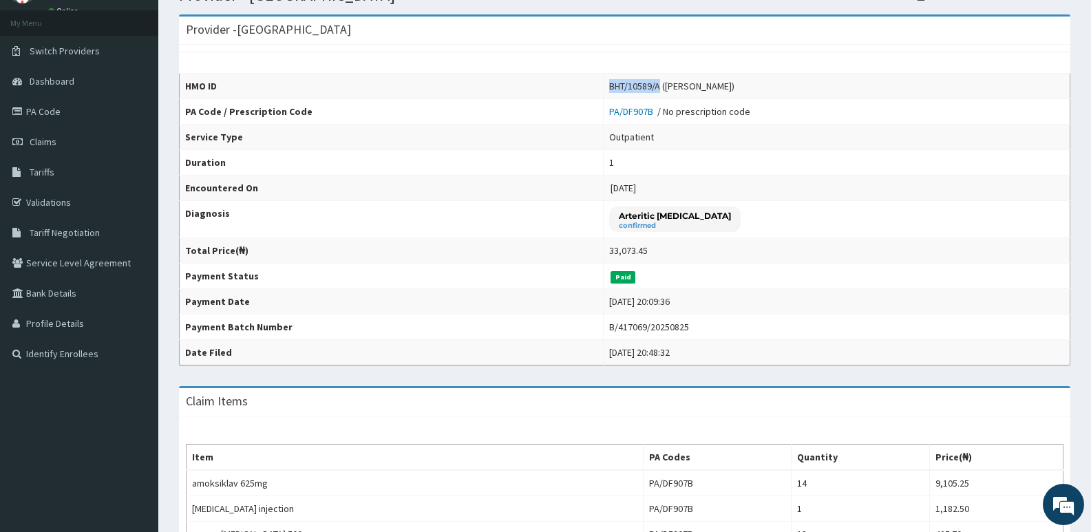
copy div "BHT/10589/A"
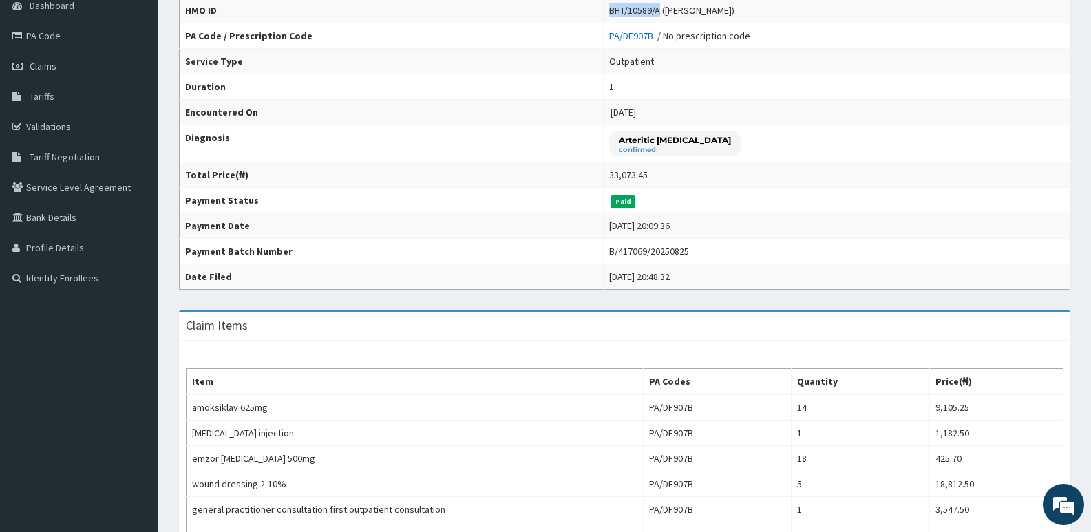
scroll to position [0, 0]
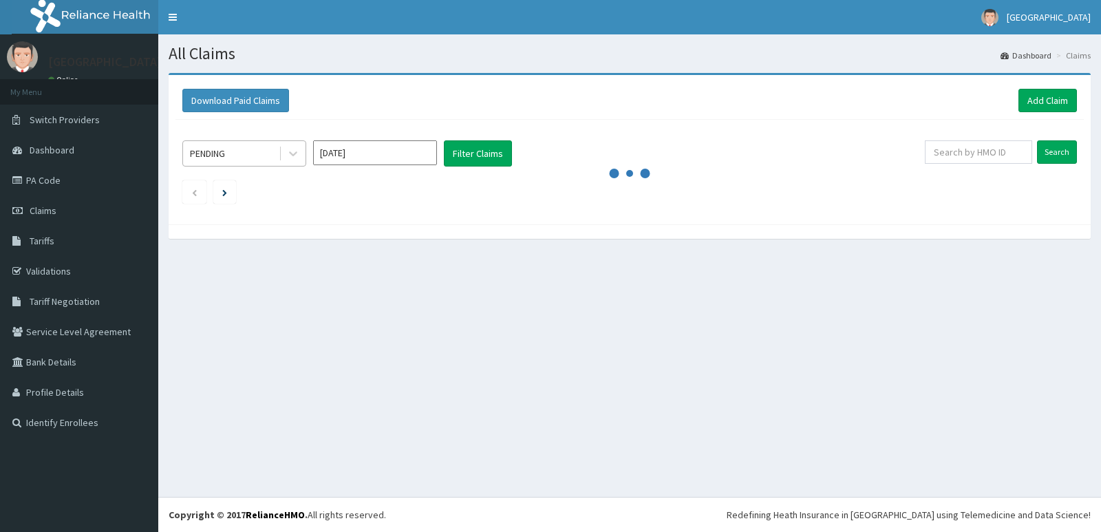
click at [230, 160] on div "PENDING" at bounding box center [231, 153] width 96 height 22
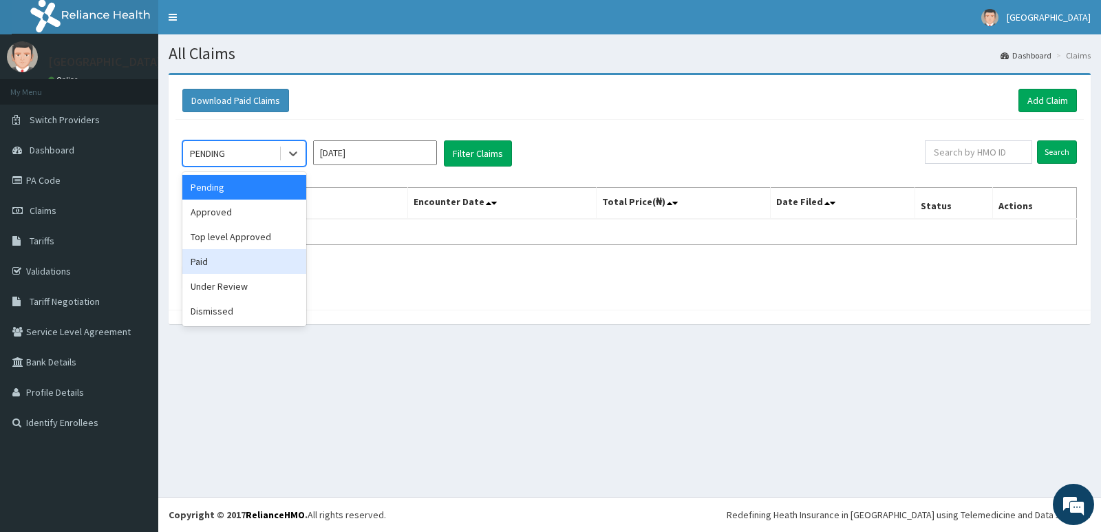
click at [237, 271] on div "Paid" at bounding box center [244, 261] width 124 height 25
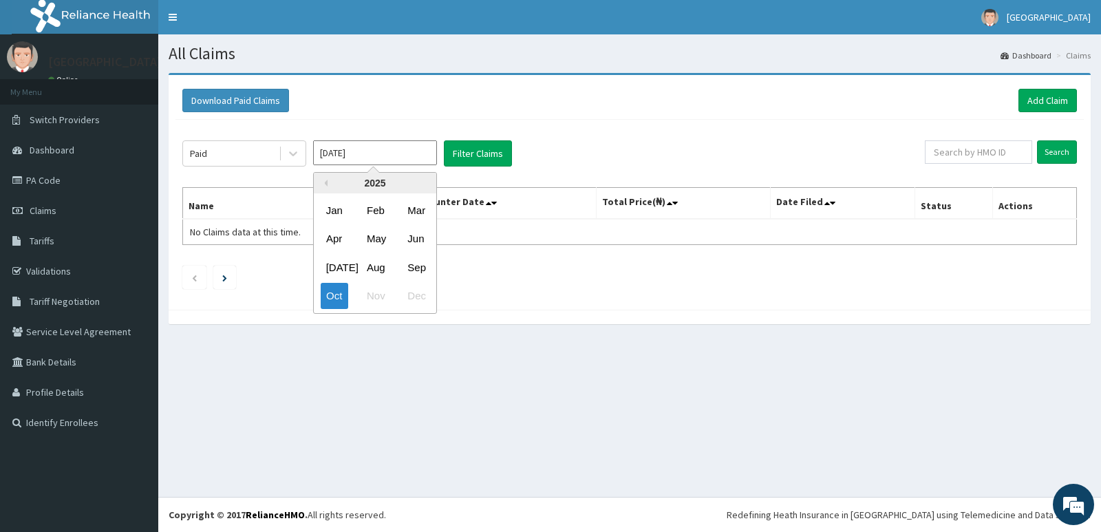
click at [368, 145] on input "[DATE]" at bounding box center [375, 152] width 124 height 25
click at [381, 271] on div "Aug" at bounding box center [375, 267] width 28 height 25
type input "Aug 2025"
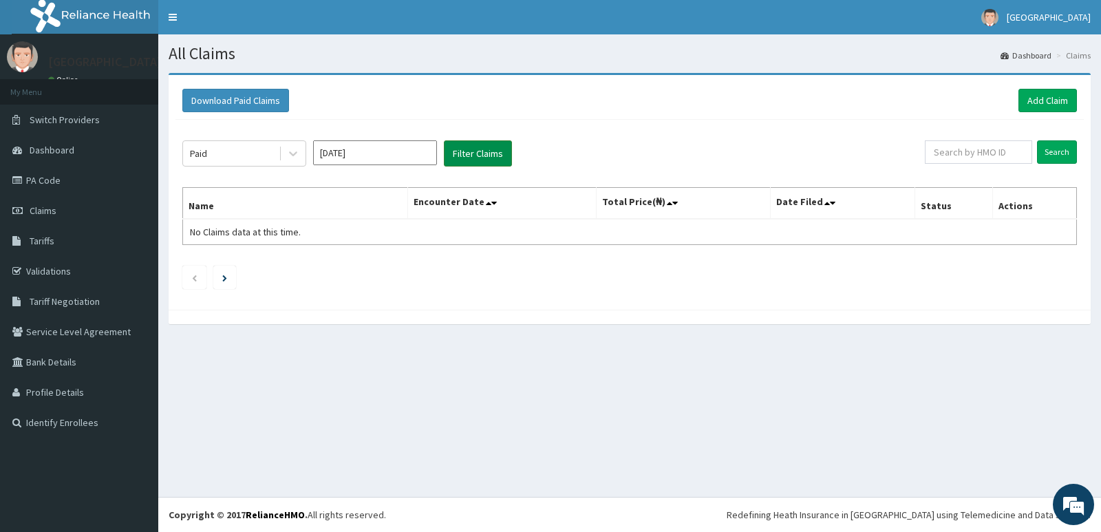
click at [473, 154] on button "Filter Claims" at bounding box center [478, 153] width 68 height 26
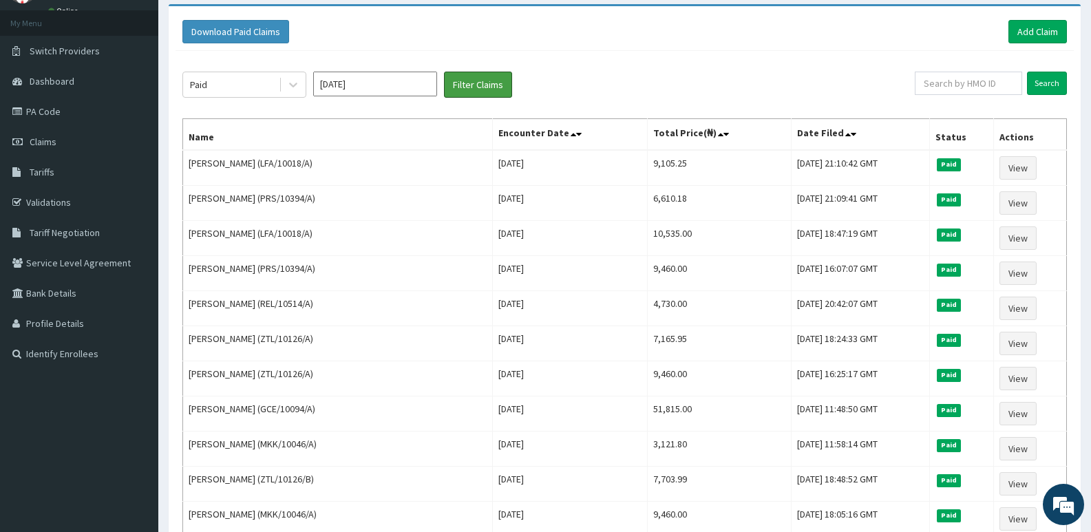
scroll to position [138, 0]
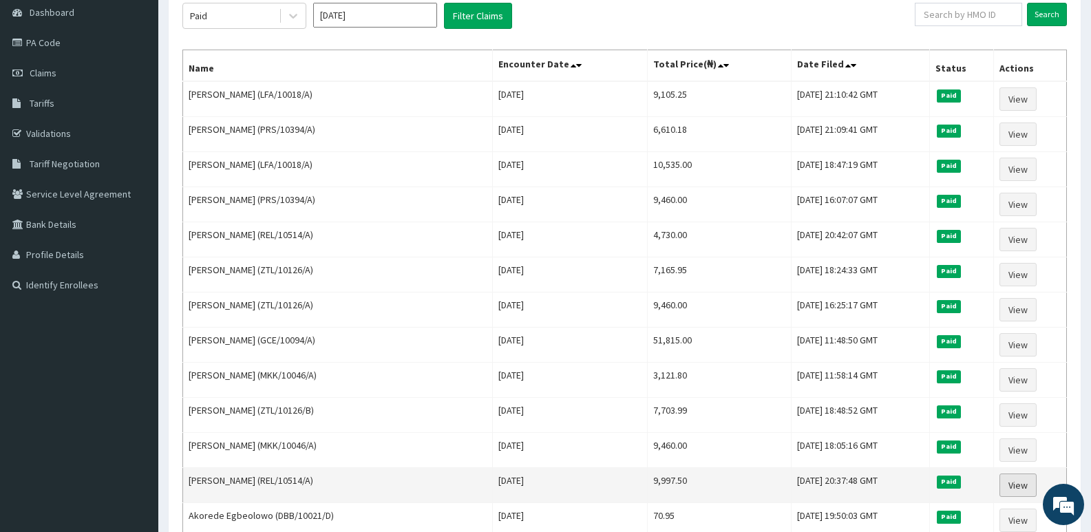
click at [1015, 480] on link "View" at bounding box center [1017, 485] width 37 height 23
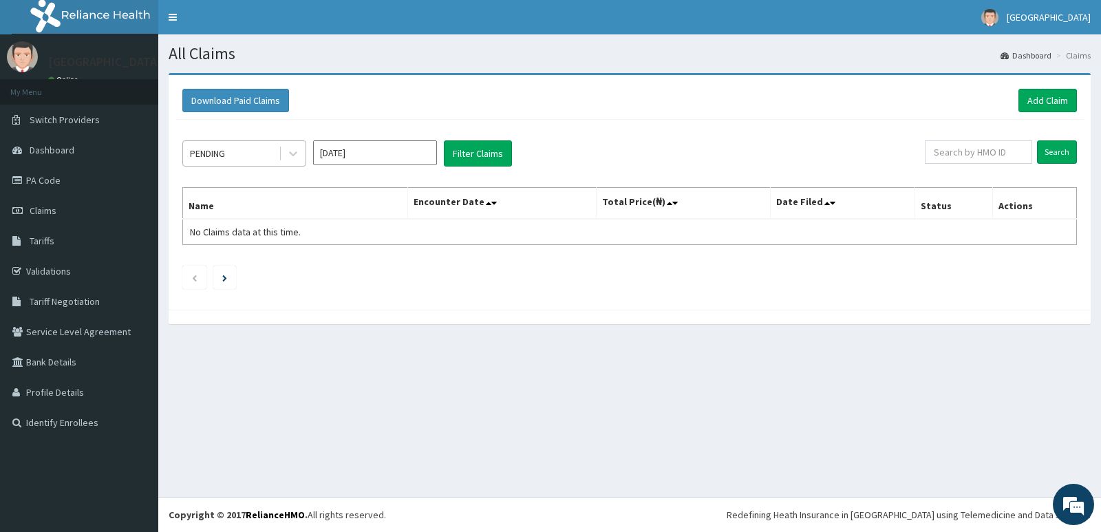
click at [264, 145] on div "PENDING" at bounding box center [231, 153] width 96 height 22
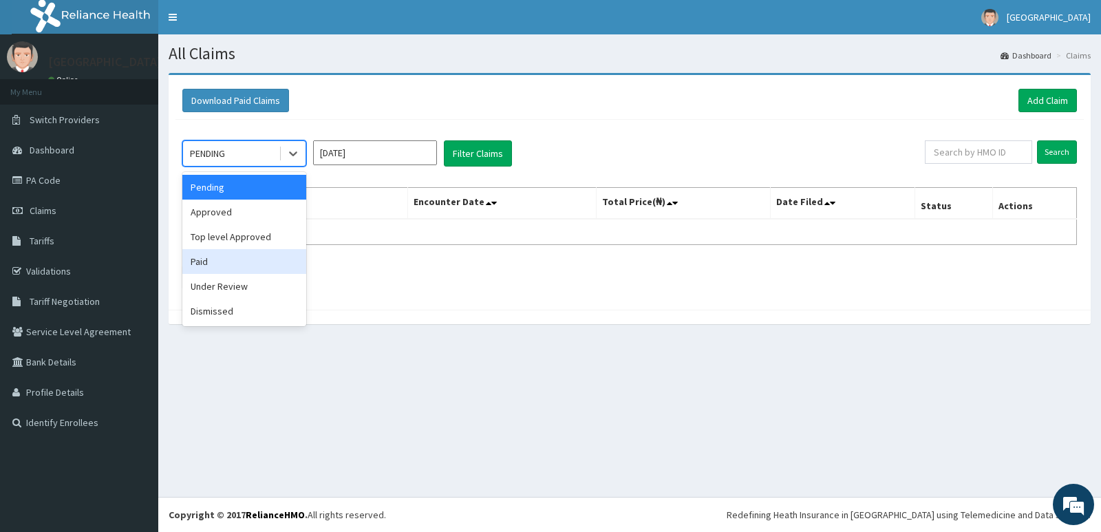
click at [243, 255] on div "Paid" at bounding box center [244, 261] width 124 height 25
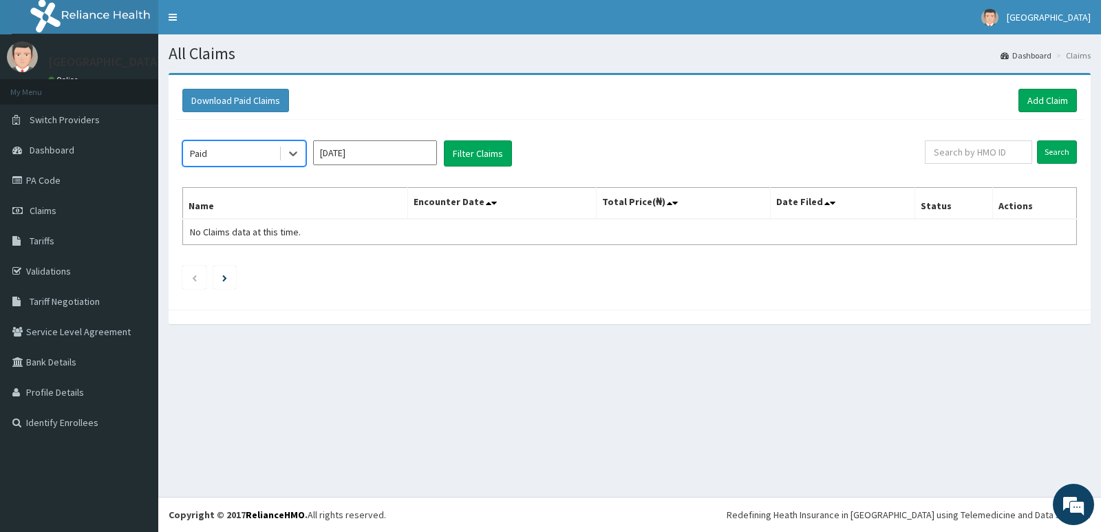
click at [380, 161] on input "Oct 2025" at bounding box center [375, 152] width 124 height 25
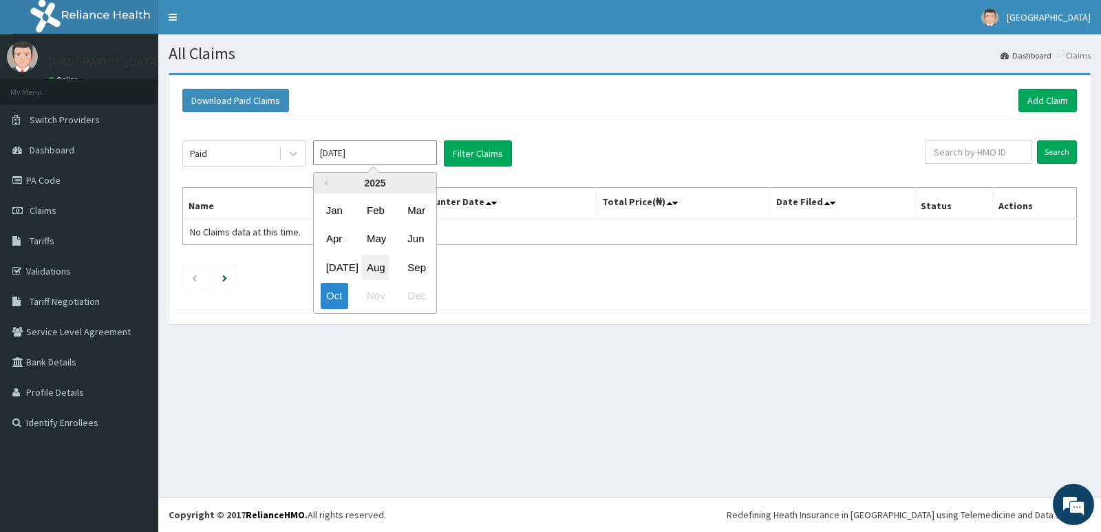
click at [382, 266] on div "Aug" at bounding box center [375, 267] width 28 height 25
type input "Aug 2025"
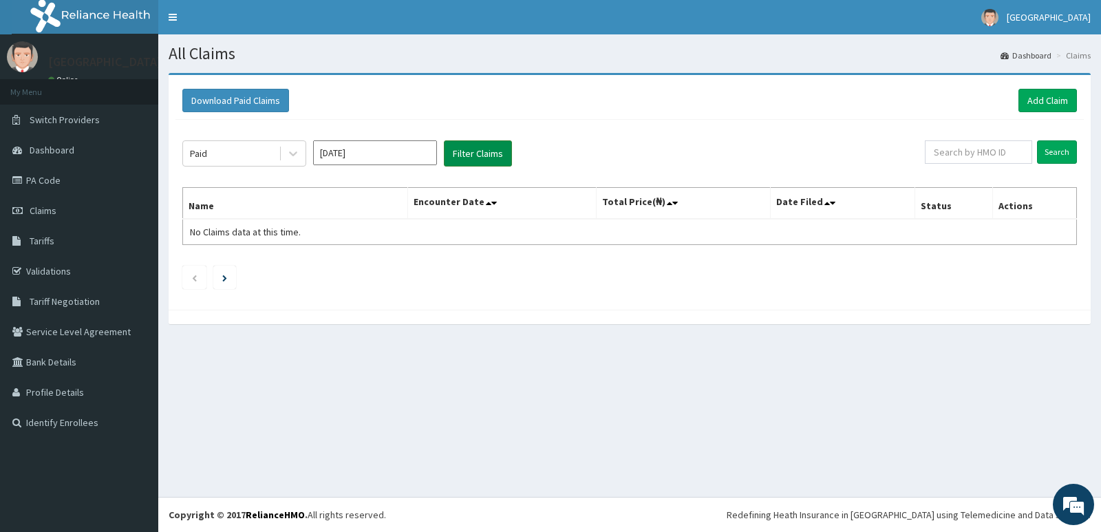
click at [483, 152] on button "Filter Claims" at bounding box center [478, 153] width 68 height 26
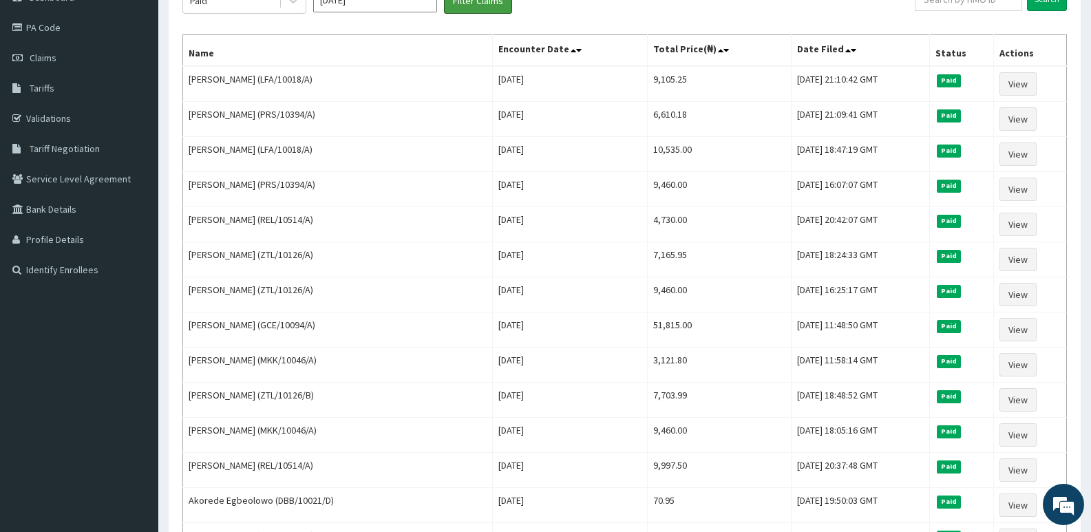
scroll to position [344, 0]
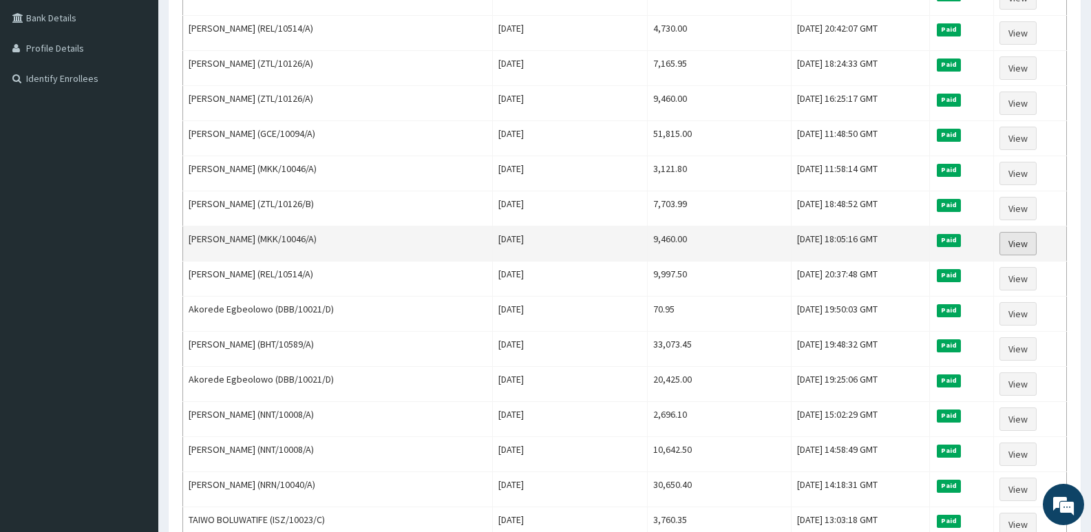
click at [1020, 242] on link "View" at bounding box center [1017, 243] width 37 height 23
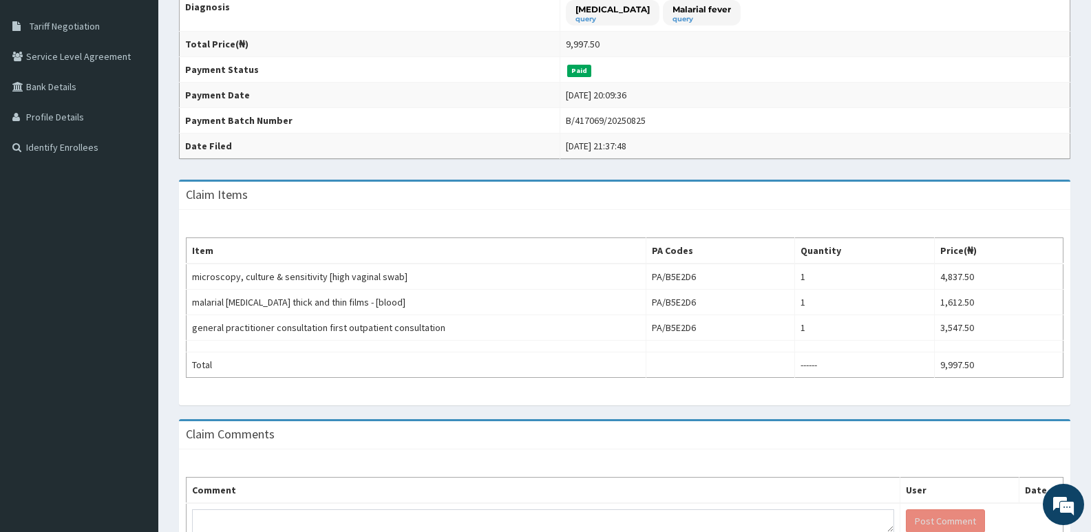
click at [588, 222] on div "Item PA Codes Quantity Price(₦) microscopy, culture & sensitivity [high vaginal…" at bounding box center [624, 307] width 891 height 195
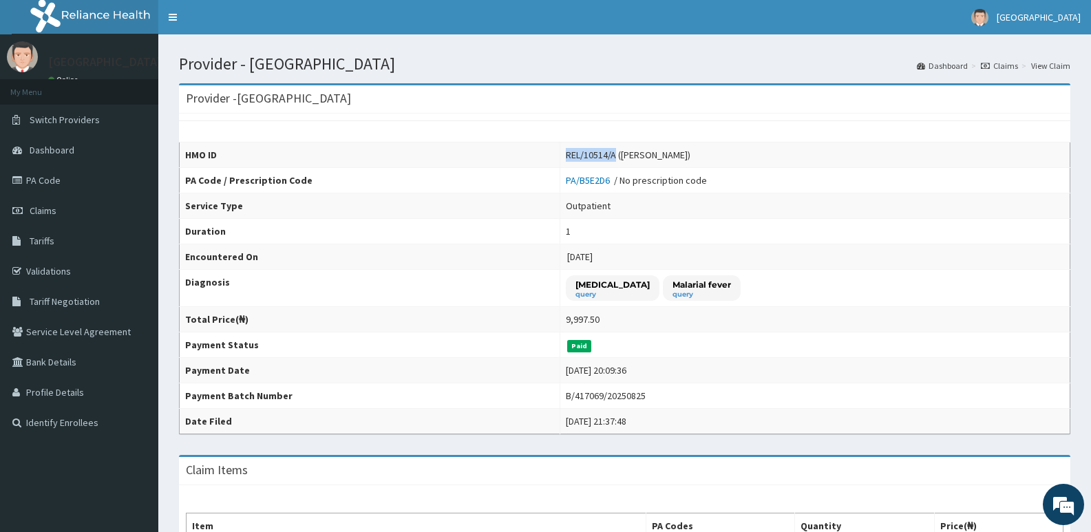
drag, startPoint x: 564, startPoint y: 156, endPoint x: 614, endPoint y: 156, distance: 49.6
click at [614, 156] on div "REL/10514/A ([PERSON_NAME])" at bounding box center [628, 155] width 125 height 14
copy div "REL/10514/A"
click at [467, 370] on th "Payment Date" at bounding box center [370, 370] width 381 height 25
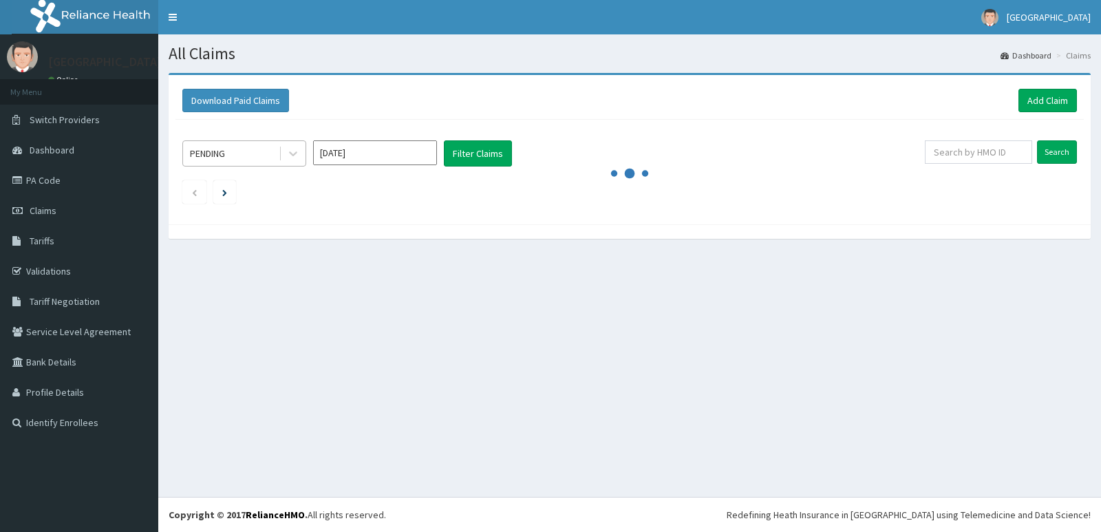
drag, startPoint x: 283, startPoint y: 162, endPoint x: 262, endPoint y: 153, distance: 23.4
click at [278, 160] on div "PENDING" at bounding box center [244, 153] width 124 height 26
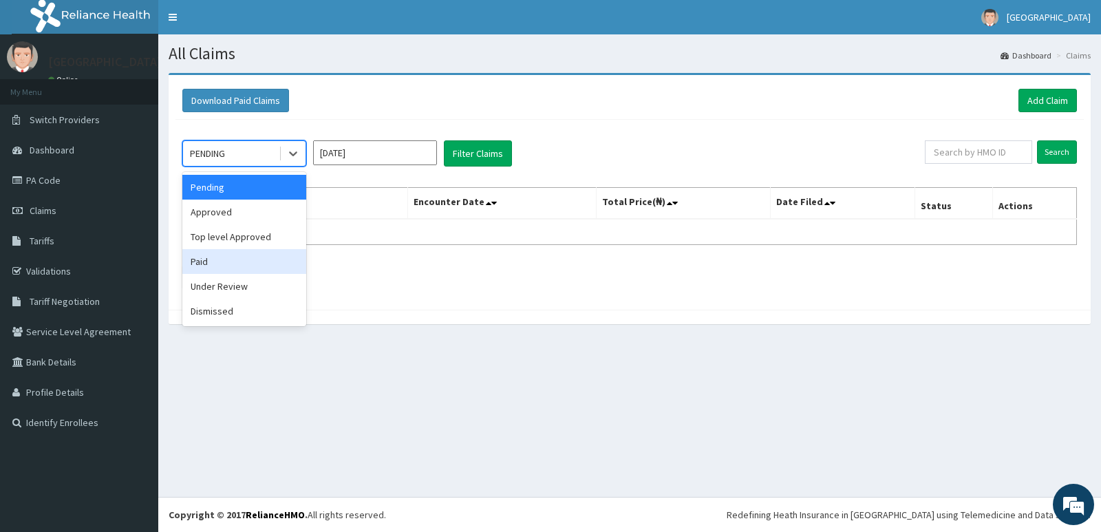
click at [257, 255] on div "Paid" at bounding box center [244, 261] width 124 height 25
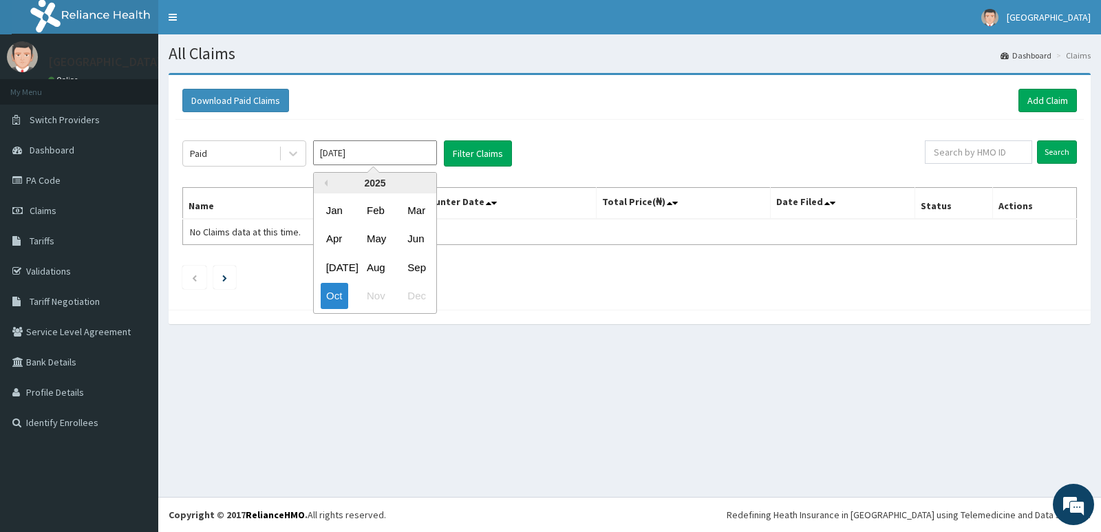
click at [360, 158] on input "[DATE]" at bounding box center [375, 152] width 124 height 25
click at [381, 262] on div "Aug" at bounding box center [375, 267] width 28 height 25
type input "Aug 2025"
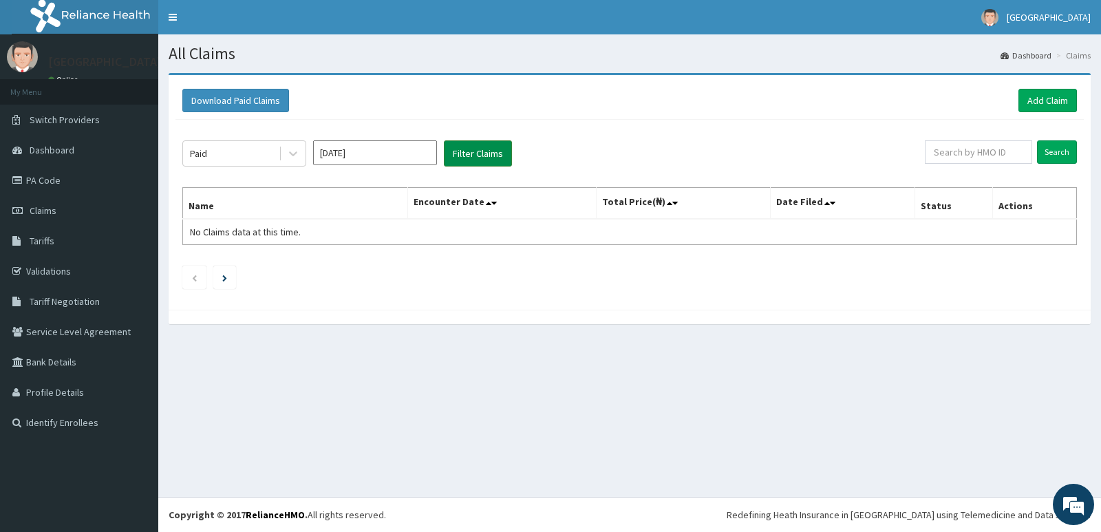
click at [503, 157] on button "Filter Claims" at bounding box center [478, 153] width 68 height 26
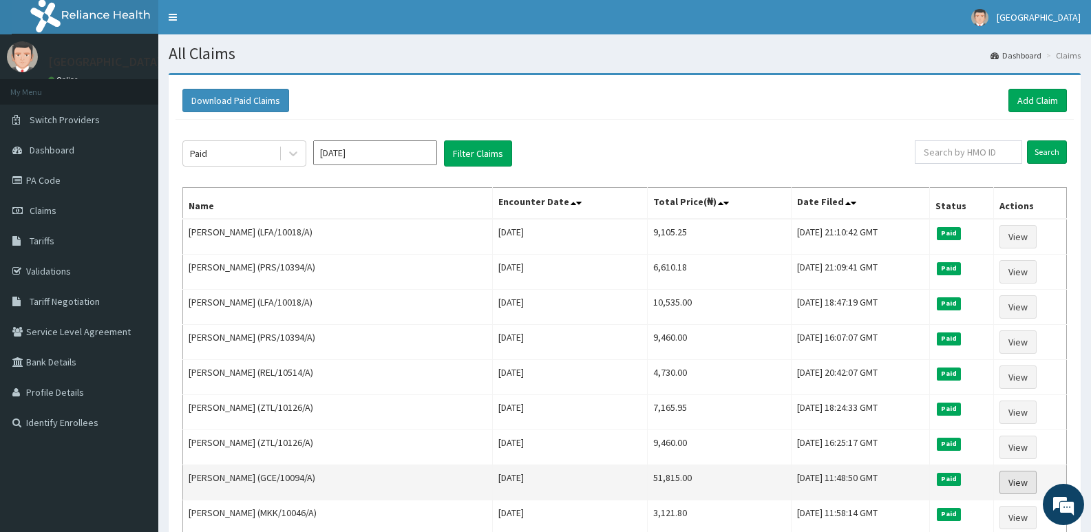
click at [1016, 480] on link "View" at bounding box center [1017, 482] width 37 height 23
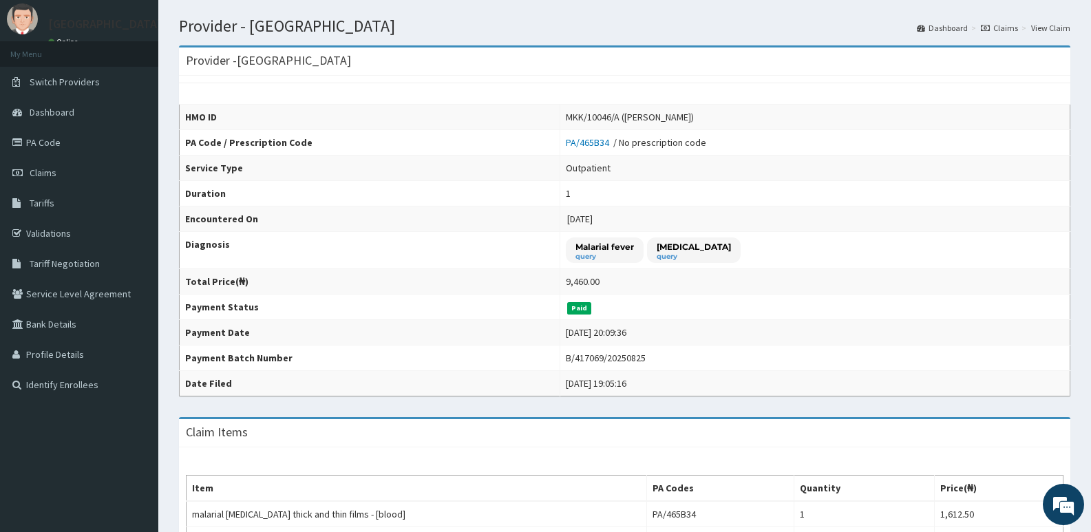
scroll to position [69, 0]
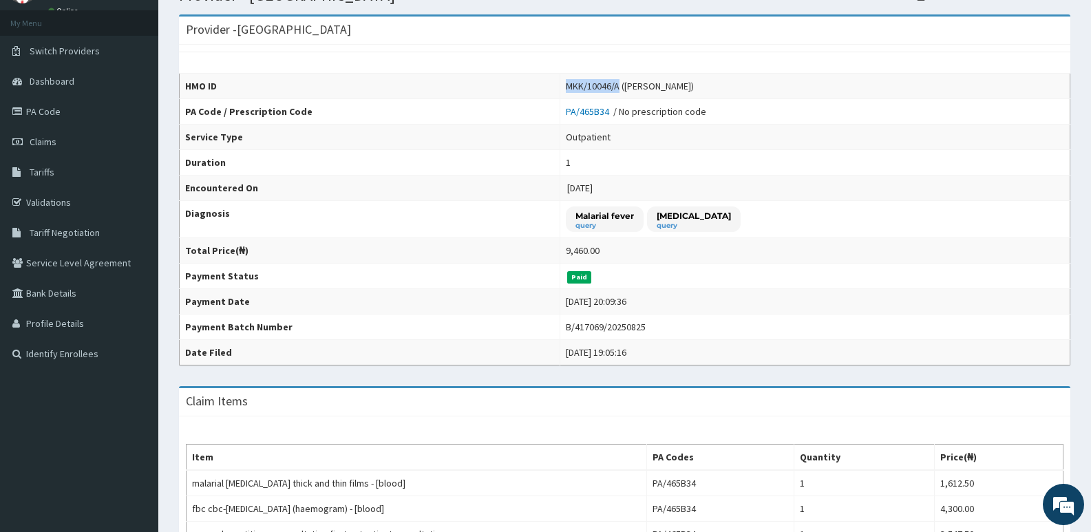
drag, startPoint x: 559, startPoint y: 84, endPoint x: 611, endPoint y: 82, distance: 51.7
click at [611, 82] on div "MKK/10046/A (MICHAEL TAGBO OBINABO)" at bounding box center [630, 86] width 128 height 14
copy div "MKK/10046/A"
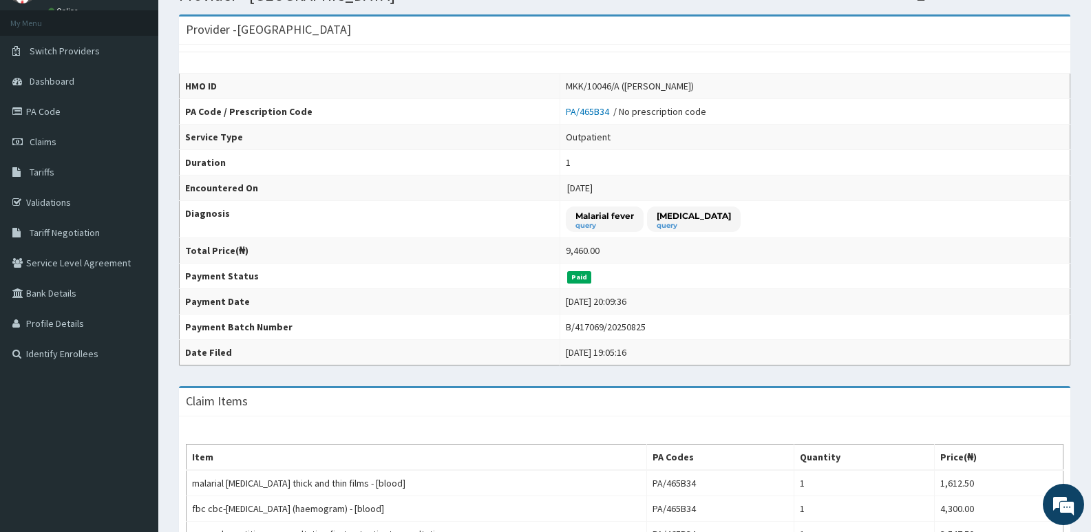
drag, startPoint x: 746, startPoint y: 310, endPoint x: 545, endPoint y: 295, distance: 201.6
click at [745, 310] on td "Mon Aug 25 2025 20:09:36" at bounding box center [815, 301] width 510 height 25
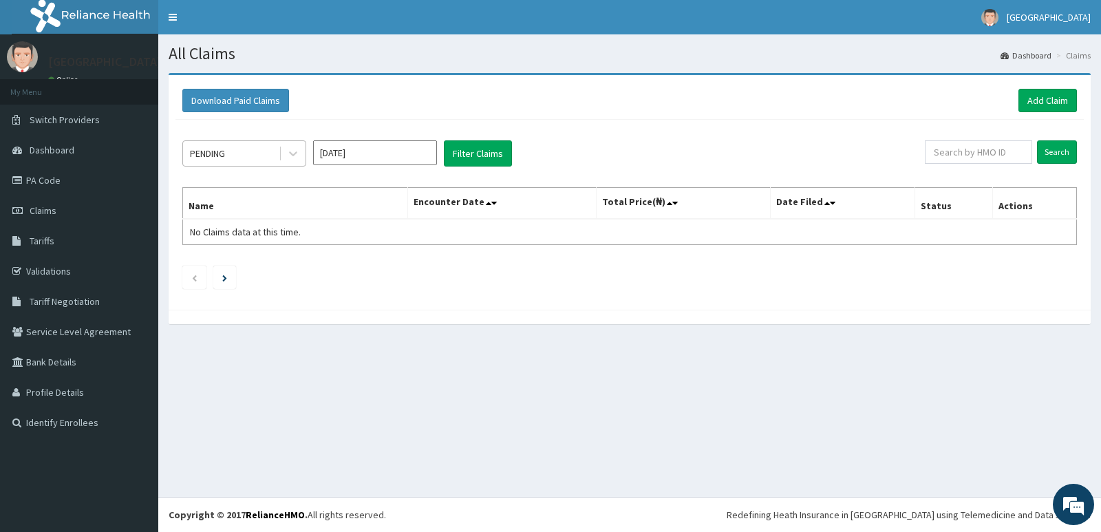
click at [258, 153] on div "PENDING" at bounding box center [231, 153] width 96 height 22
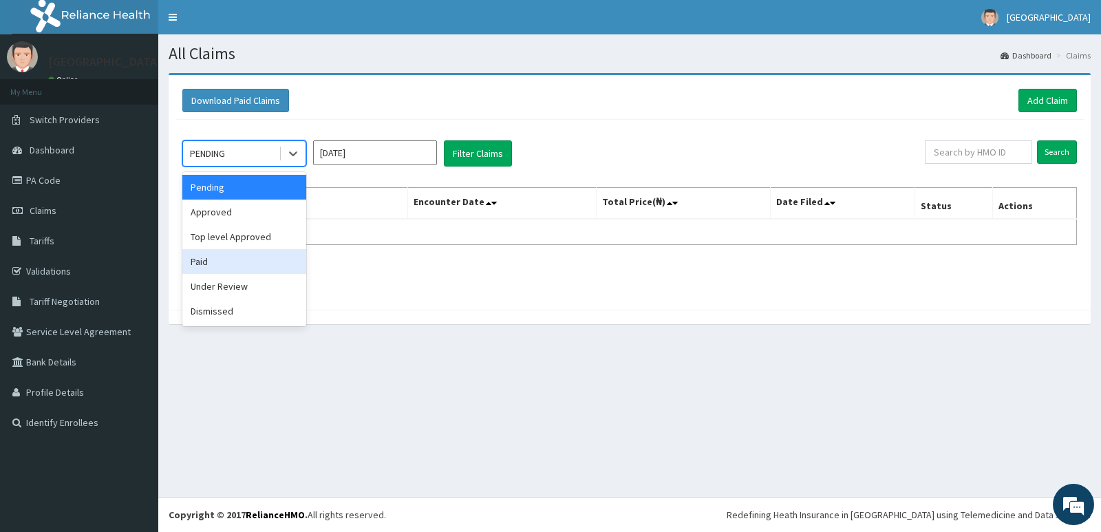
click at [252, 262] on div "Paid" at bounding box center [244, 261] width 124 height 25
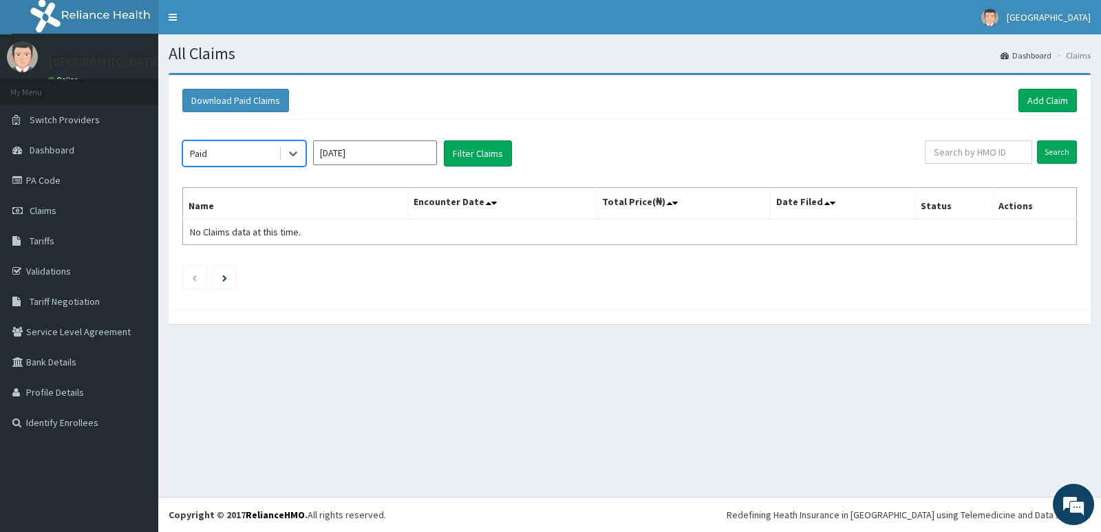
click at [398, 147] on input "[DATE]" at bounding box center [375, 152] width 124 height 25
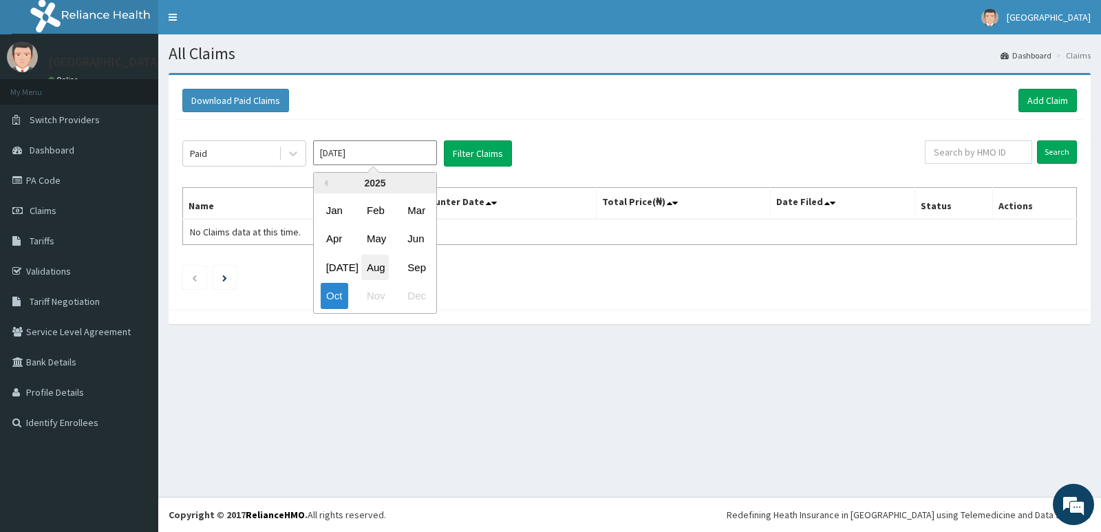
click at [379, 267] on div "Aug" at bounding box center [375, 267] width 28 height 25
type input "[DATE]"
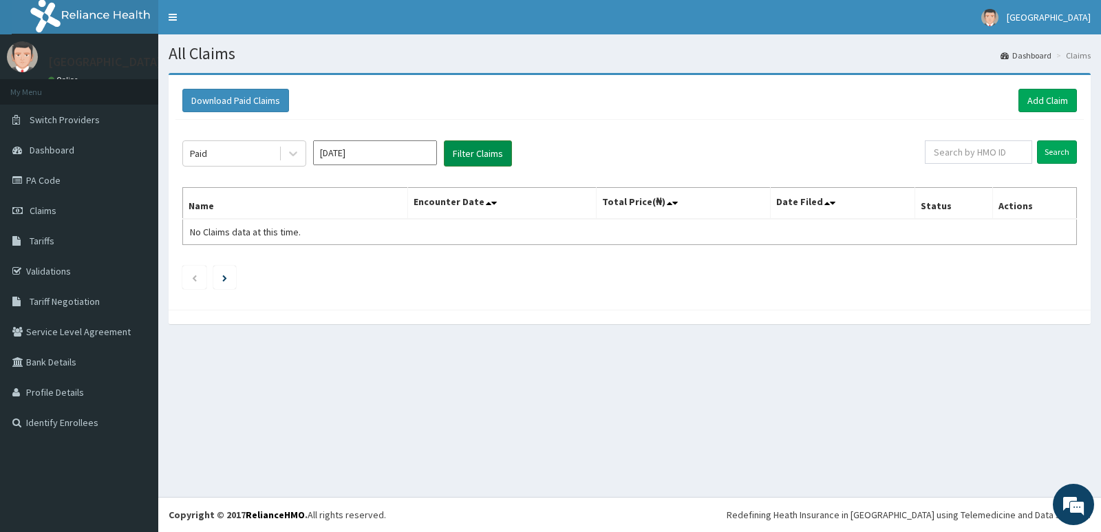
click at [460, 158] on button "Filter Claims" at bounding box center [478, 153] width 68 height 26
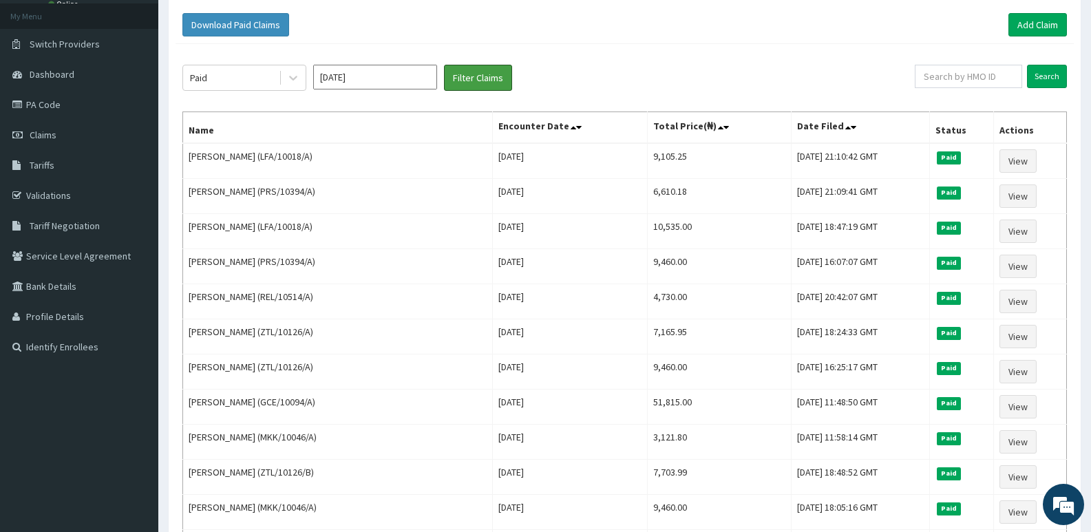
scroll to position [67, 0]
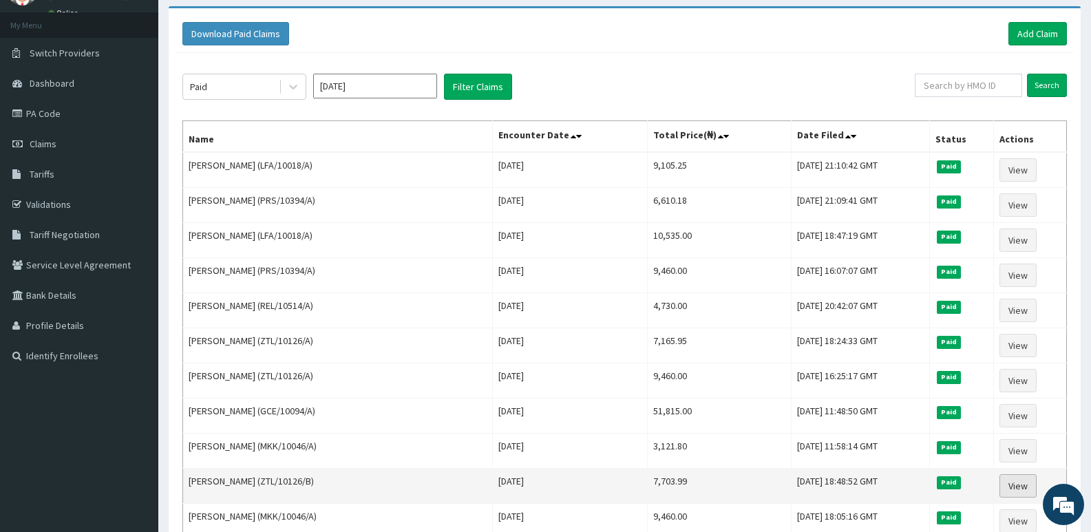
click at [1019, 480] on link "View" at bounding box center [1017, 485] width 37 height 23
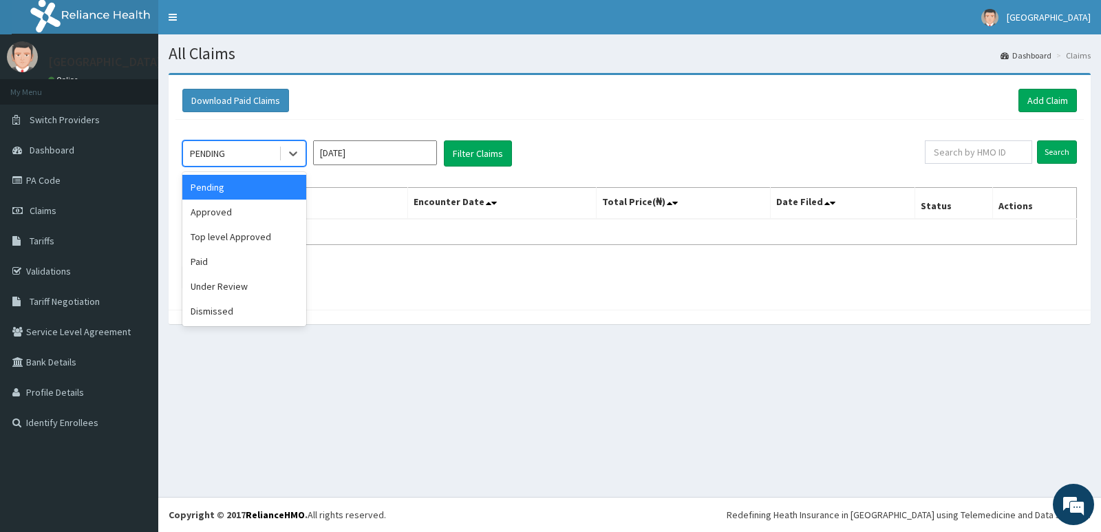
click at [235, 162] on div "PENDING" at bounding box center [231, 153] width 96 height 22
click at [233, 261] on div "Paid" at bounding box center [244, 261] width 124 height 25
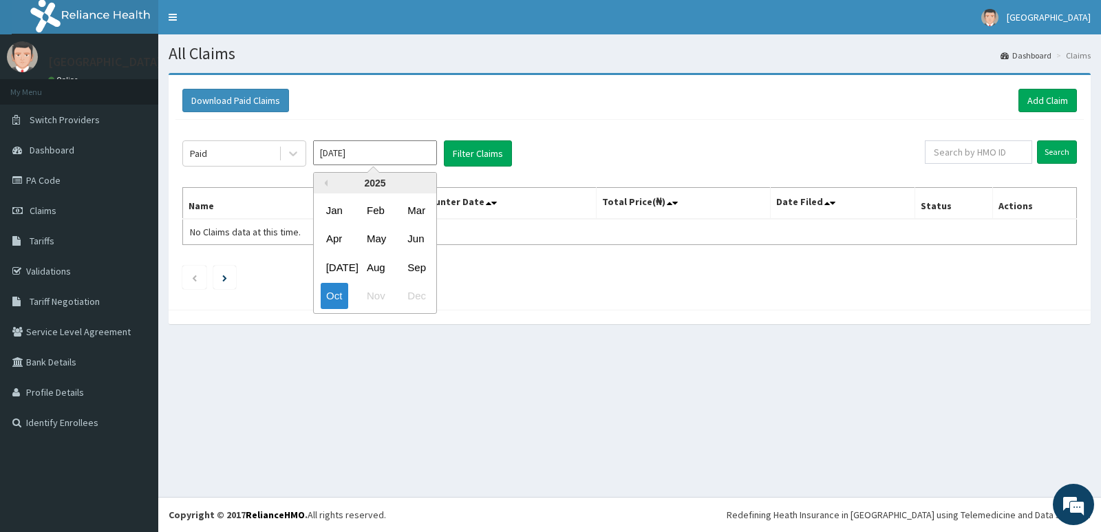
click at [423, 150] on input "[DATE]" at bounding box center [375, 152] width 124 height 25
click at [375, 266] on div "Aug" at bounding box center [375, 267] width 28 height 25
type input "[DATE]"
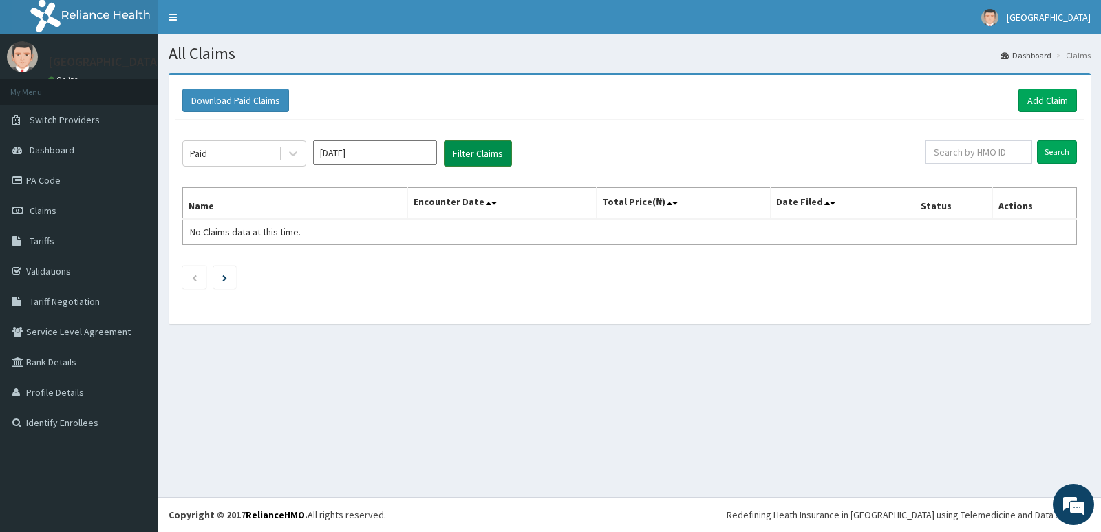
click at [470, 158] on button "Filter Claims" at bounding box center [478, 153] width 68 height 26
click at [467, 142] on button "Filter Claims" at bounding box center [478, 153] width 68 height 26
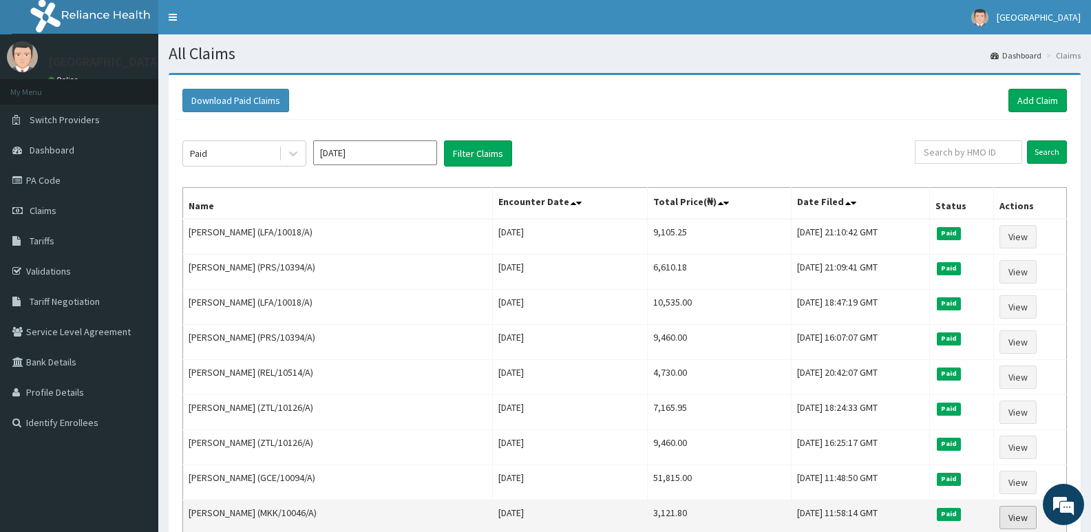
click at [1023, 515] on link "View" at bounding box center [1017, 517] width 37 height 23
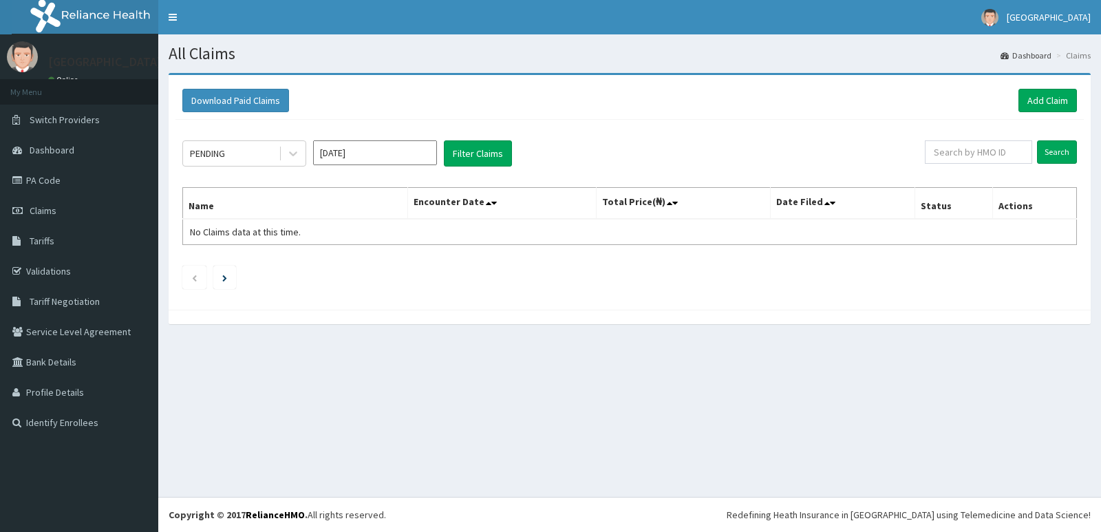
click at [254, 157] on div "PENDING" at bounding box center [231, 153] width 96 height 22
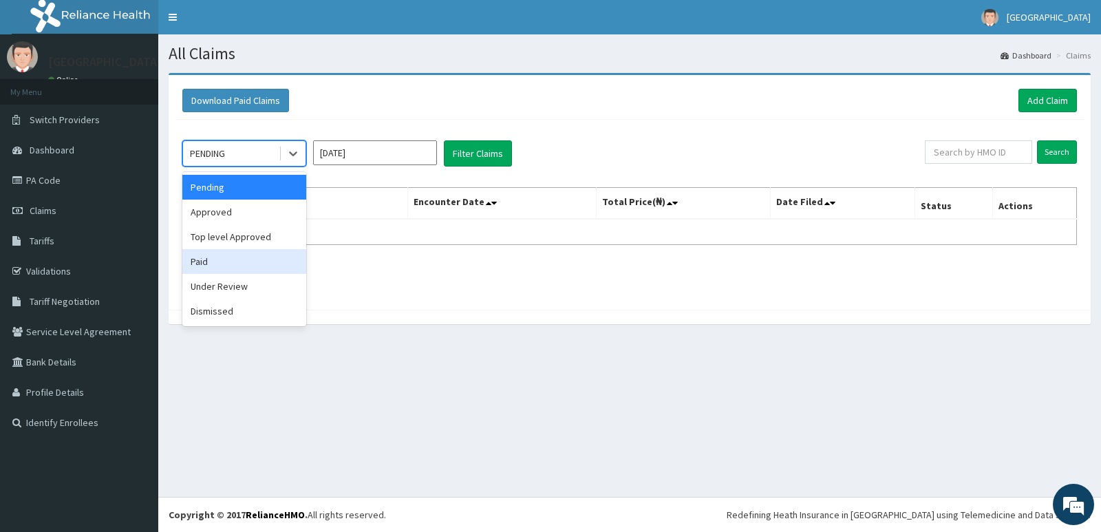
click at [253, 255] on div "Paid" at bounding box center [244, 261] width 124 height 25
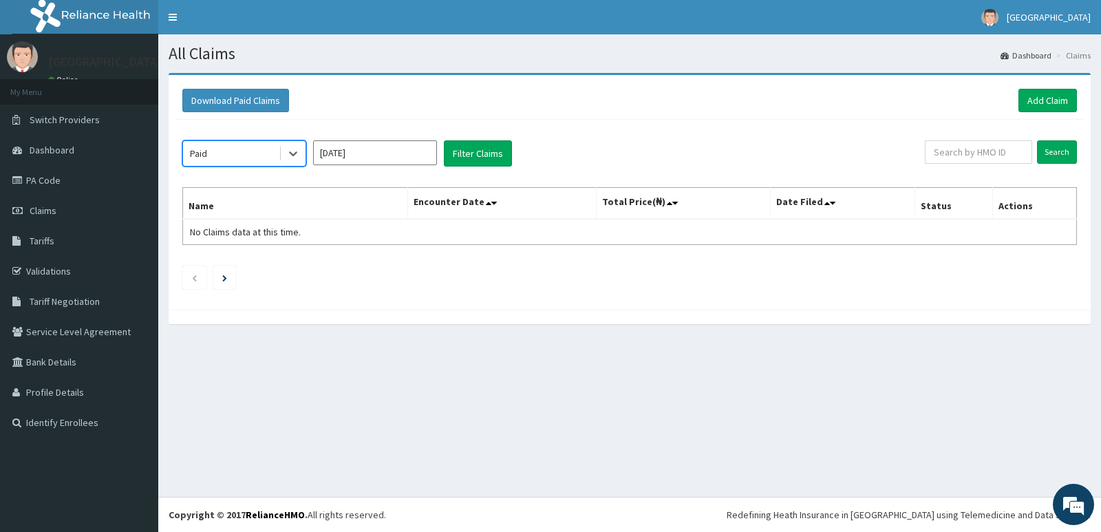
click at [406, 147] on input "[DATE]" at bounding box center [375, 152] width 124 height 25
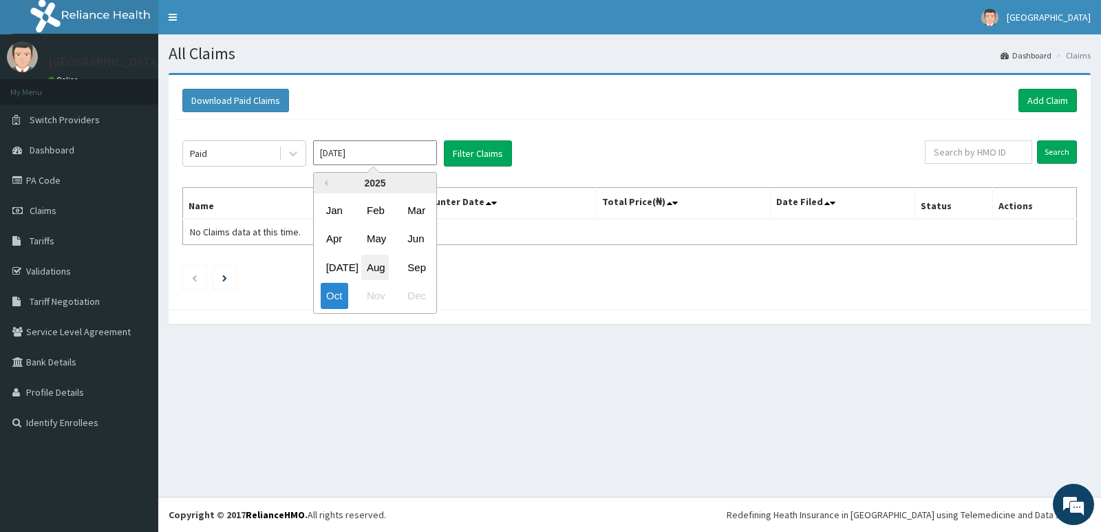
click at [381, 255] on div "Aug" at bounding box center [375, 267] width 28 height 25
type input "[DATE]"
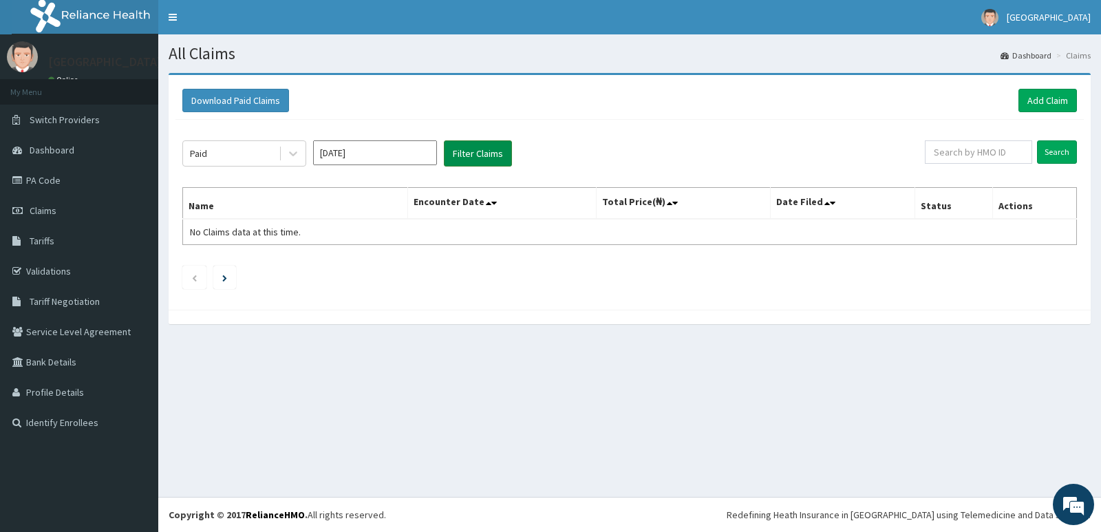
click at [460, 166] on button "Filter Claims" at bounding box center [478, 153] width 68 height 26
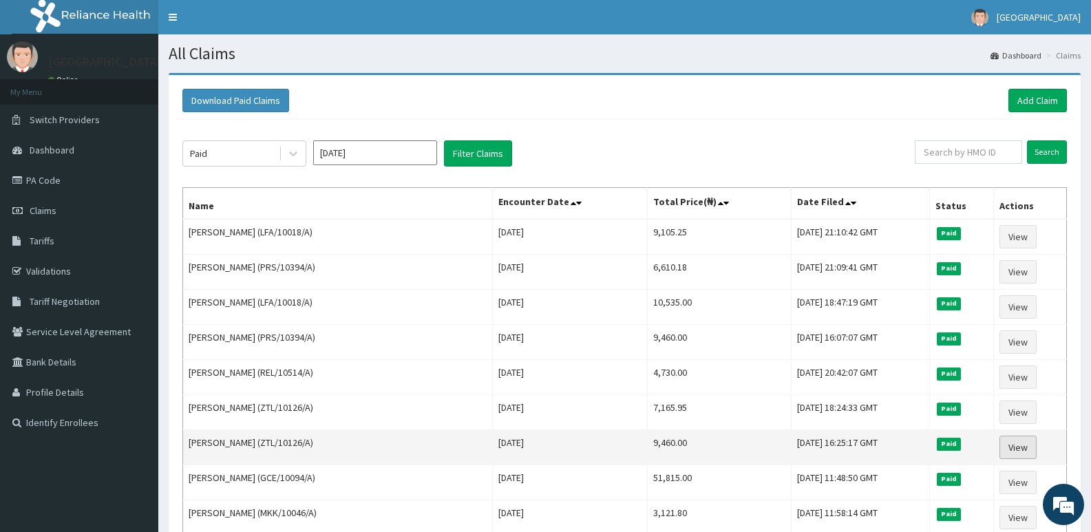
click at [1024, 441] on link "View" at bounding box center [1017, 447] width 37 height 23
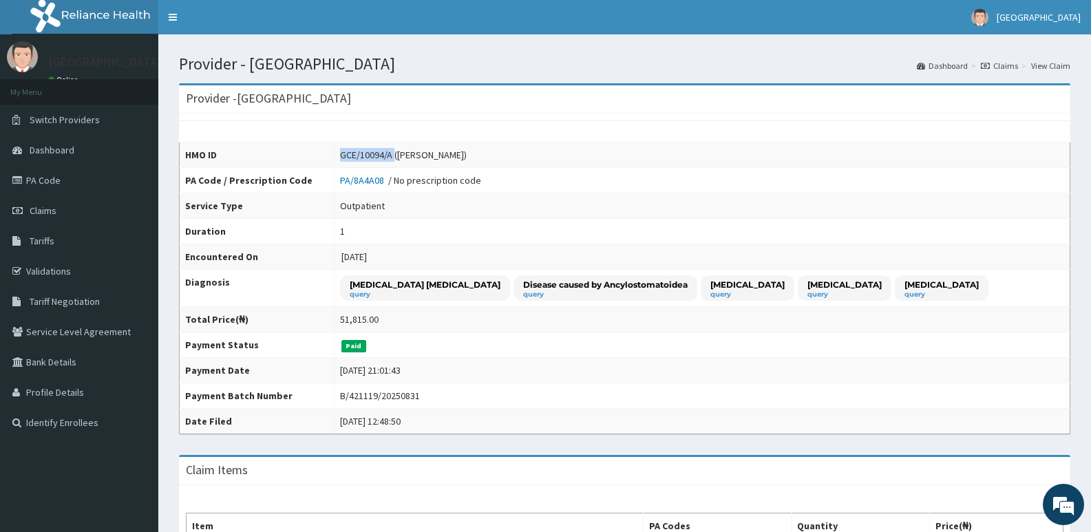
drag, startPoint x: 340, startPoint y: 153, endPoint x: 396, endPoint y: 155, distance: 55.8
click at [394, 155] on div "GCE/10094/A ([PERSON_NAME])" at bounding box center [403, 155] width 127 height 14
copy div "GCE/10094/A"
click at [577, 362] on td "[DATE] 21:01:43" at bounding box center [703, 370] width 736 height 25
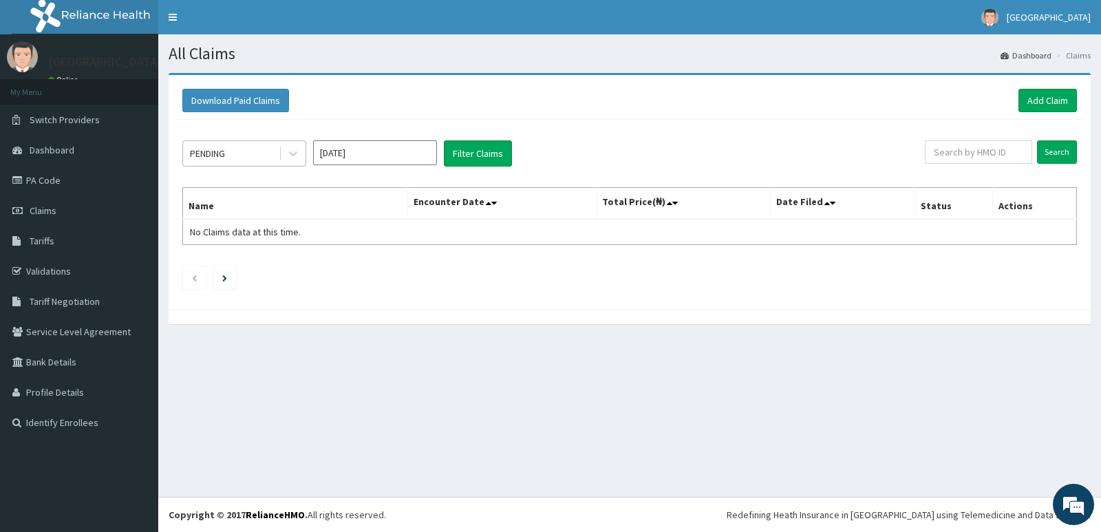
click at [240, 155] on div "PENDING" at bounding box center [231, 153] width 96 height 22
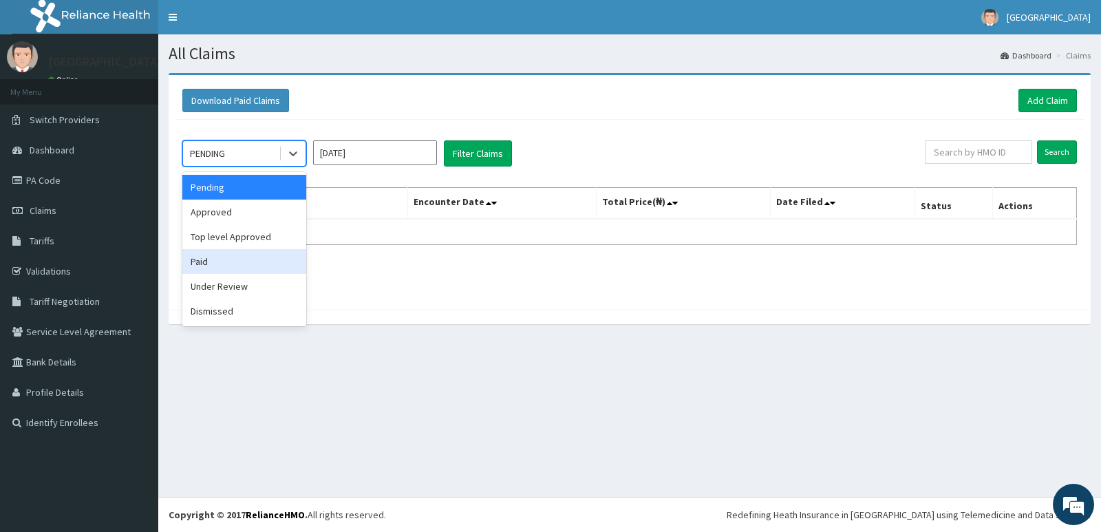
drag, startPoint x: 241, startPoint y: 257, endPoint x: 359, endPoint y: 180, distance: 141.7
click at [242, 257] on div "Paid" at bounding box center [244, 261] width 124 height 25
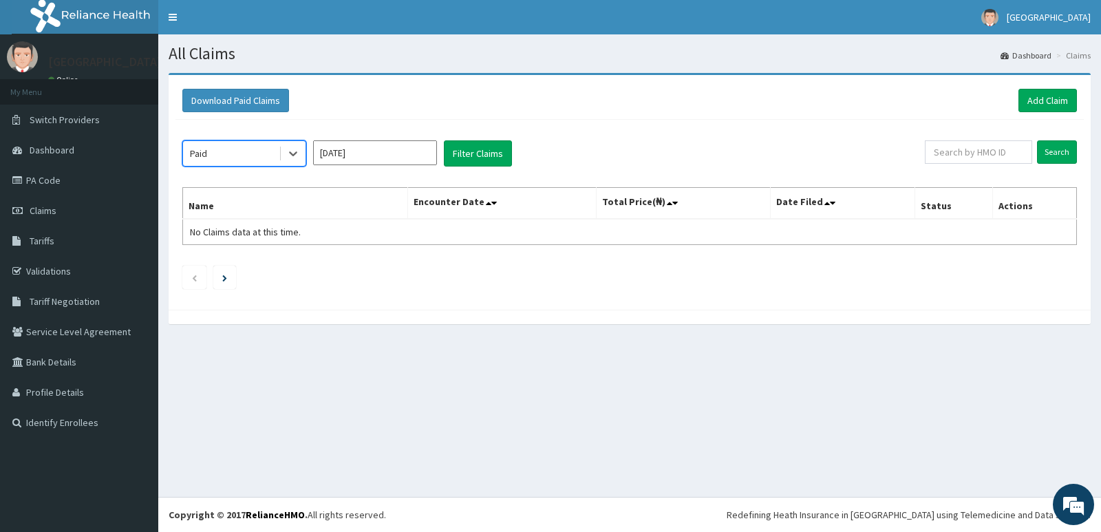
click at [407, 157] on input "[DATE]" at bounding box center [375, 152] width 124 height 25
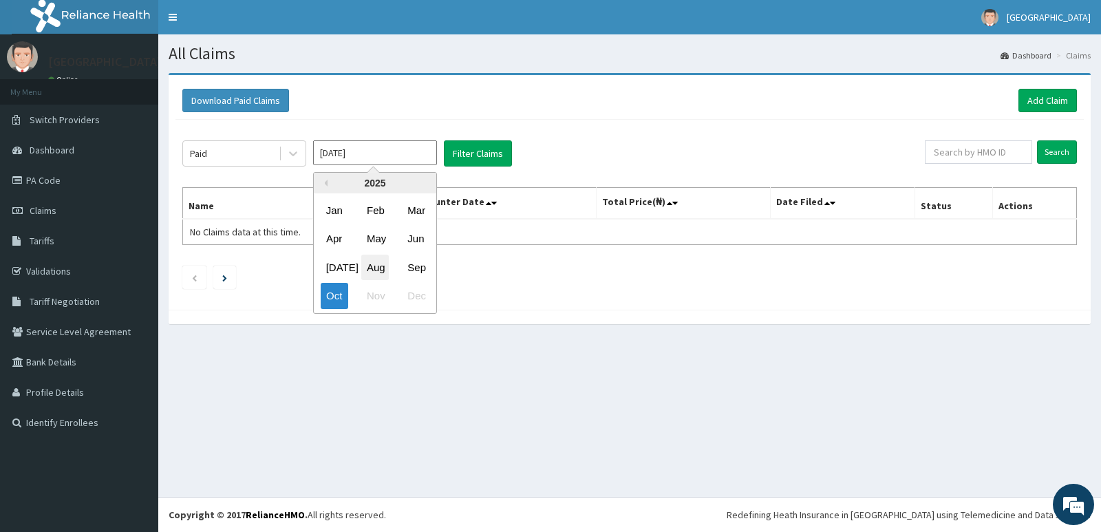
click at [380, 262] on div "Aug" at bounding box center [375, 267] width 28 height 25
type input "[DATE]"
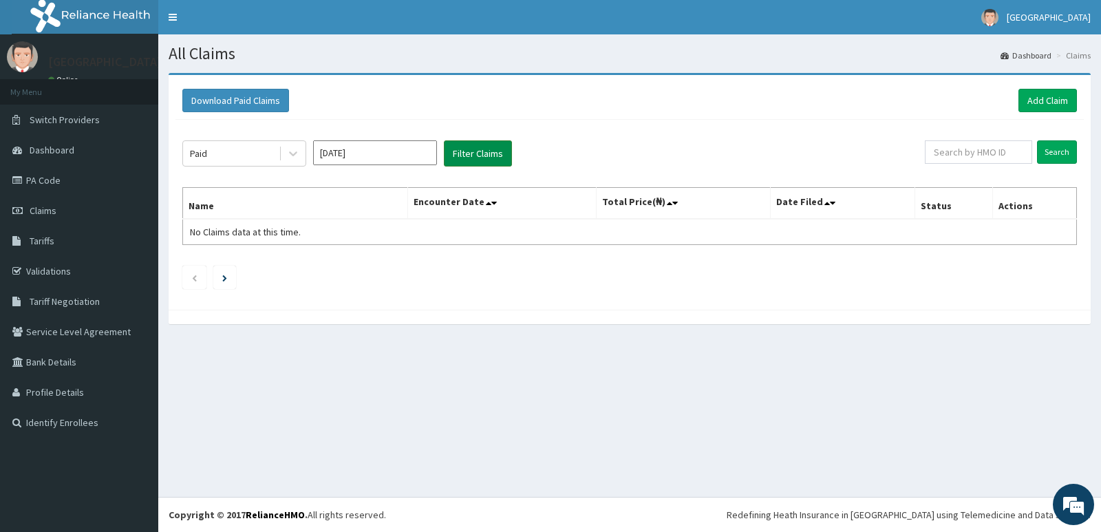
click at [467, 159] on button "Filter Claims" at bounding box center [478, 153] width 68 height 26
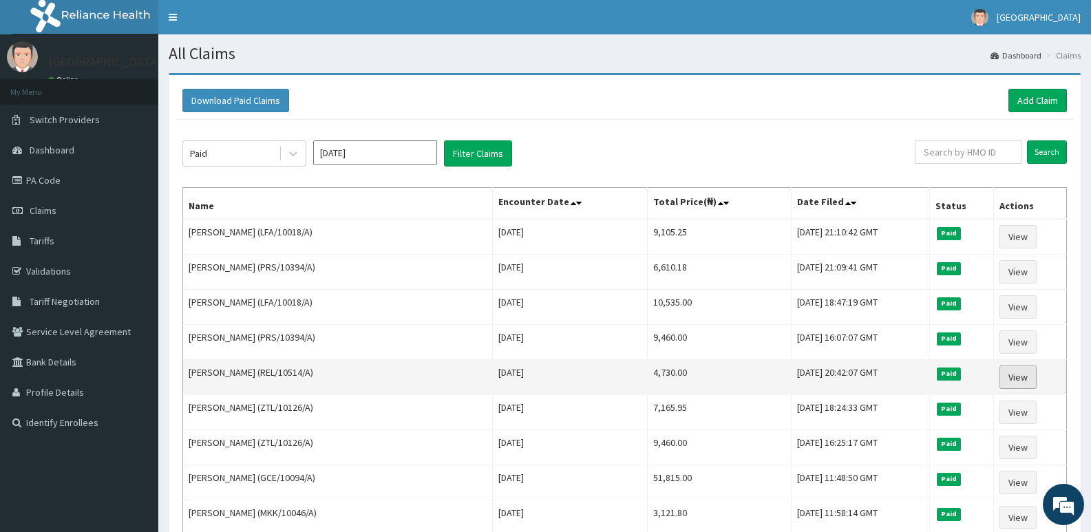
click at [1020, 376] on link "View" at bounding box center [1017, 377] width 37 height 23
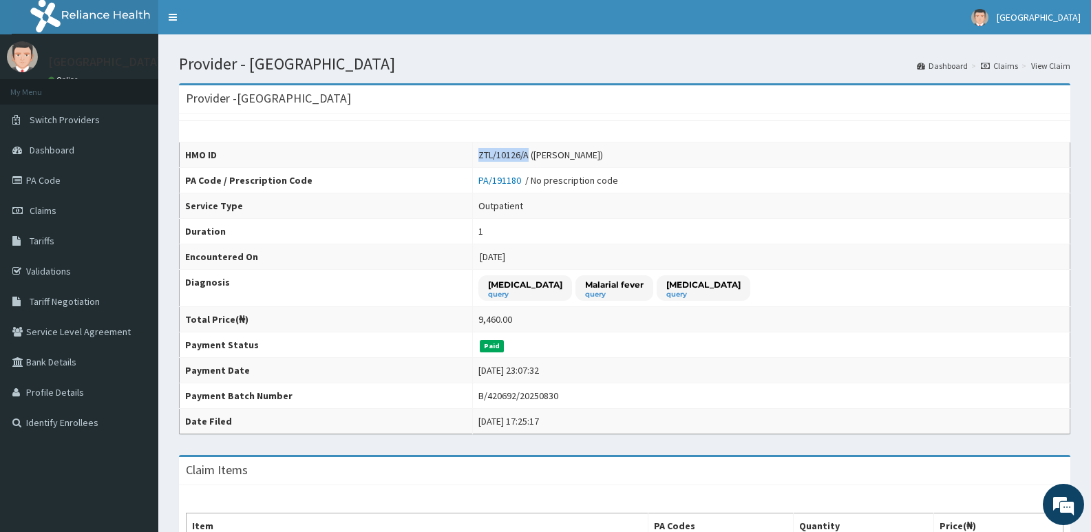
drag, startPoint x: 474, startPoint y: 154, endPoint x: 529, endPoint y: 153, distance: 55.8
click at [529, 153] on td "ZTL/10126/A ([PERSON_NAME])" at bounding box center [770, 154] width 597 height 25
copy div "ZTL/10126/A"
click at [670, 367] on td "[DATE] 23:07:32" at bounding box center [770, 370] width 597 height 25
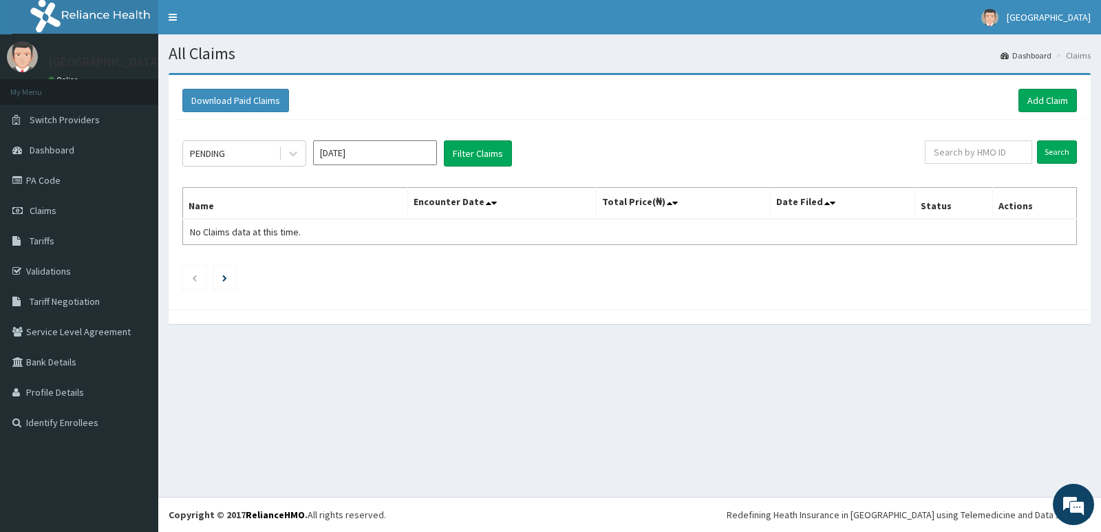
click at [232, 136] on div "PENDING [DATE] Filter Claims Search Name Encounter Date Total Price(₦) Date Fil…" at bounding box center [630, 211] width 909 height 183
click at [237, 146] on div "PENDING" at bounding box center [231, 153] width 96 height 22
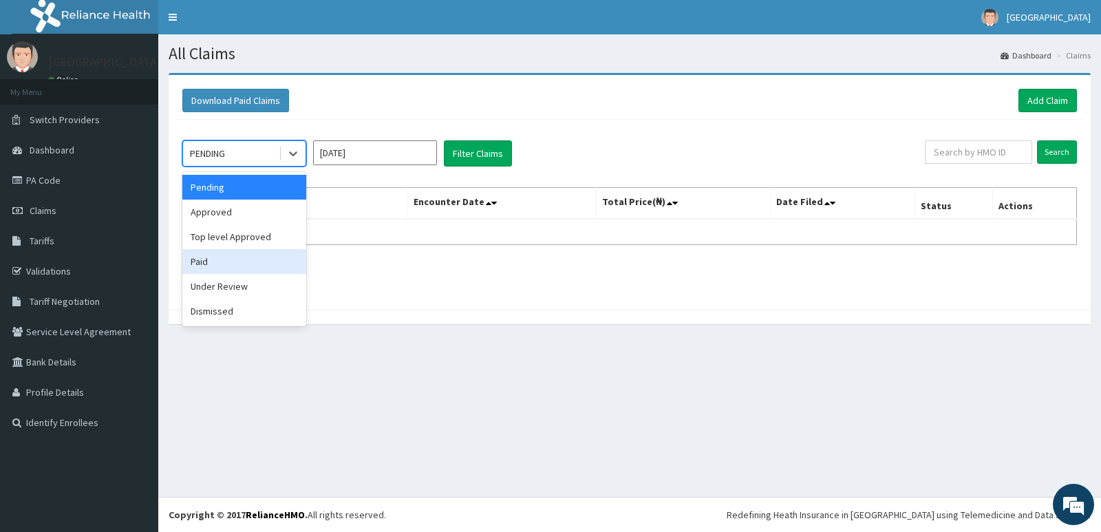
click at [268, 264] on div "Paid" at bounding box center [244, 261] width 124 height 25
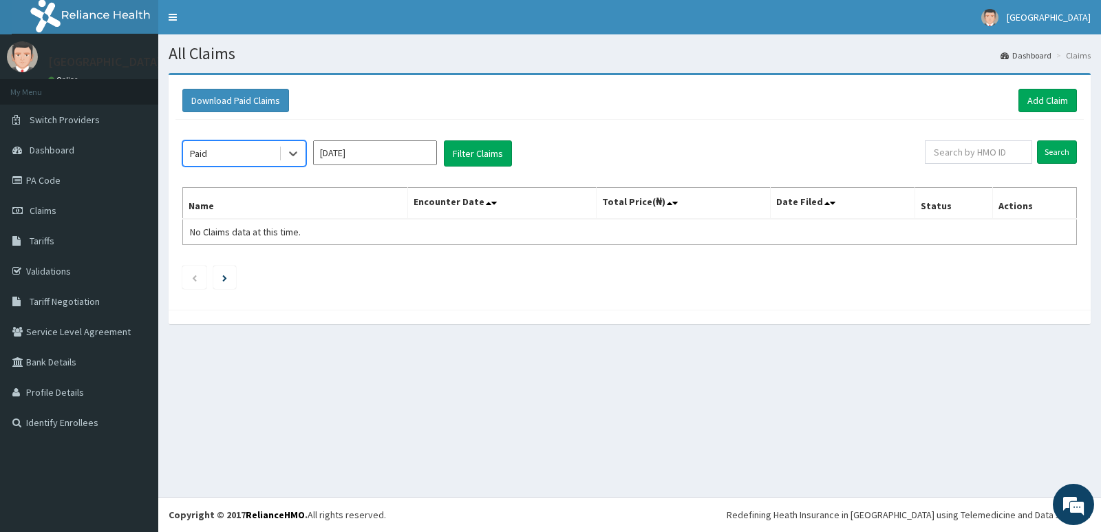
click at [363, 134] on div "option Paid, selected. Select is focused ,type to refine list, press Down to op…" at bounding box center [630, 211] width 909 height 183
click at [370, 145] on input "[DATE]" at bounding box center [375, 152] width 124 height 25
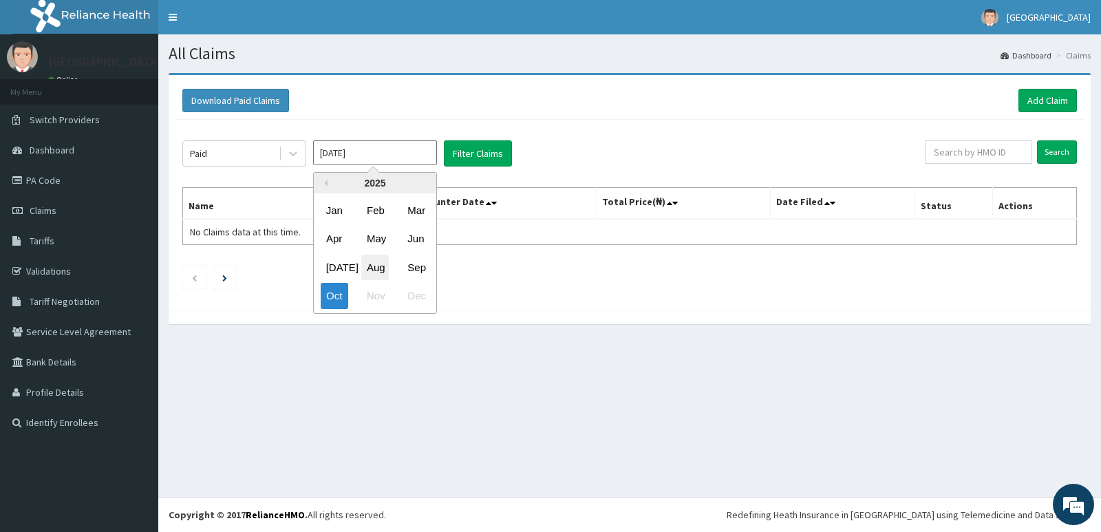
click at [378, 272] on div "Aug" at bounding box center [375, 267] width 28 height 25
type input "[DATE]"
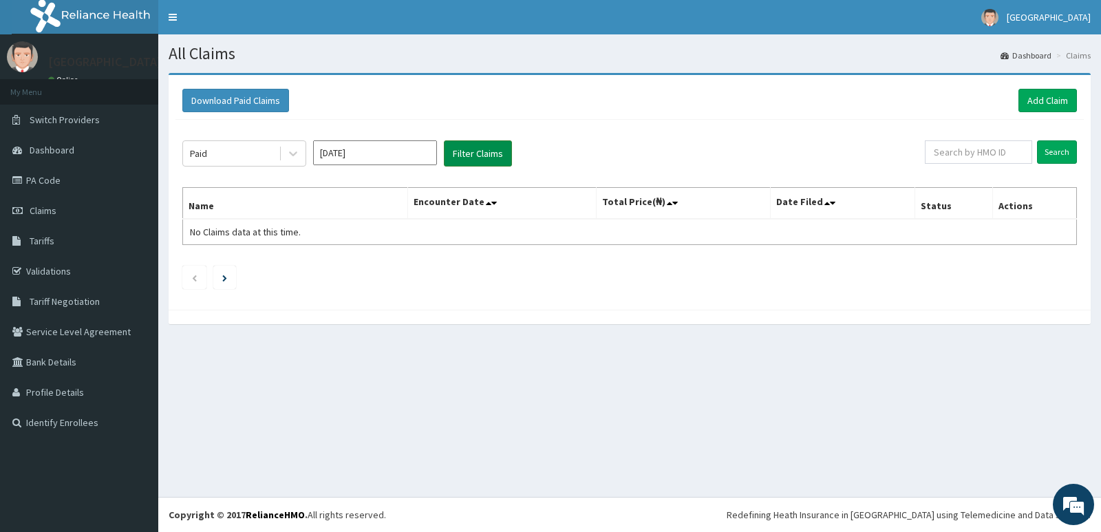
click at [467, 145] on button "Filter Claims" at bounding box center [478, 153] width 68 height 26
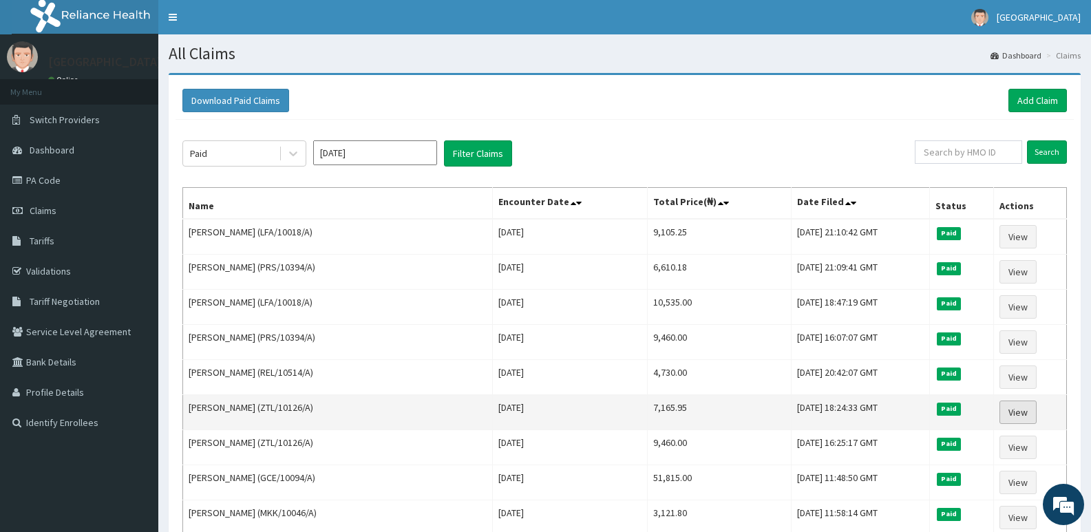
click at [1019, 407] on link "View" at bounding box center [1017, 412] width 37 height 23
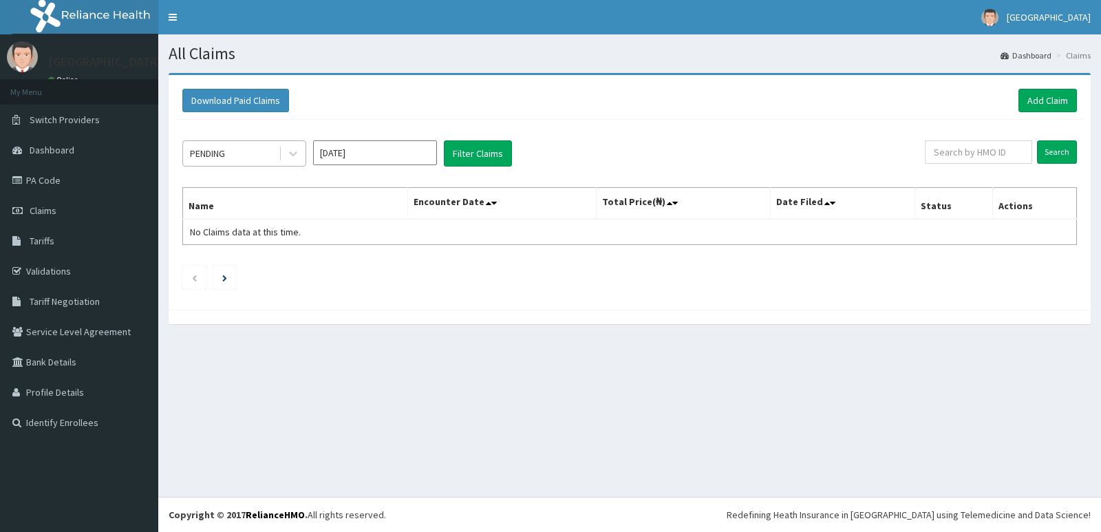
click at [266, 148] on div "PENDING" at bounding box center [231, 153] width 96 height 22
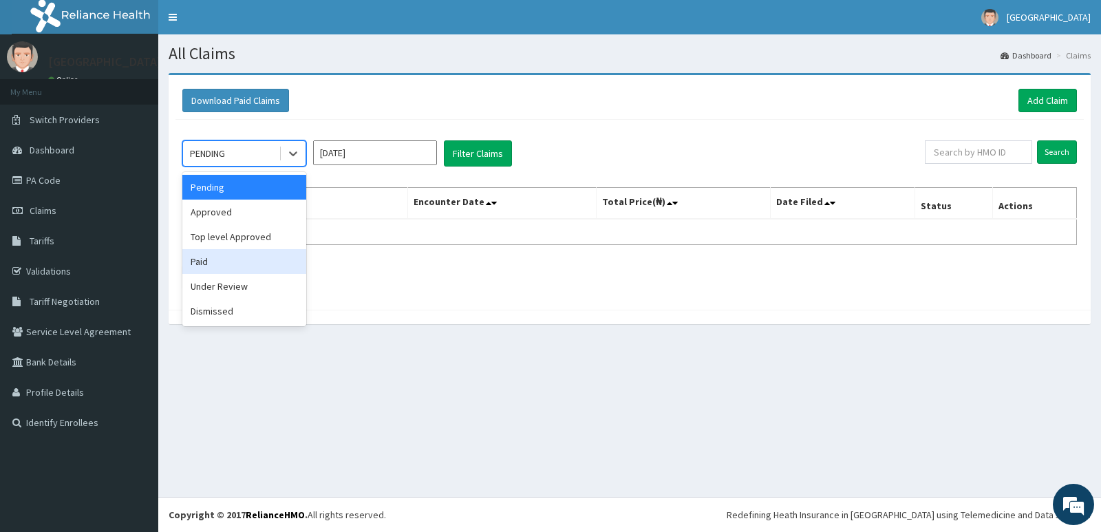
drag, startPoint x: 247, startPoint y: 260, endPoint x: 350, endPoint y: 145, distance: 154.5
click at [248, 260] on div "Paid" at bounding box center [244, 261] width 124 height 25
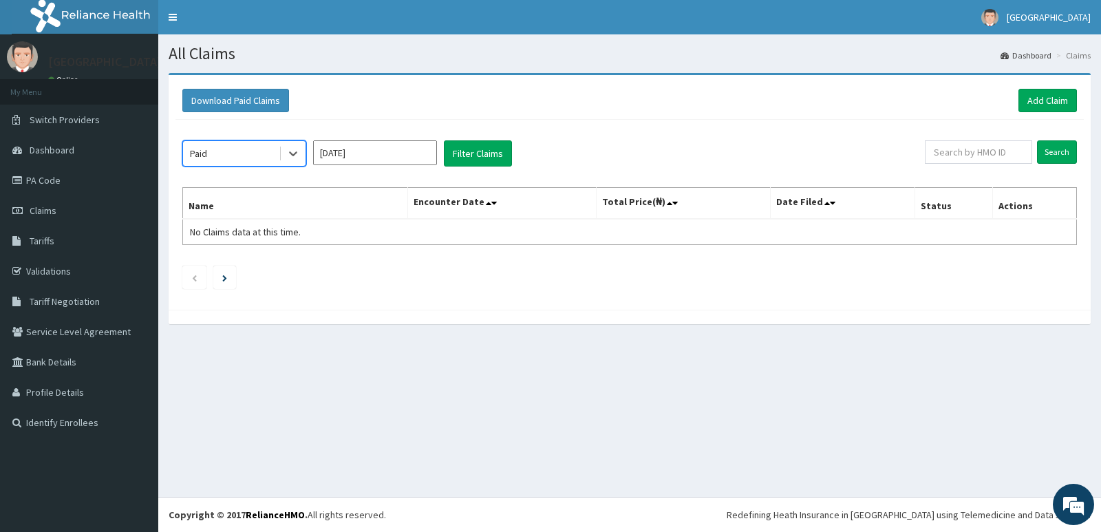
click at [384, 160] on input "[DATE]" at bounding box center [375, 152] width 124 height 25
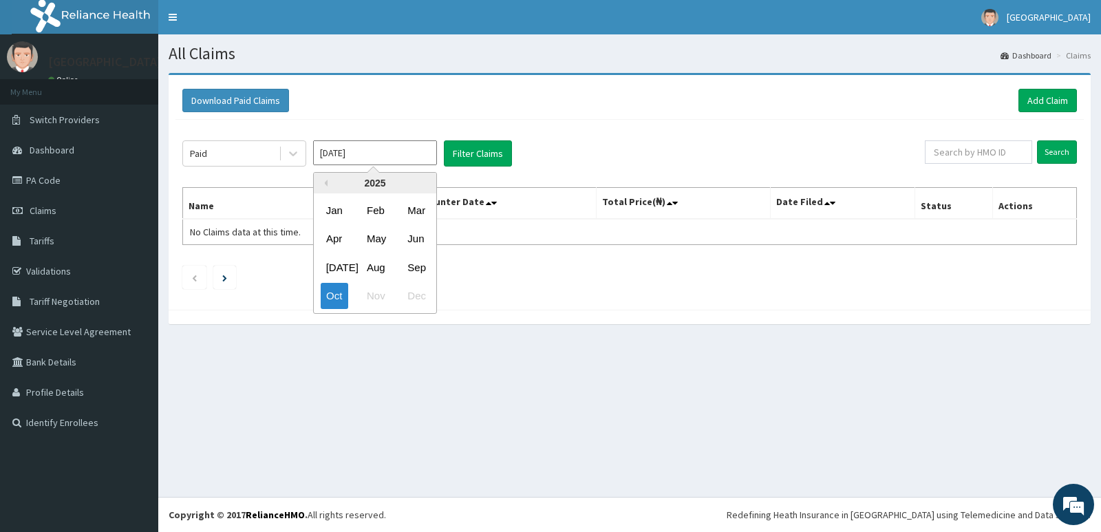
click at [381, 257] on div "Aug" at bounding box center [375, 267] width 28 height 25
type input "[DATE]"
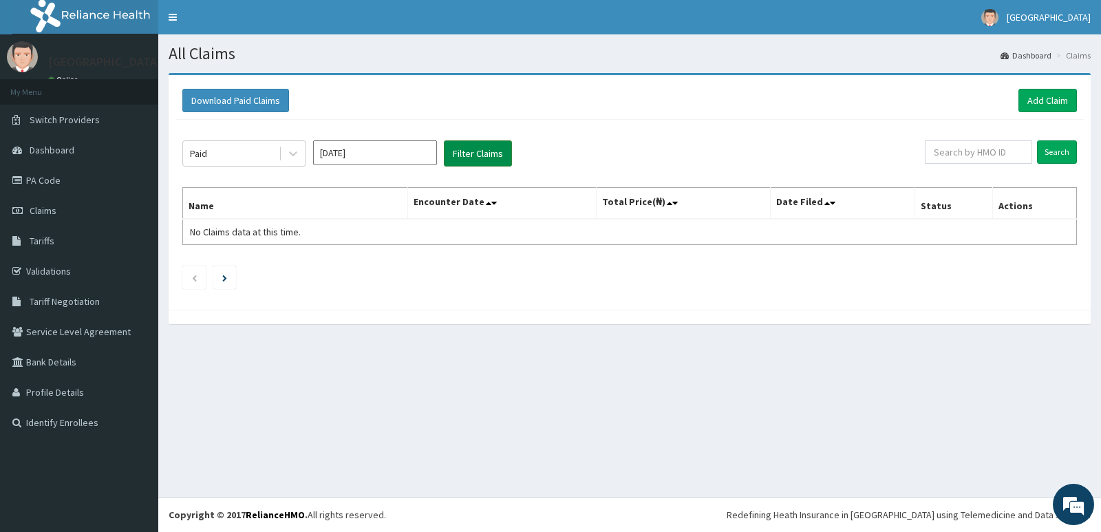
click at [478, 152] on button "Filter Claims" at bounding box center [478, 153] width 68 height 26
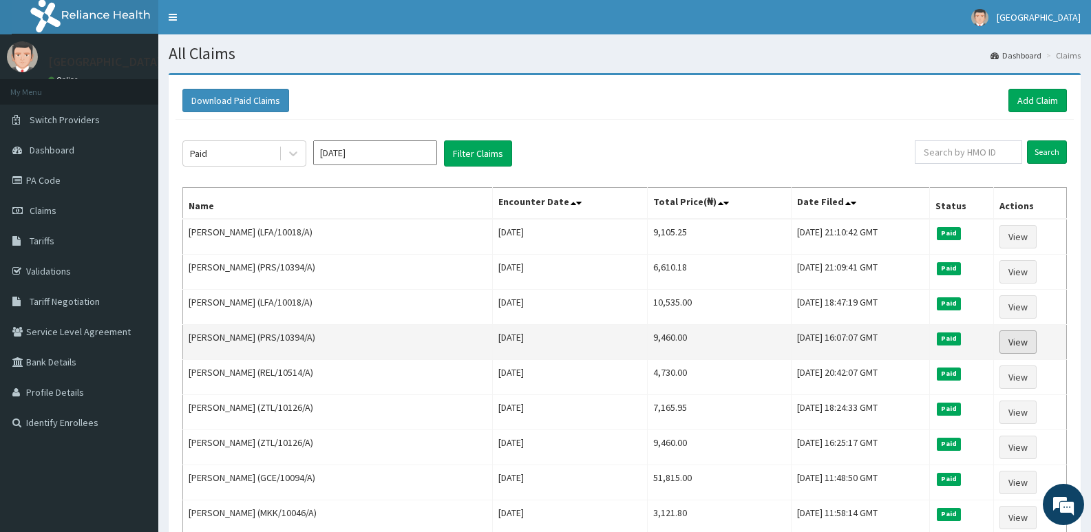
click at [1026, 337] on link "View" at bounding box center [1017, 341] width 37 height 23
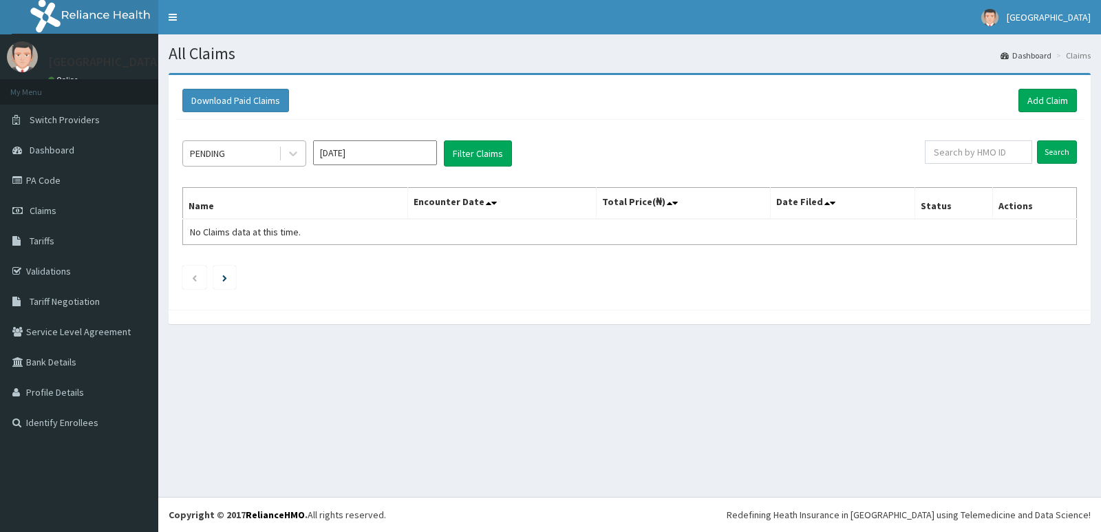
click at [247, 149] on div "PENDING" at bounding box center [231, 153] width 96 height 22
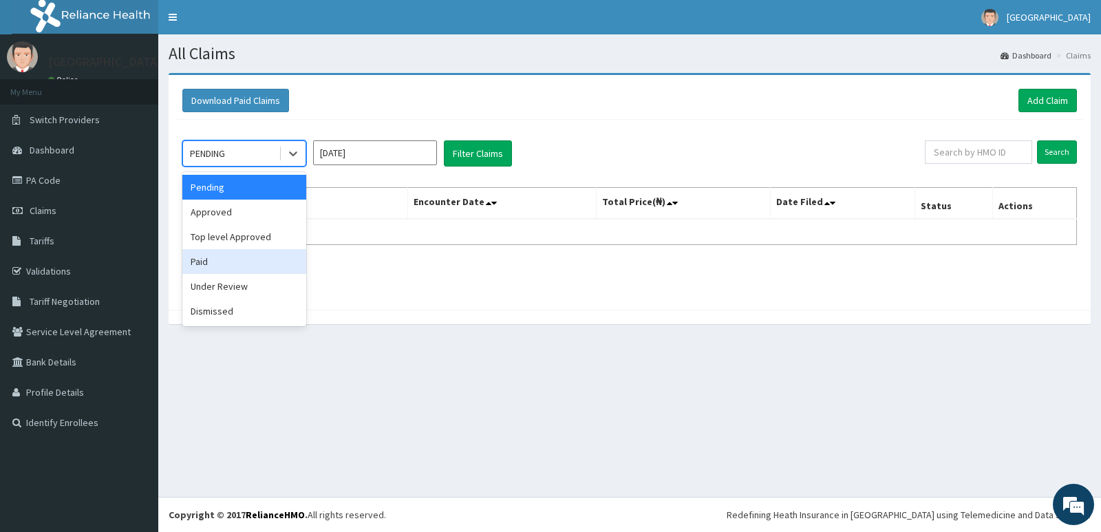
click at [233, 272] on div "Paid" at bounding box center [244, 261] width 124 height 25
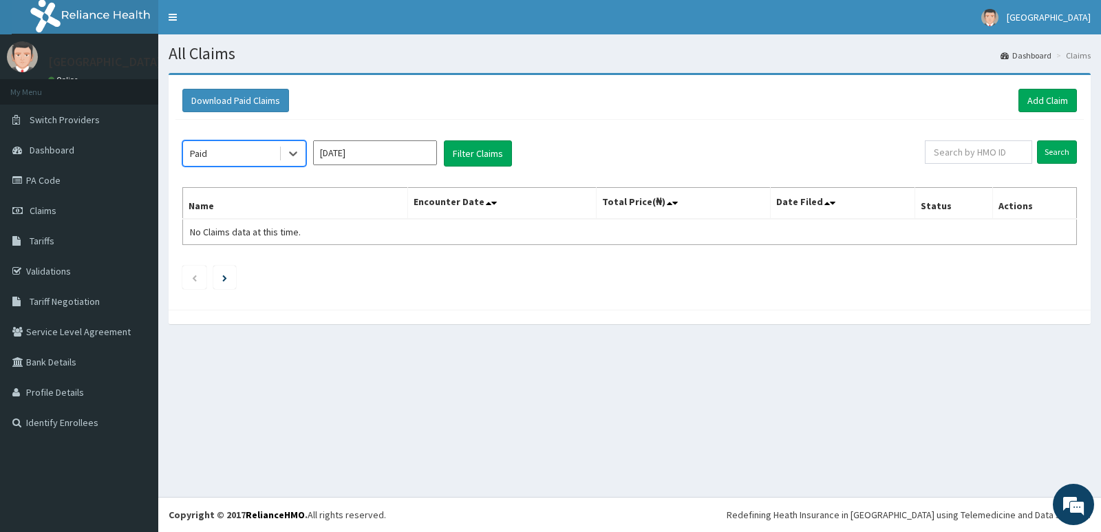
click at [390, 143] on input "Oct 2025" at bounding box center [375, 152] width 124 height 25
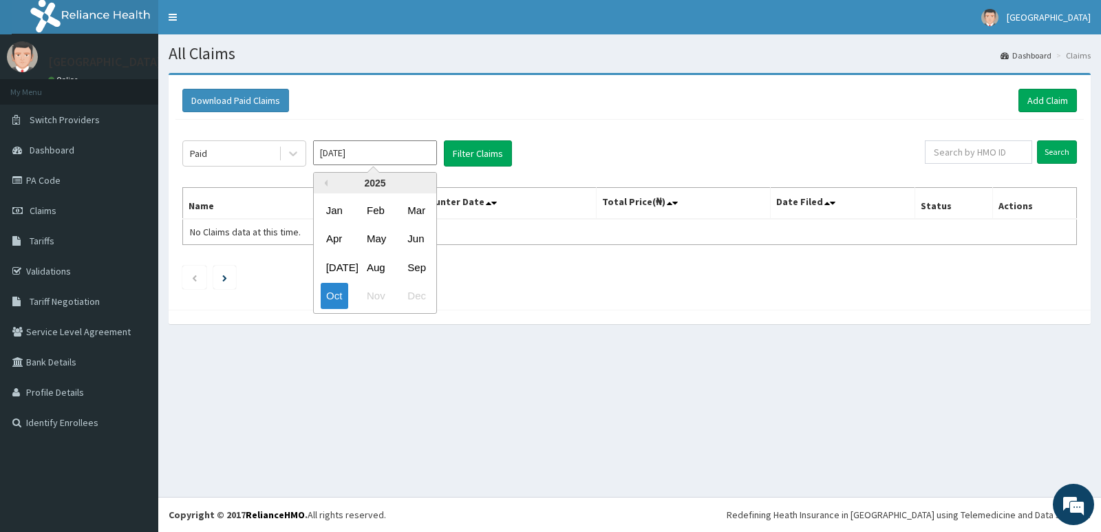
drag, startPoint x: 382, startPoint y: 265, endPoint x: 437, endPoint y: 167, distance: 112.8
click at [382, 263] on div "Aug" at bounding box center [375, 267] width 28 height 25
type input "[DATE]"
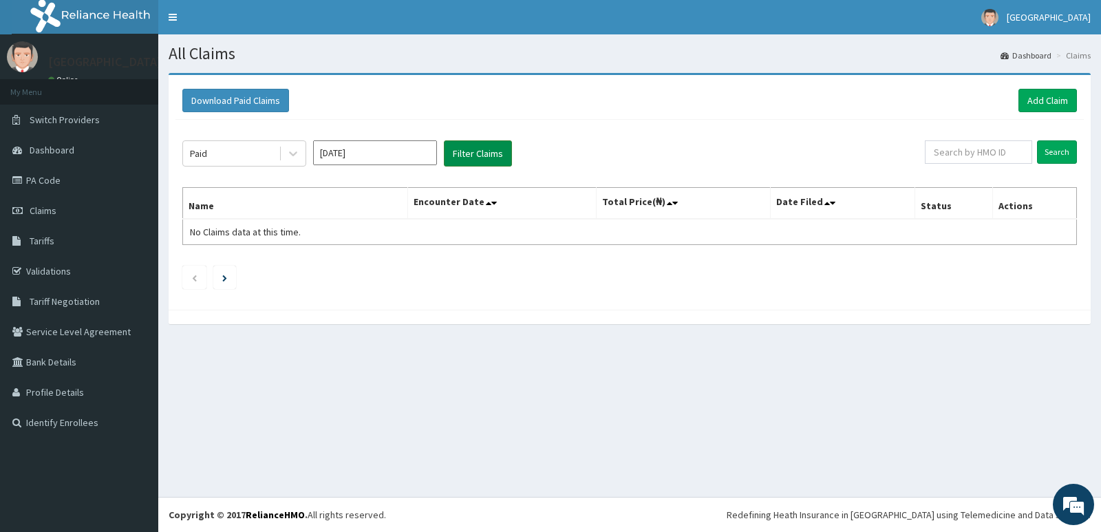
click at [480, 154] on button "Filter Claims" at bounding box center [478, 153] width 68 height 26
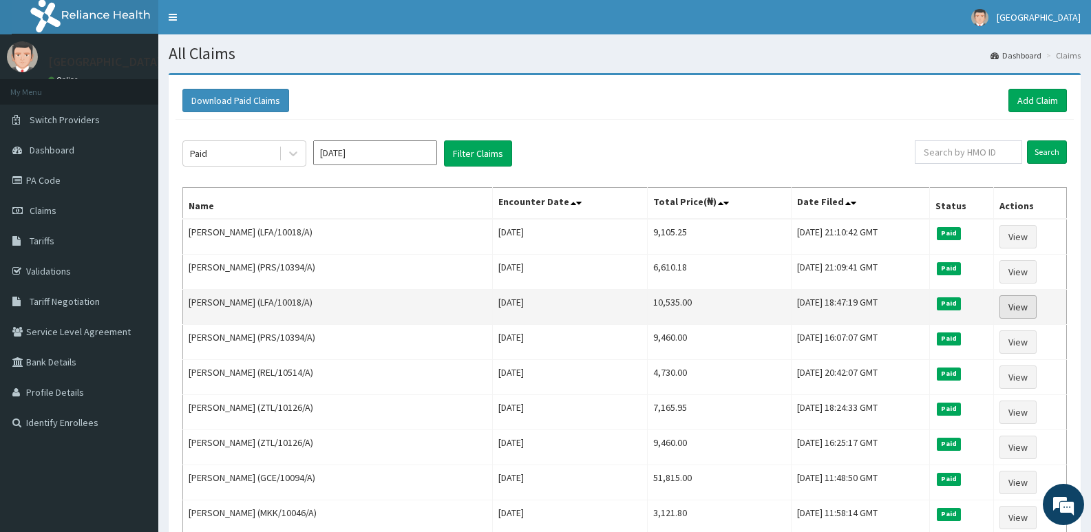
click at [1025, 304] on link "View" at bounding box center [1017, 306] width 37 height 23
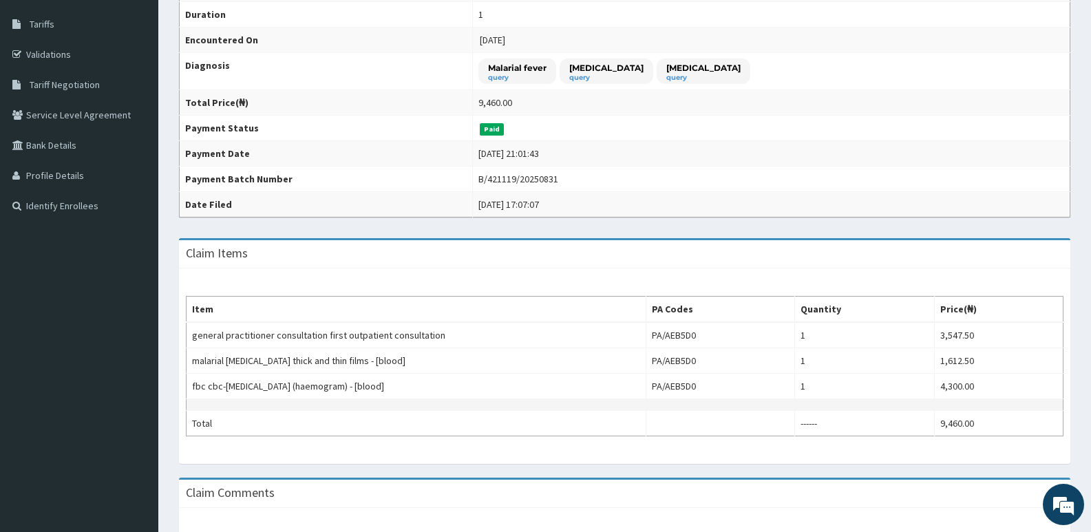
scroll to position [69, 0]
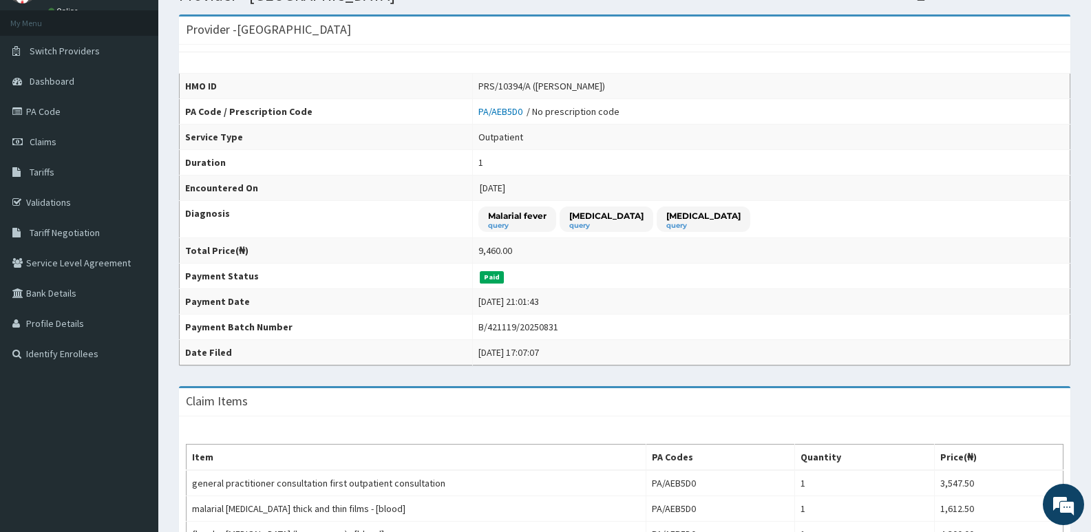
click at [382, 326] on th "Payment Batch Number" at bounding box center [326, 327] width 293 height 25
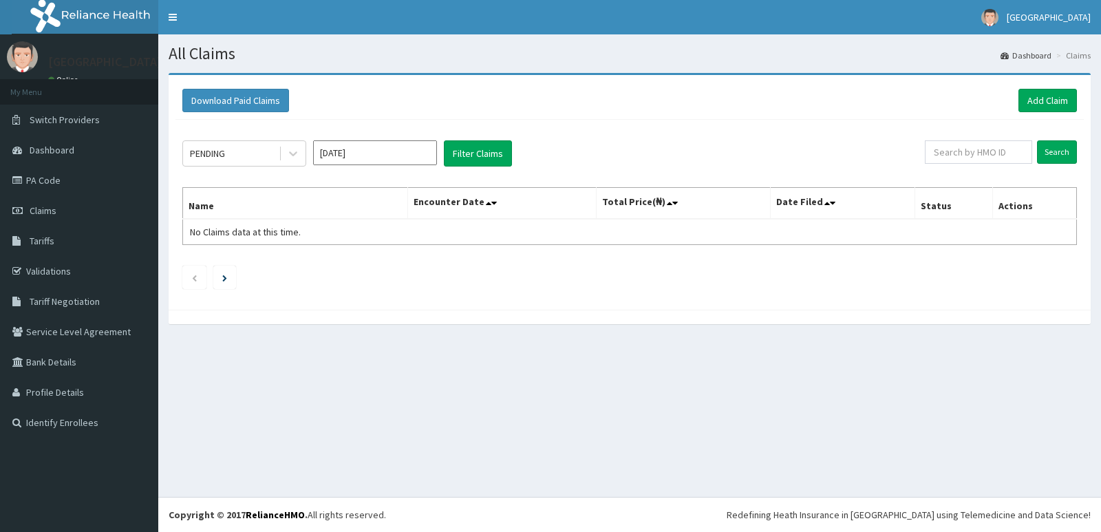
click at [251, 158] on div "PENDING" at bounding box center [231, 153] width 96 height 22
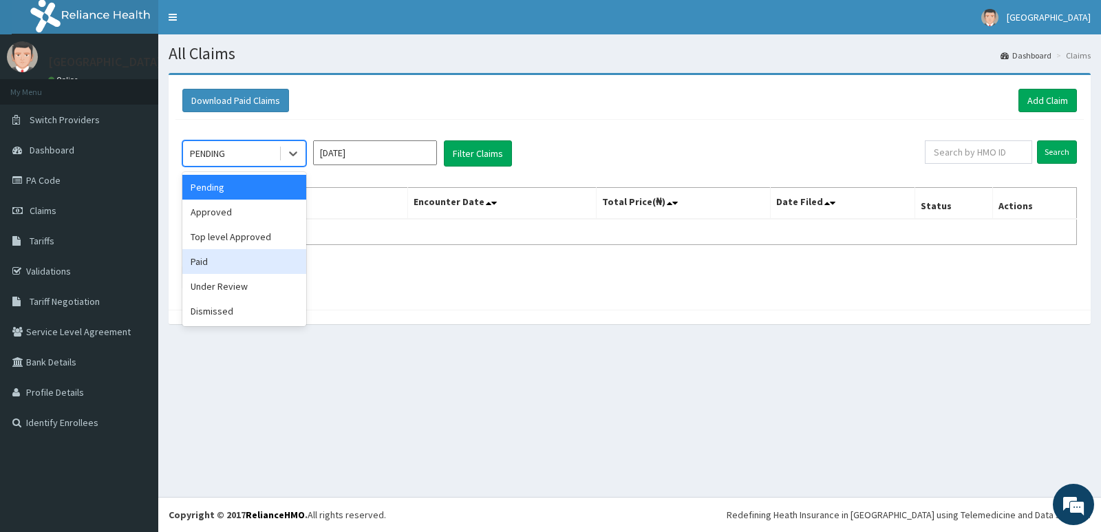
drag, startPoint x: 244, startPoint y: 258, endPoint x: 368, endPoint y: 172, distance: 150.3
click at [245, 257] on div "Paid" at bounding box center [244, 261] width 124 height 25
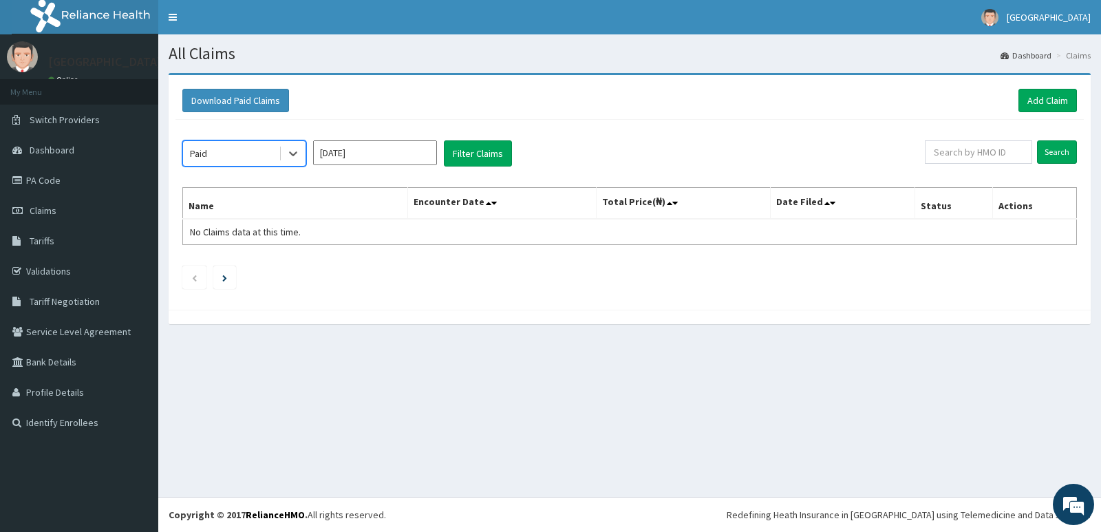
click at [417, 156] on input "[DATE]" at bounding box center [375, 152] width 124 height 25
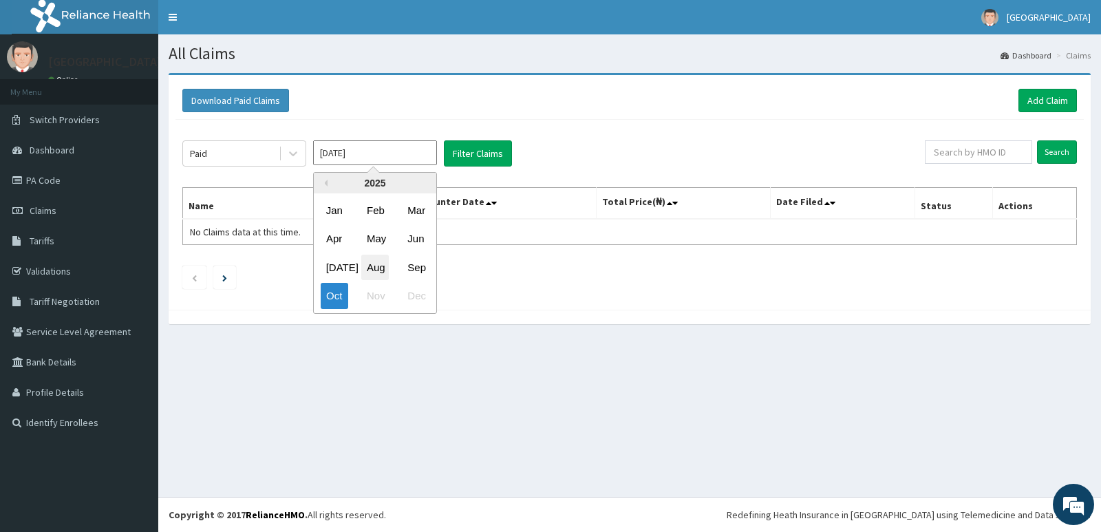
click at [375, 263] on div "Aug" at bounding box center [375, 267] width 28 height 25
type input "[DATE]"
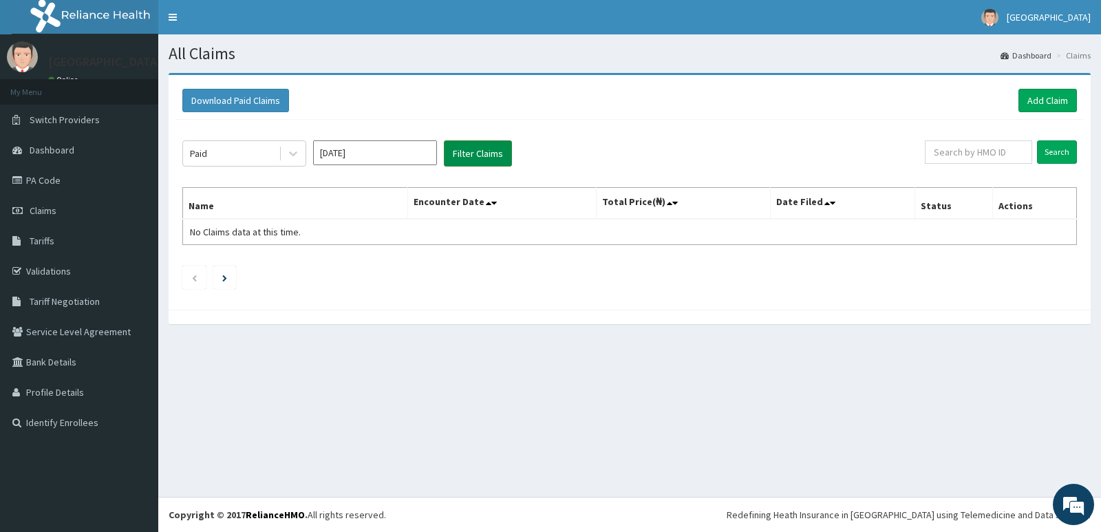
click at [470, 147] on button "Filter Claims" at bounding box center [478, 153] width 68 height 26
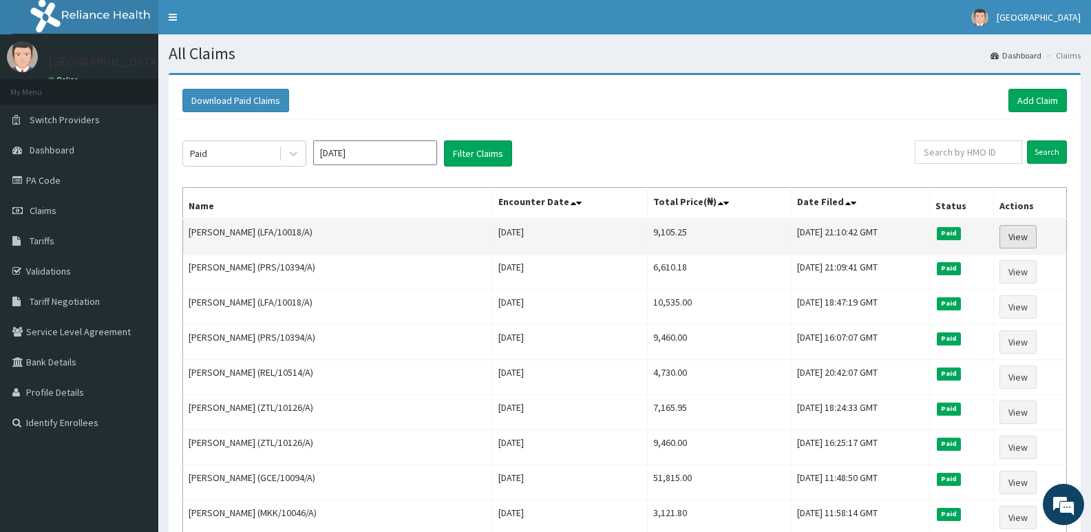
click at [1024, 230] on link "View" at bounding box center [1017, 236] width 37 height 23
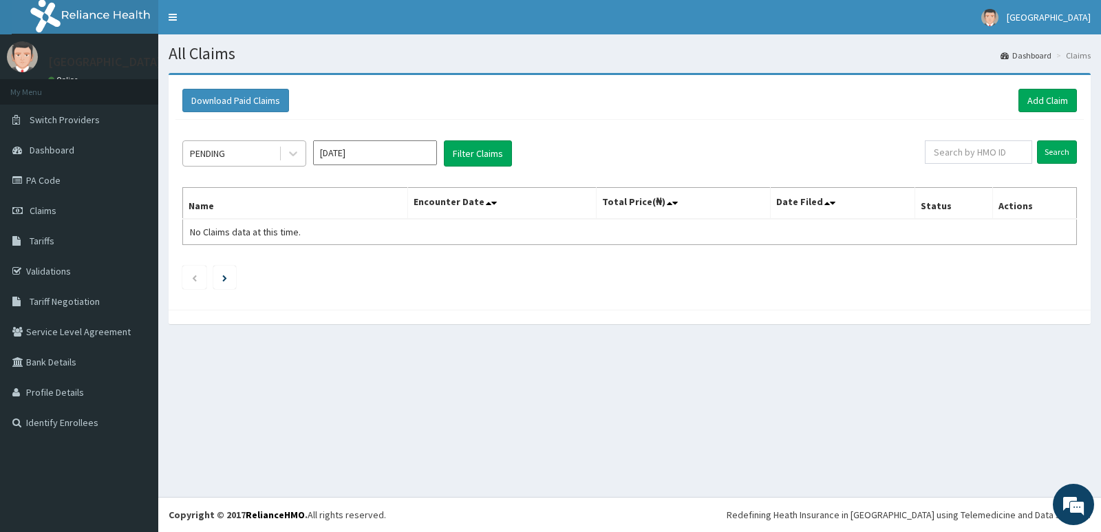
click at [236, 156] on div "PENDING" at bounding box center [231, 153] width 96 height 22
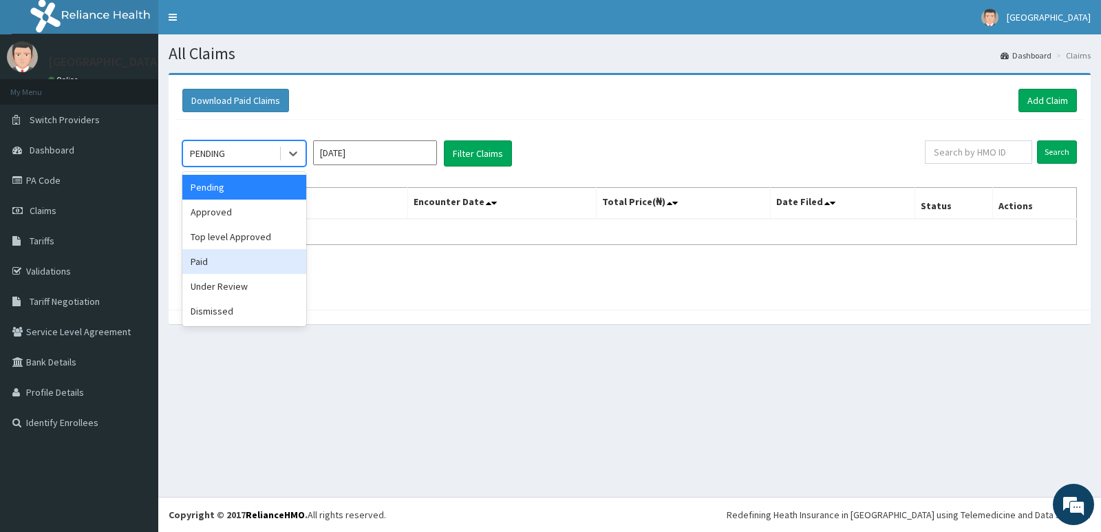
click at [237, 255] on div "Paid" at bounding box center [244, 261] width 124 height 25
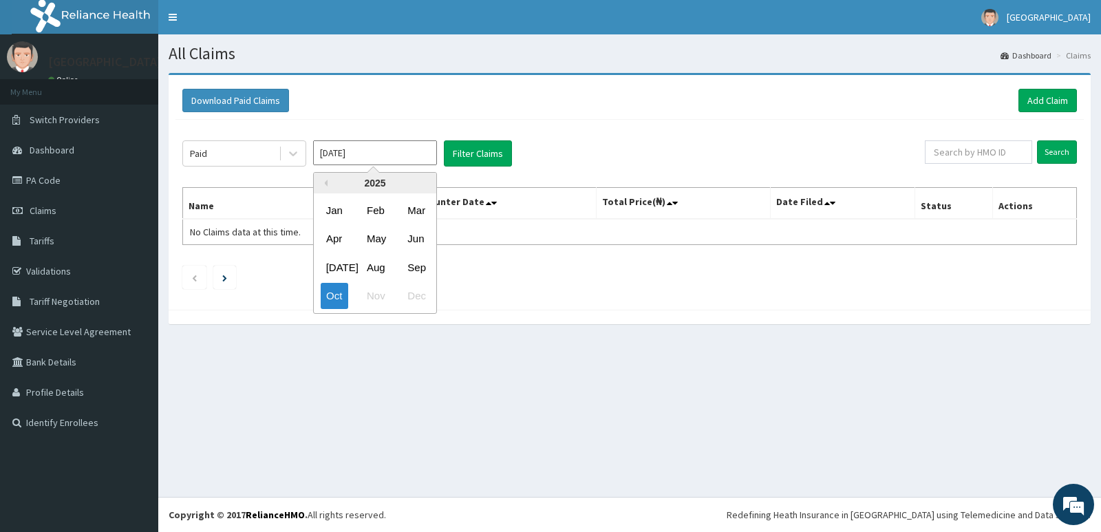
click at [382, 152] on input "[DATE]" at bounding box center [375, 152] width 124 height 25
click at [373, 266] on div "Aug" at bounding box center [375, 267] width 28 height 25
type input "[DATE]"
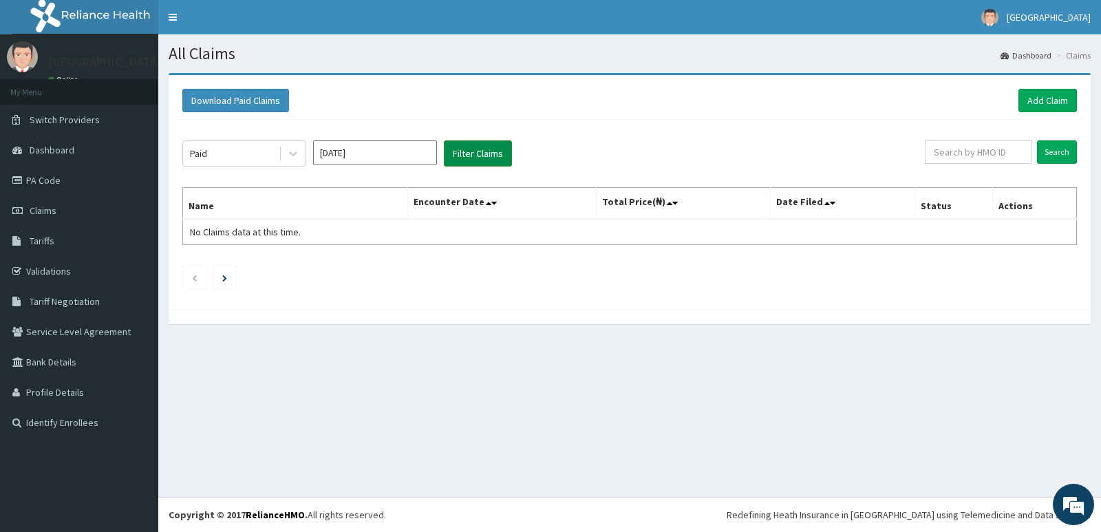
click at [465, 153] on button "Filter Claims" at bounding box center [478, 153] width 68 height 26
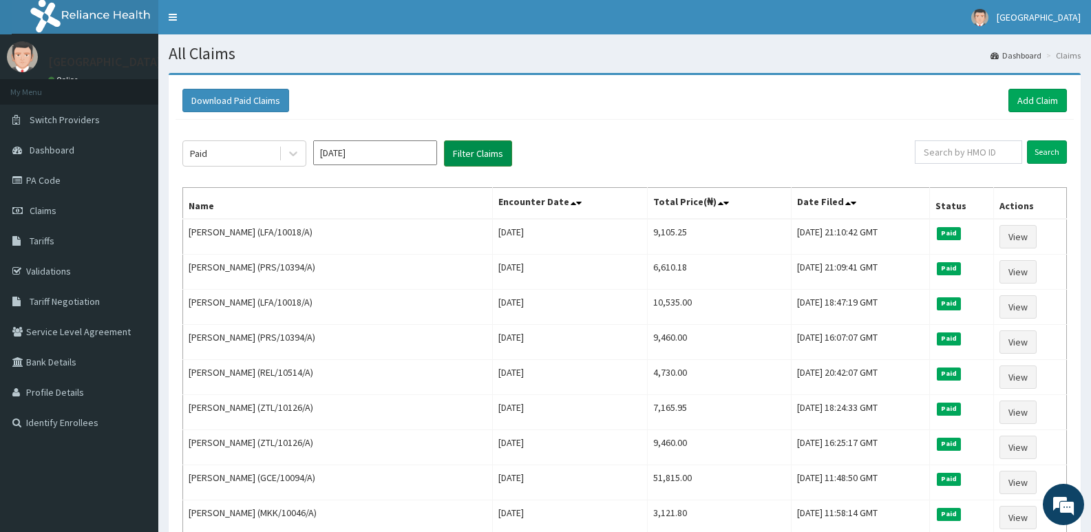
click at [482, 149] on button "Filter Claims" at bounding box center [478, 153] width 68 height 26
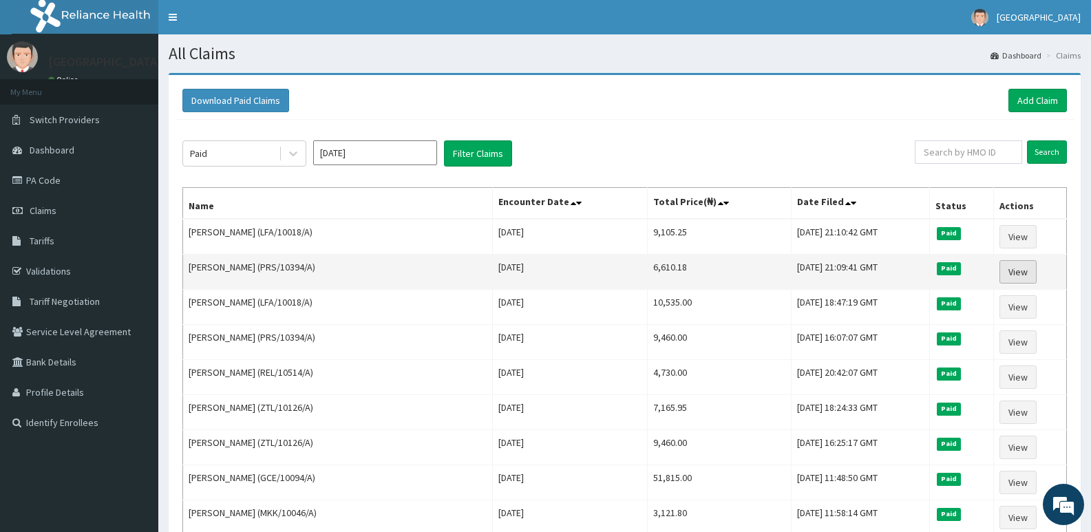
click at [1022, 268] on link "View" at bounding box center [1017, 271] width 37 height 23
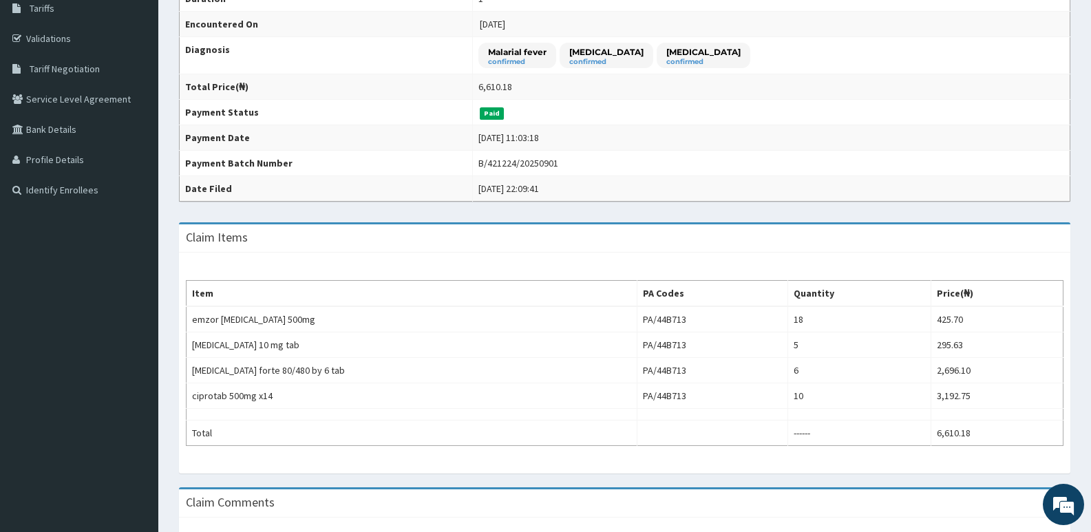
scroll to position [344, 0]
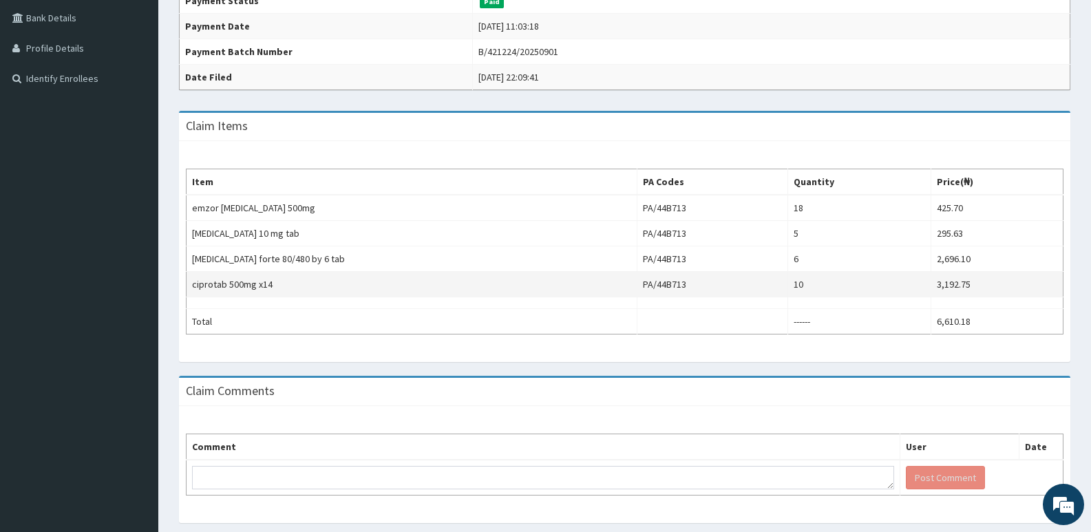
click at [438, 288] on td "ciprotab 500mg x14" at bounding box center [412, 284] width 451 height 25
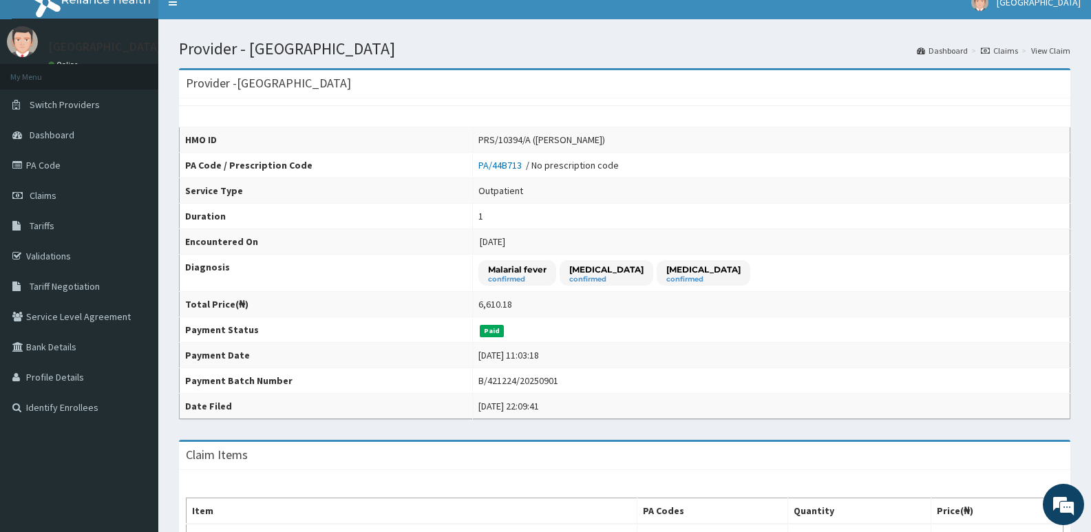
scroll to position [0, 0]
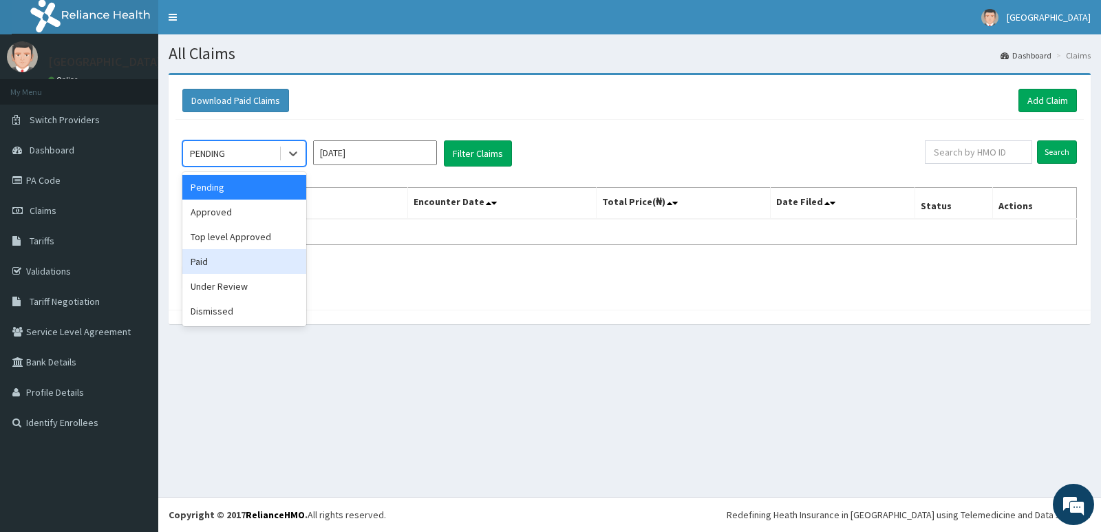
click at [248, 261] on div "Paid" at bounding box center [244, 261] width 124 height 25
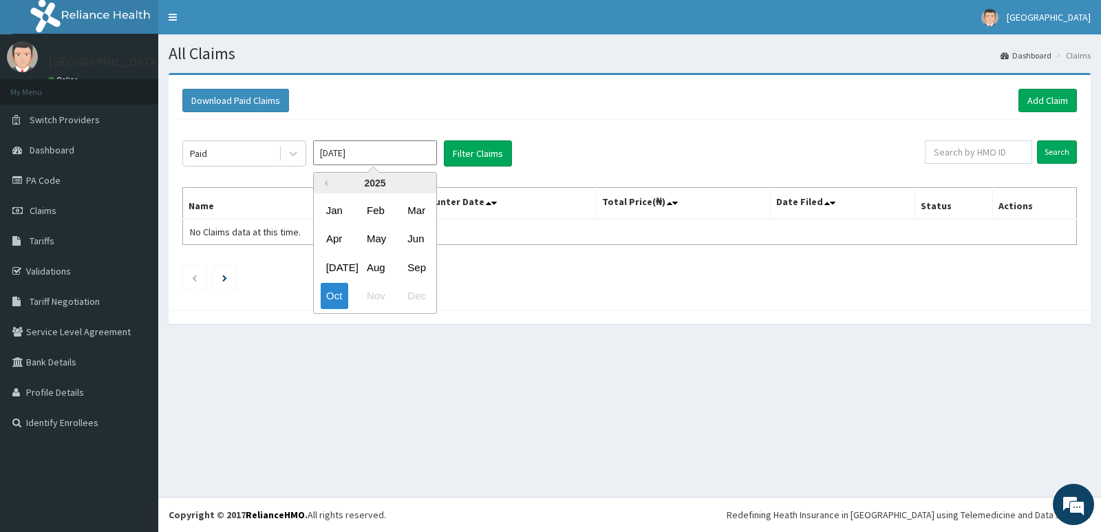
click at [399, 147] on input "[DATE]" at bounding box center [375, 152] width 124 height 25
click at [381, 262] on div "Aug" at bounding box center [375, 267] width 28 height 25
type input "[DATE]"
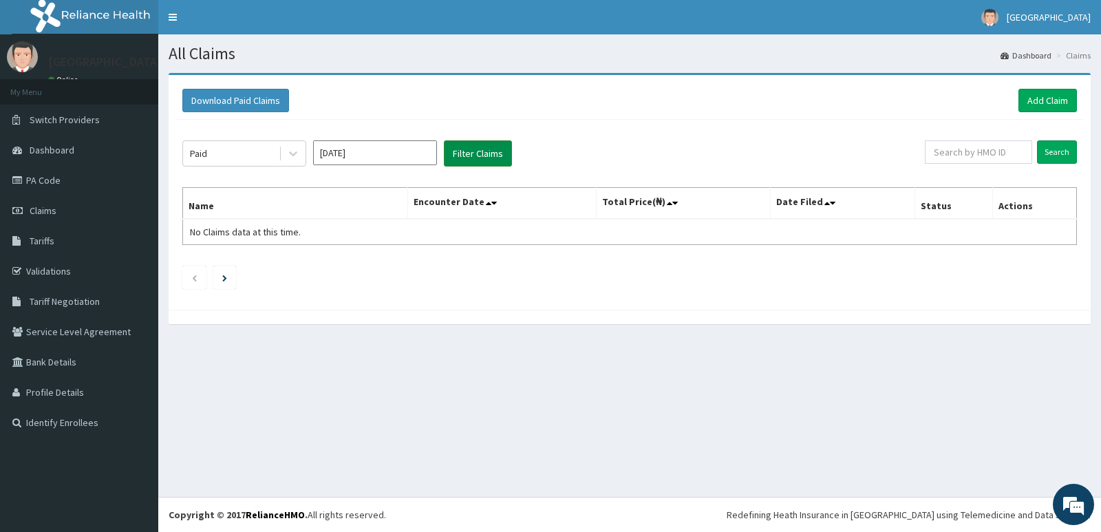
click at [456, 161] on button "Filter Claims" at bounding box center [478, 153] width 68 height 26
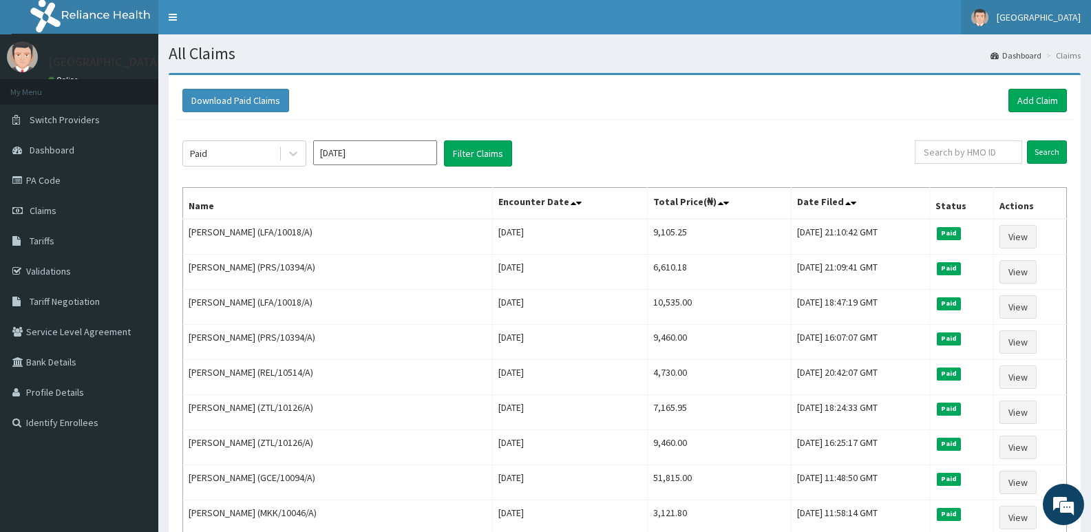
click at [1059, 23] on span "[GEOGRAPHIC_DATA]" at bounding box center [1039, 17] width 84 height 12
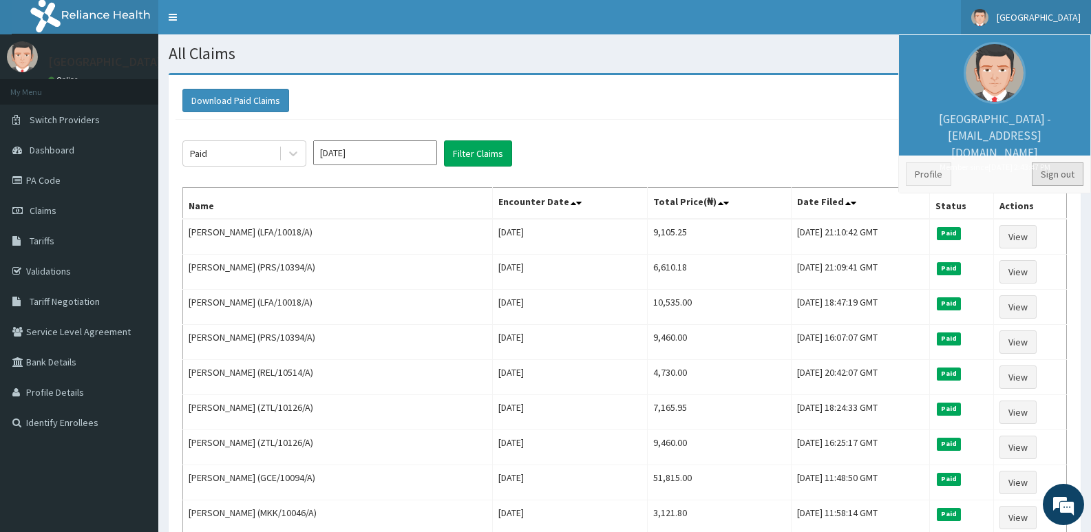
click at [1060, 173] on link "Sign out" at bounding box center [1058, 173] width 52 height 23
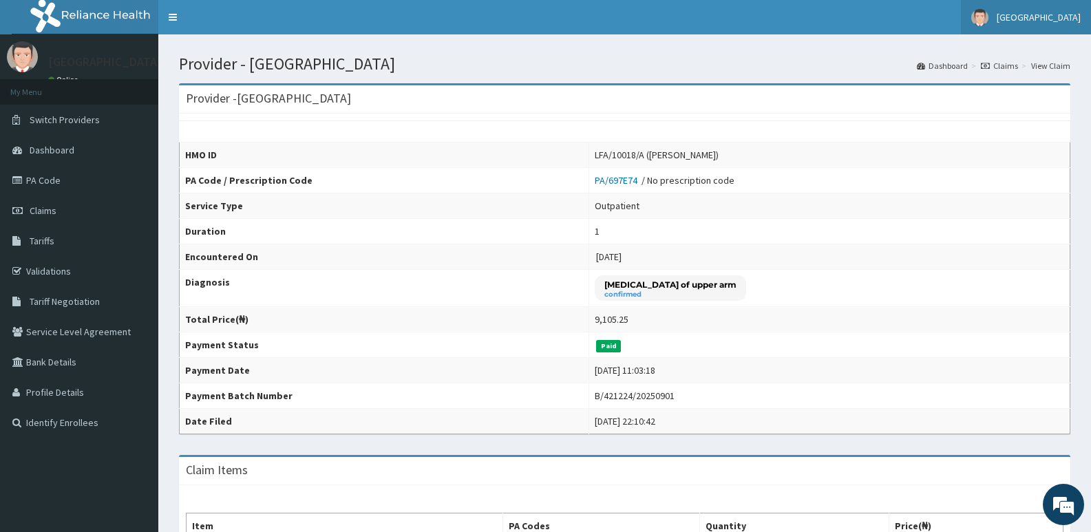
click at [1073, 23] on span "[GEOGRAPHIC_DATA]" at bounding box center [1039, 17] width 84 height 12
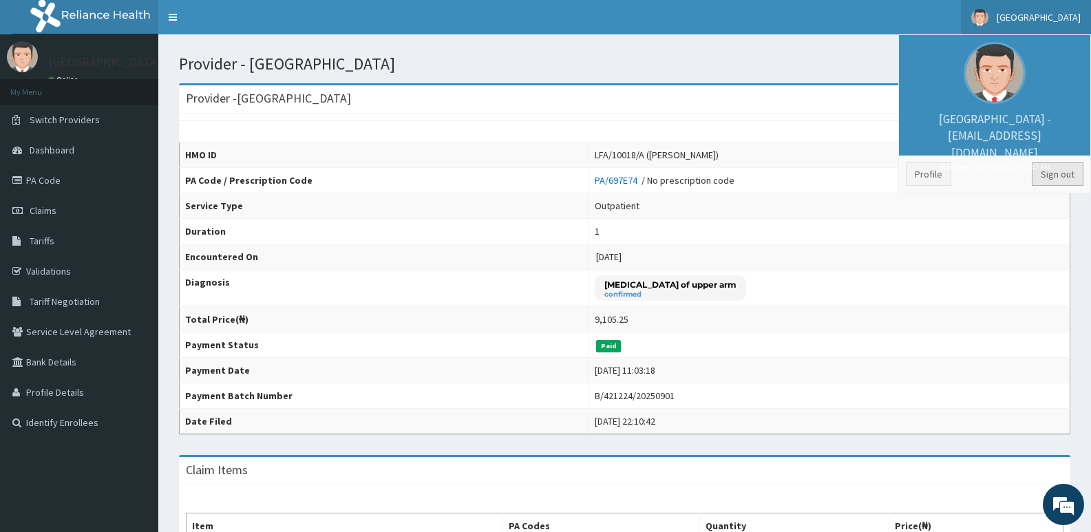
click at [1061, 169] on link "Sign out" at bounding box center [1058, 173] width 52 height 23
